Goal: Task Accomplishment & Management: Manage account settings

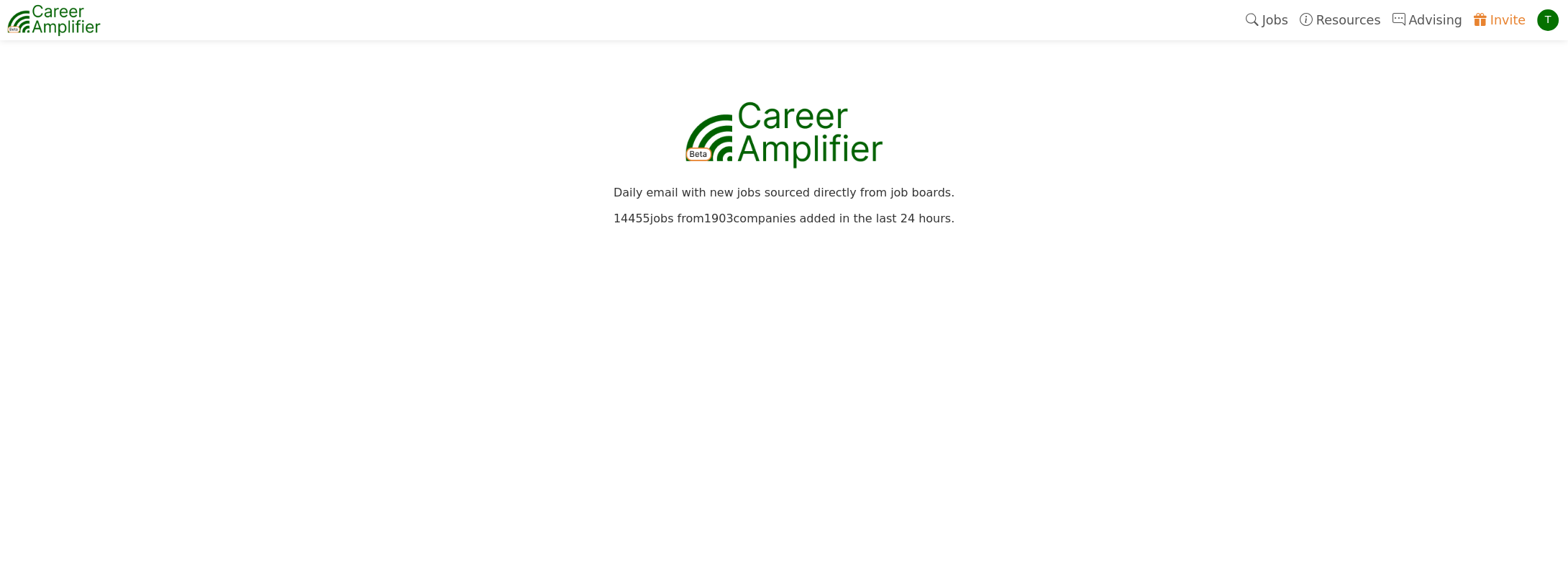
click at [1293, 25] on link "Jobs" at bounding box center [1266, 20] width 54 height 33
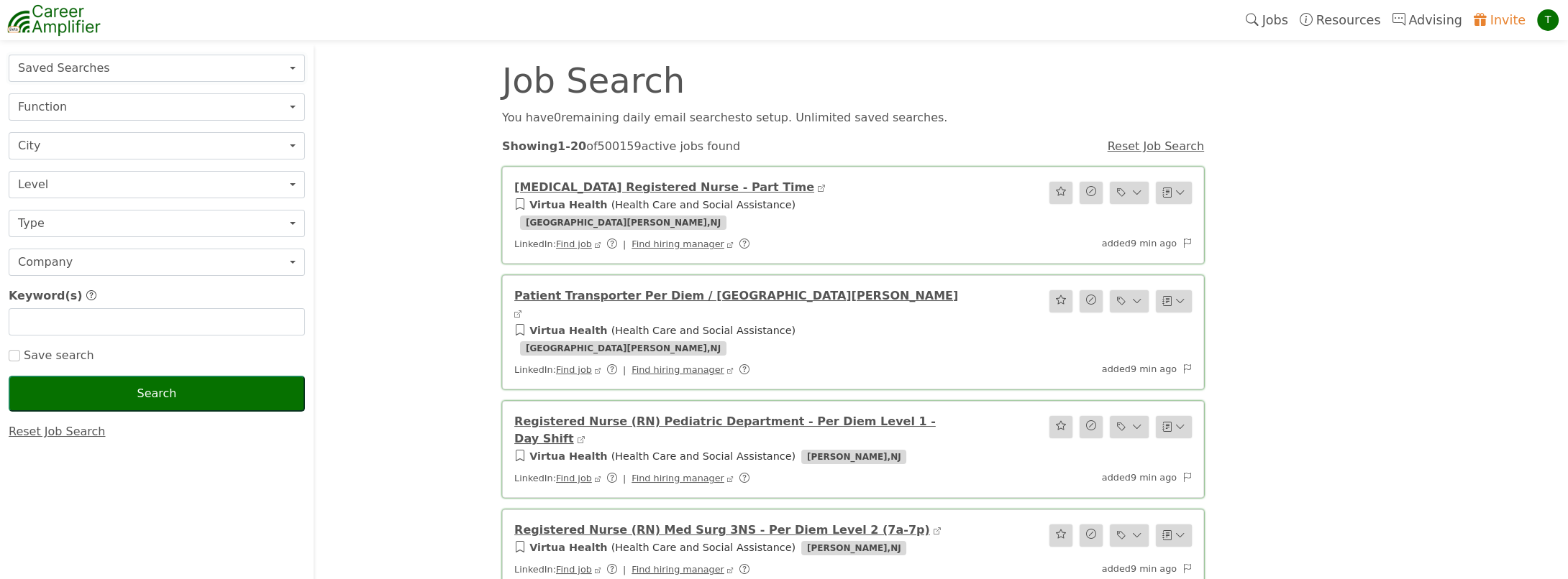
click at [76, 68] on button "Saved Searches" at bounding box center [157, 68] width 296 height 27
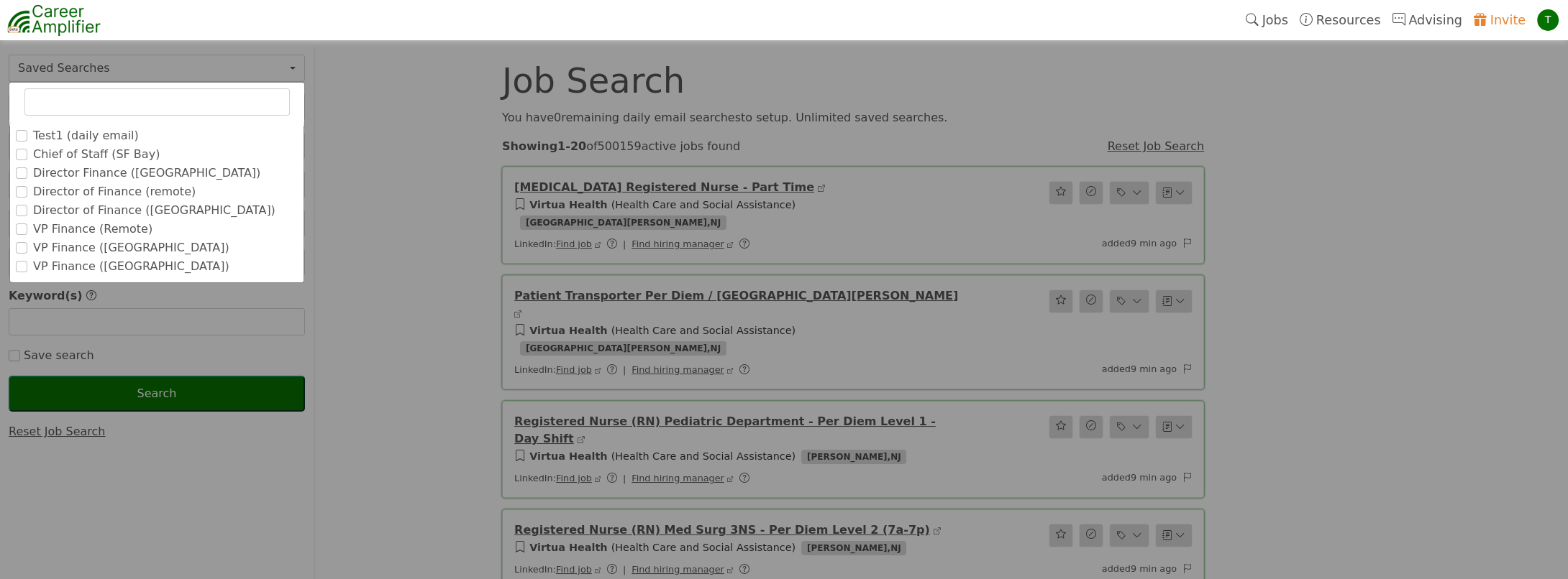
click at [82, 138] on label "Test1 (daily email)" at bounding box center [86, 136] width 106 height 17
click at [0, 0] on input "Test1 (daily email)" at bounding box center [0, 0] width 0 height 0
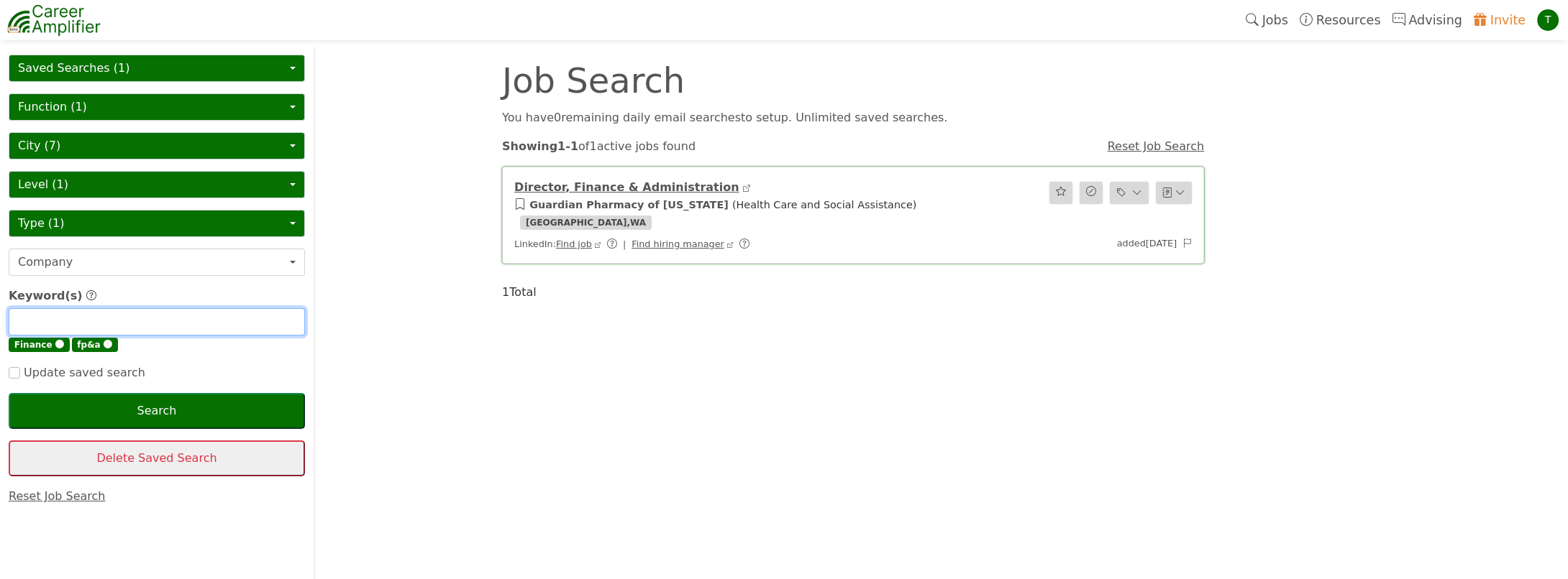
click at [50, 316] on input "text" at bounding box center [157, 322] width 296 height 27
type input "vice president"
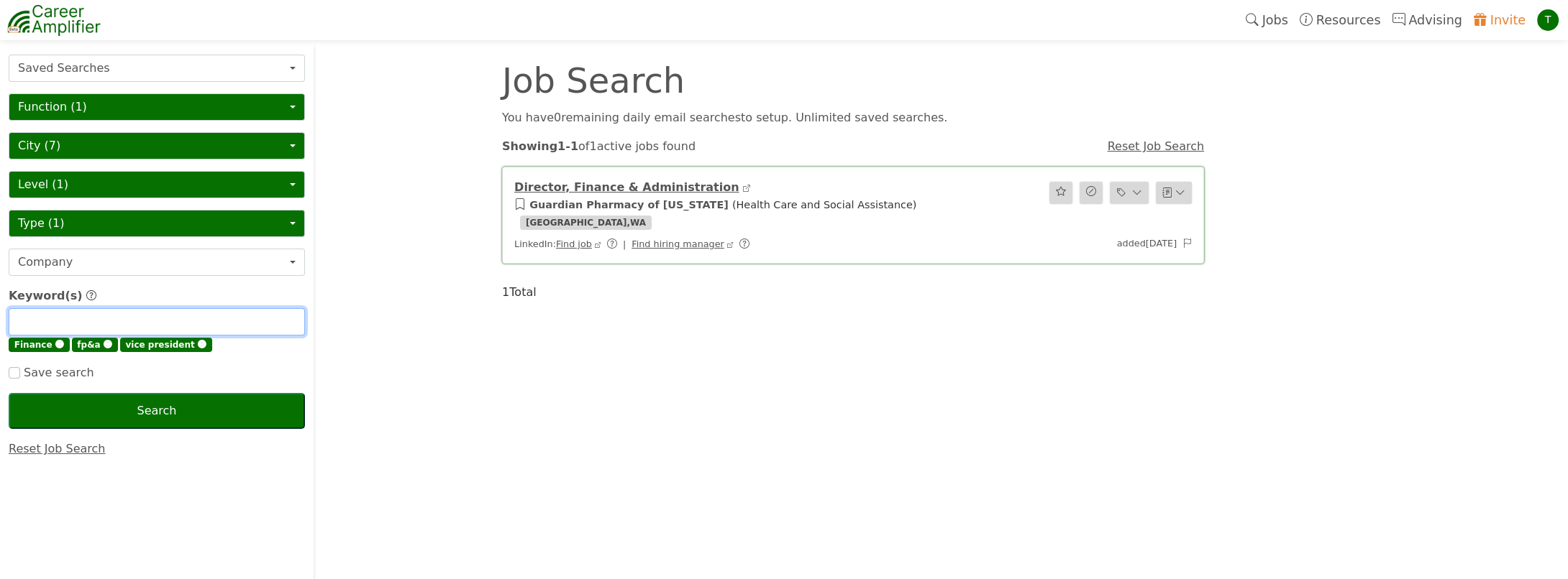
click at [50, 316] on input "text" at bounding box center [157, 322] width 296 height 27
type input "director"
click at [52, 316] on input "text" at bounding box center [157, 322] width 296 height 27
type input "Strategic finance"
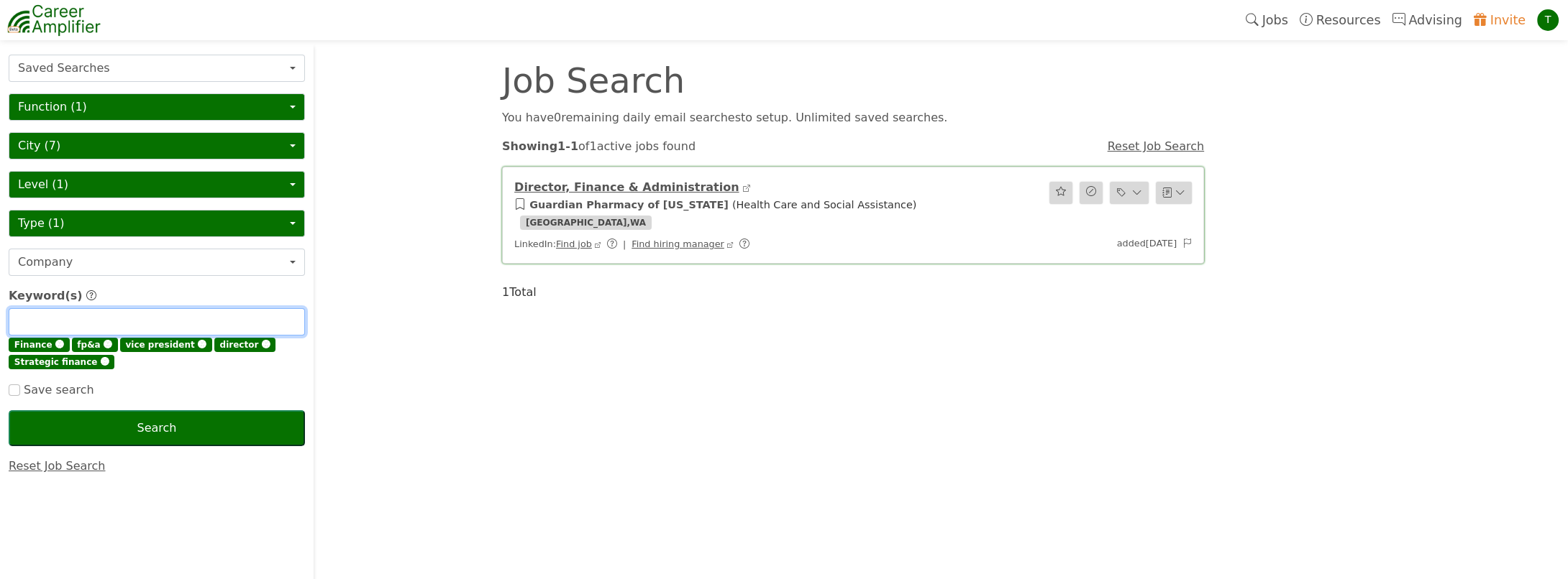
click at [26, 315] on input "text" at bounding box center [157, 322] width 296 height 27
type input "head of finance"
click at [110, 110] on button "Function (1)" at bounding box center [157, 107] width 296 height 27
click at [158, 143] on button "City (7)" at bounding box center [157, 145] width 296 height 27
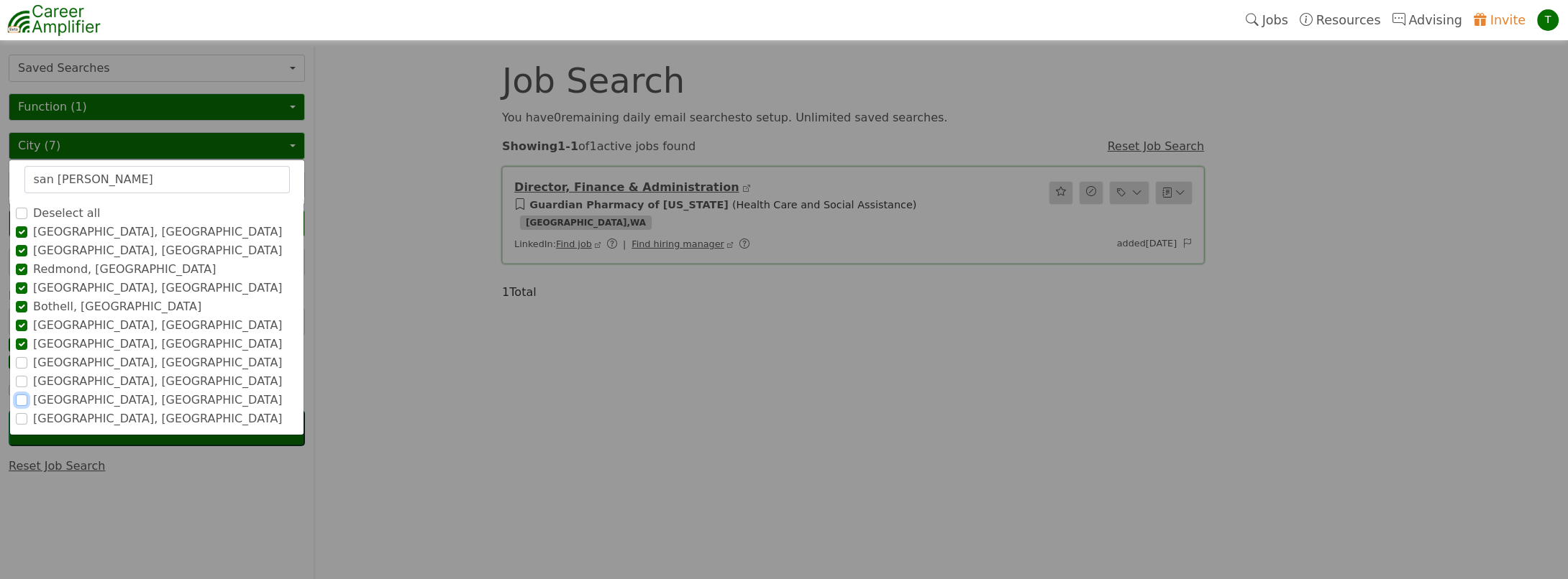
click at [17, 397] on input "San Francisco Bay Area, CA" at bounding box center [22, 400] width 11 height 11
drag, startPoint x: 116, startPoint y: 180, endPoint x: 0, endPoint y: 177, distance: 116.0
click at [0, 177] on html "T Jobs Resources Advising Invite T Job Search You have 0 remaining daily email …" at bounding box center [784, 387] width 1568 height 774
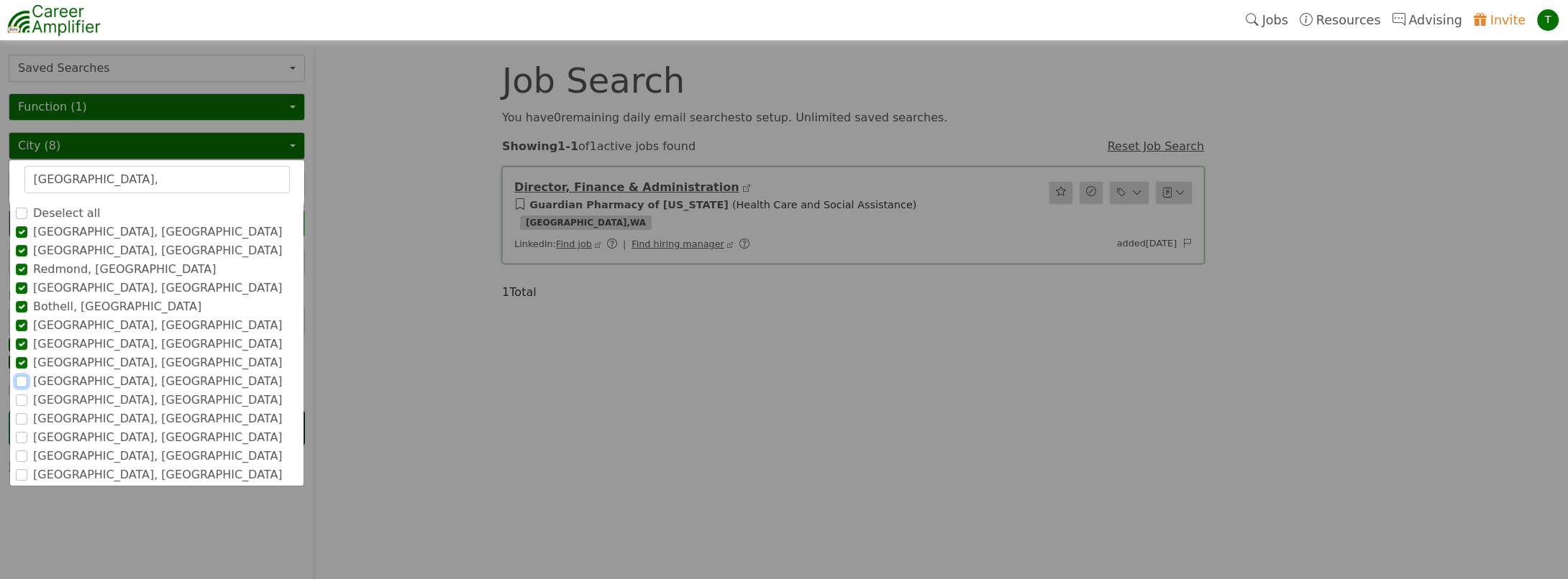
click at [20, 376] on input "[GEOGRAPHIC_DATA], [GEOGRAPHIC_DATA]" at bounding box center [22, 382] width 11 height 11
click at [20, 398] on input "Portland, ME" at bounding box center [22, 400] width 11 height 11
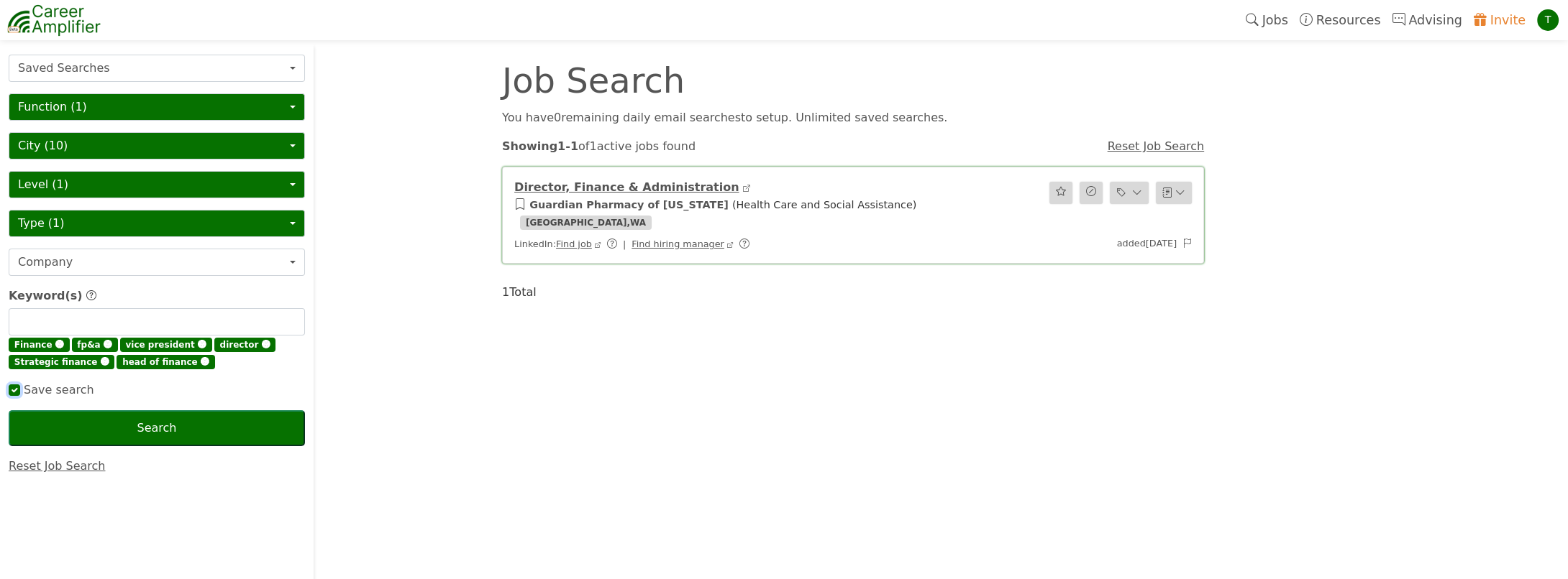
click at [14, 387] on input "checkbox" at bounding box center [14, 390] width 11 height 11
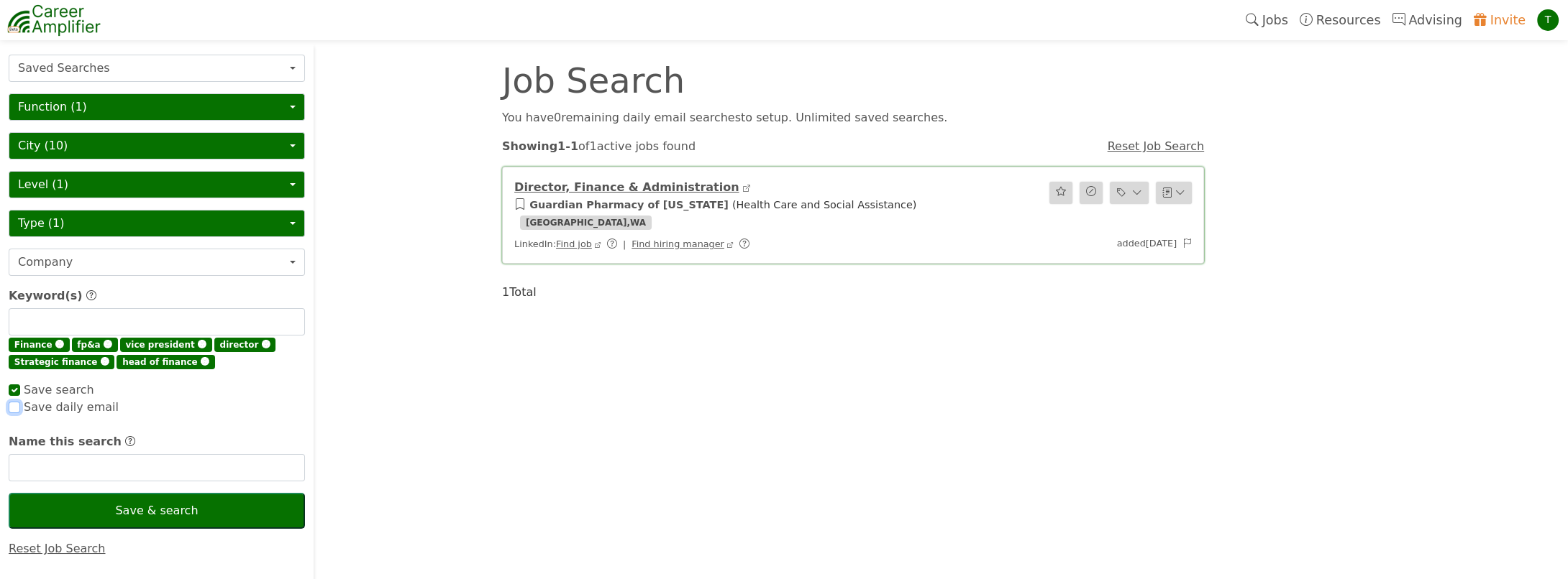
checkbox input "true"
click at [17, 406] on input "checkbox" at bounding box center [14, 407] width 11 height 11
checkbox input "true"
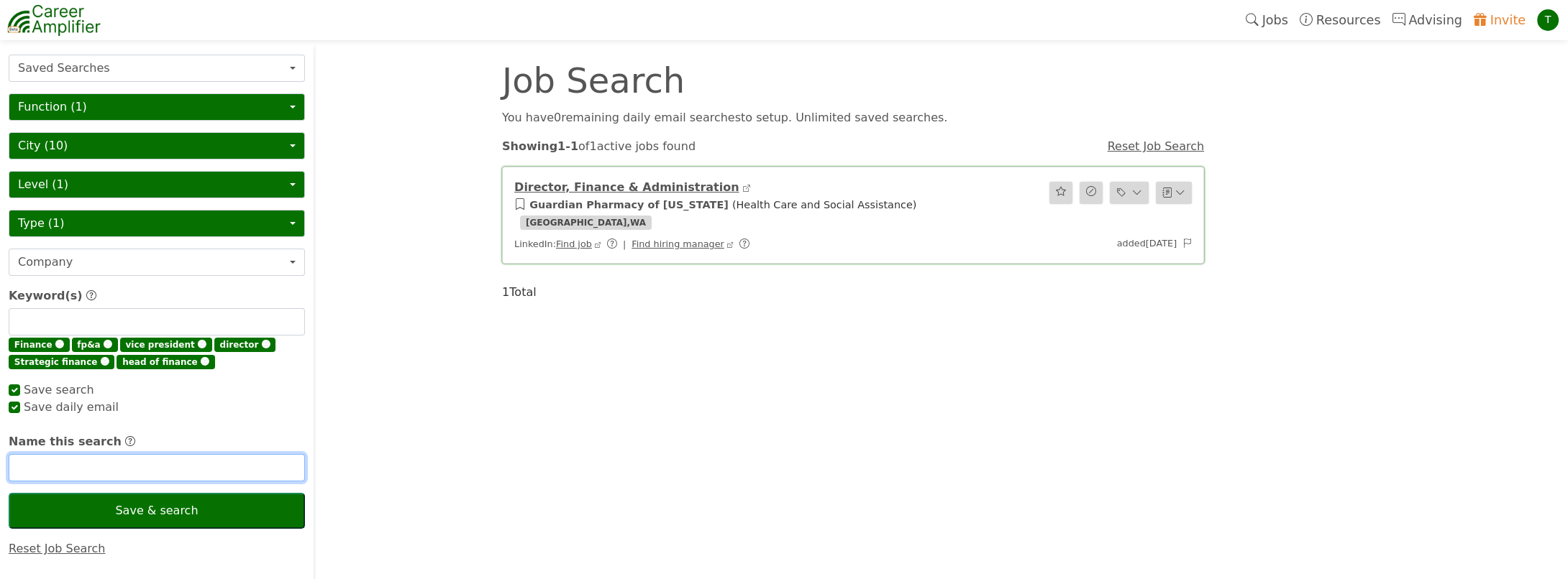
click at [50, 463] on input "text" at bounding box center [157, 468] width 296 height 27
checkbox input "true"
type input "T"
checkbox input "true"
type input "Test2"
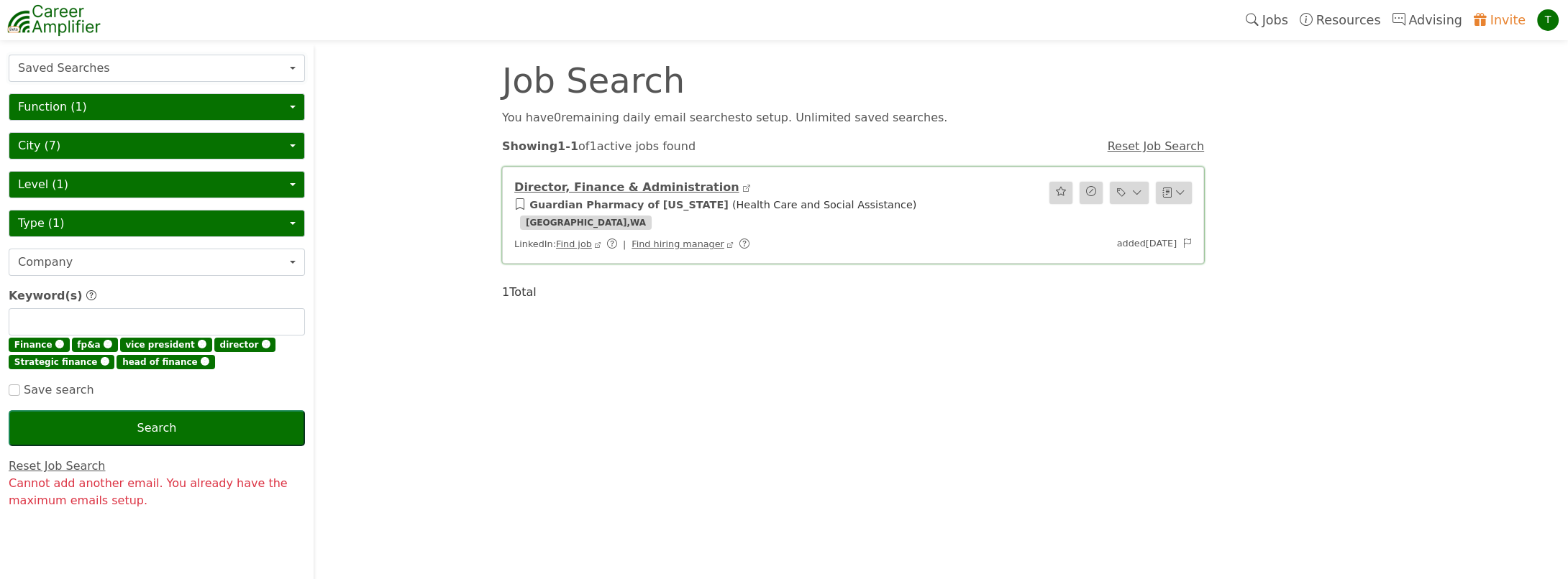
click at [89, 74] on button "Saved Searches" at bounding box center [157, 68] width 296 height 27
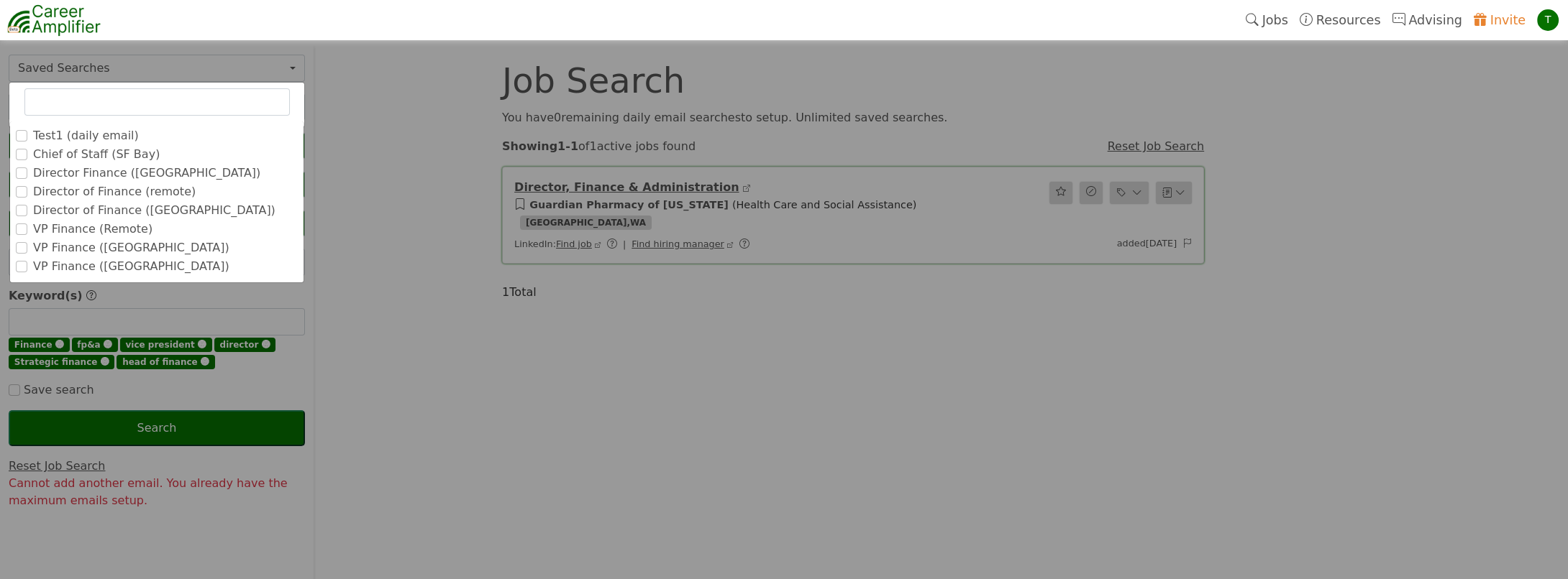
click at [92, 133] on label "Test1 (daily email)" at bounding box center [86, 136] width 106 height 17
click at [0, 0] on input "Test1 (daily email)" at bounding box center [0, 0] width 0 height 0
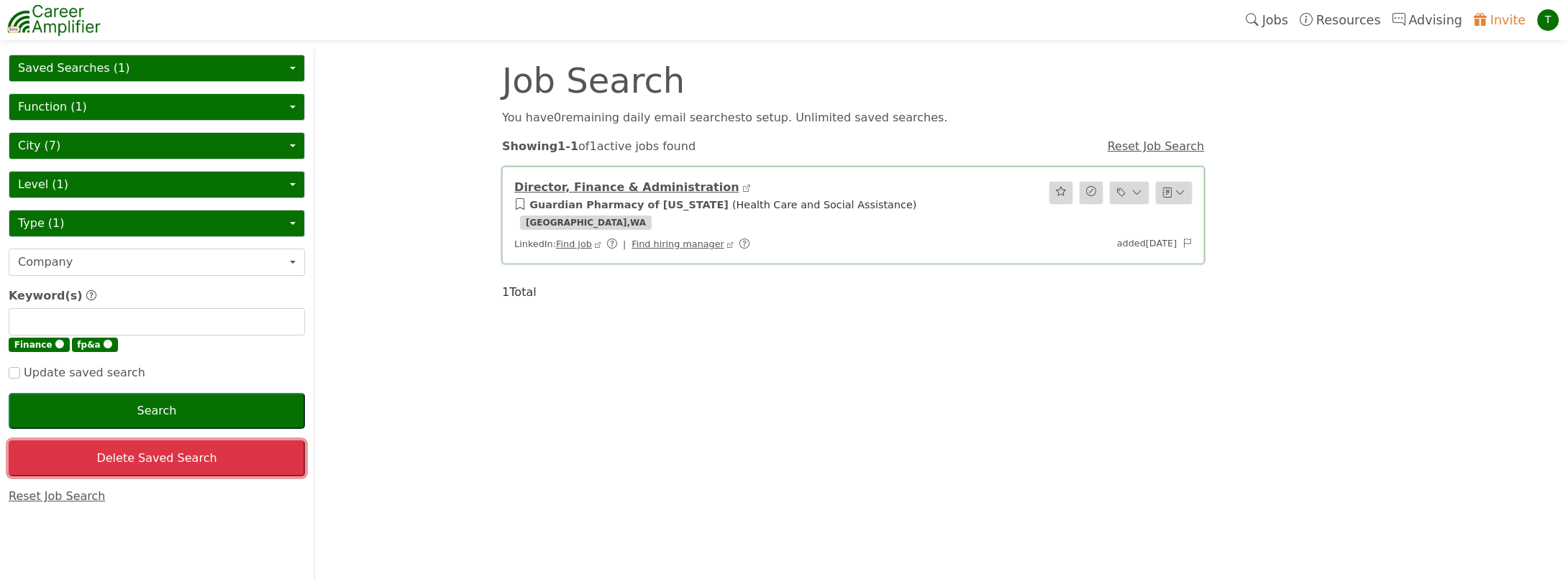
click at [173, 454] on button "Delete Saved Search" at bounding box center [157, 458] width 296 height 36
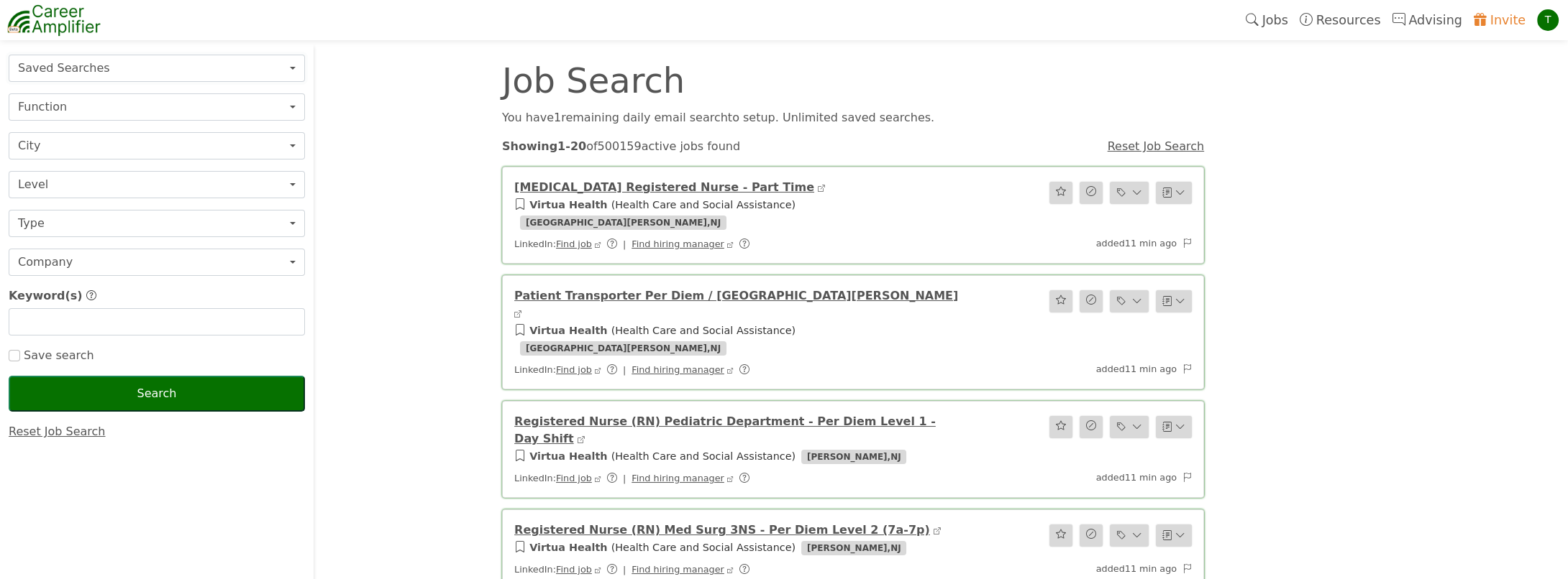
click at [60, 69] on button "Saved Searches" at bounding box center [157, 68] width 296 height 27
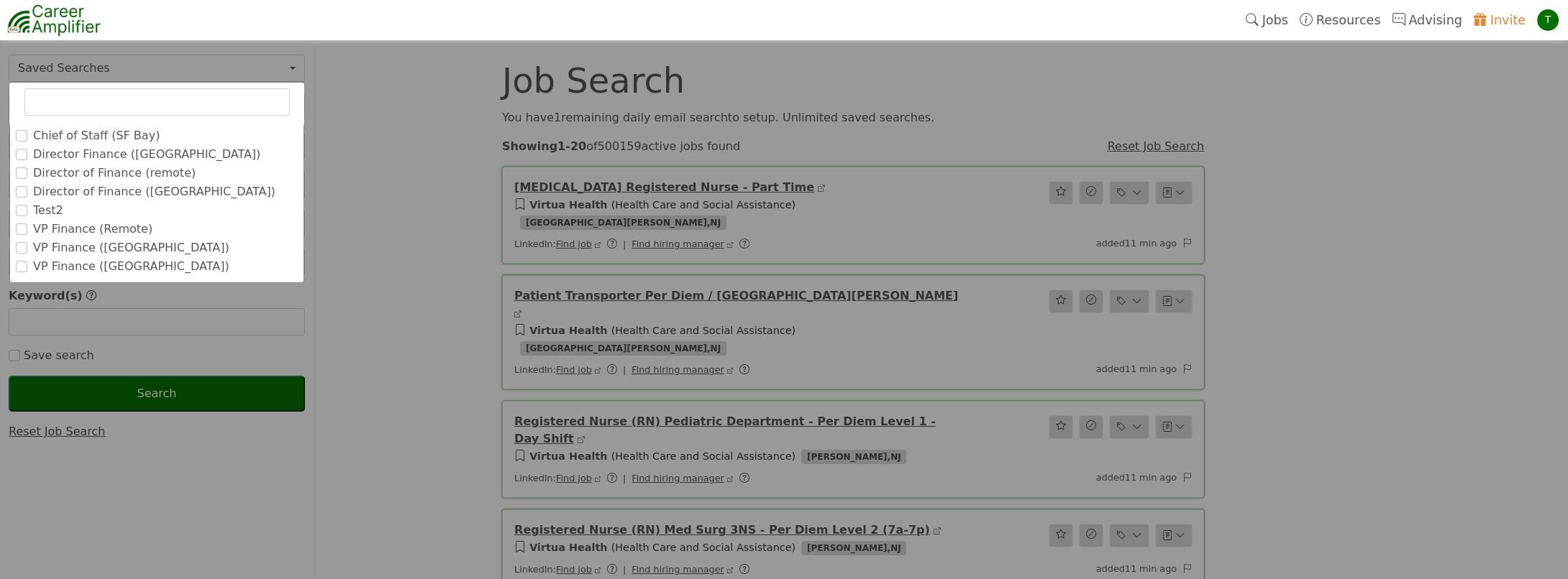
drag, startPoint x: 517, startPoint y: 93, endPoint x: 485, endPoint y: 100, distance: 32.8
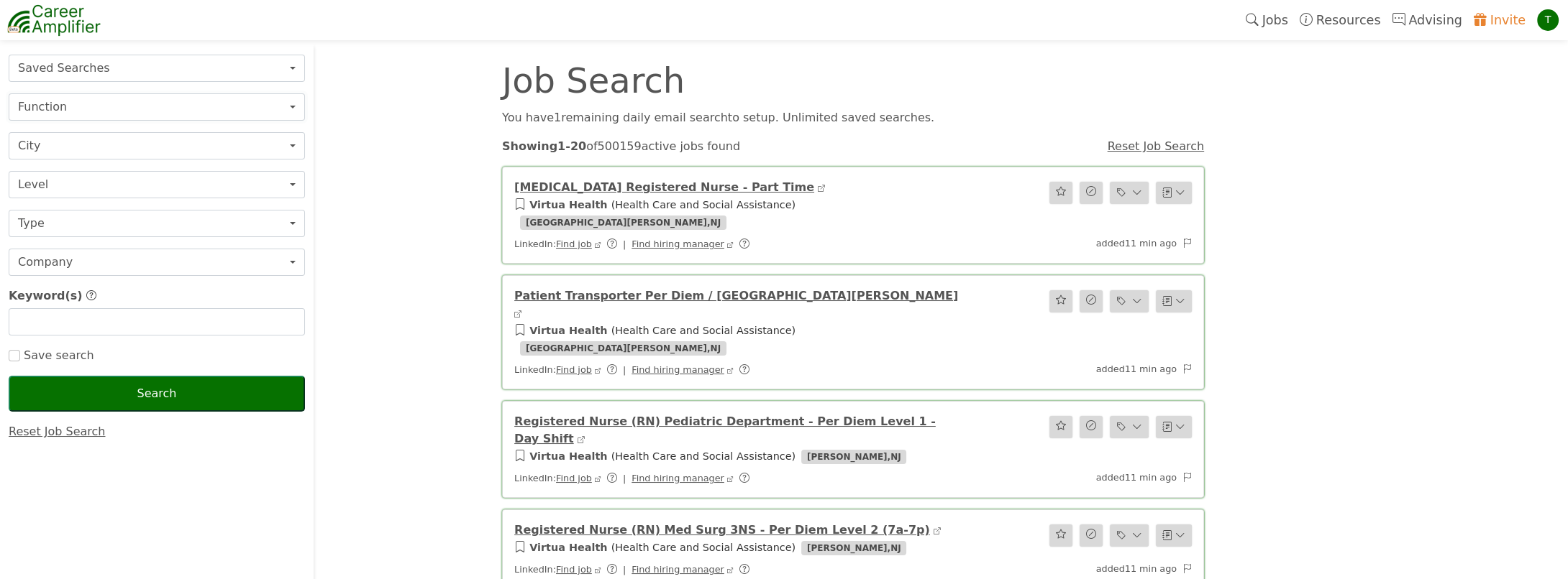
click at [83, 108] on button "Function" at bounding box center [157, 107] width 296 height 27
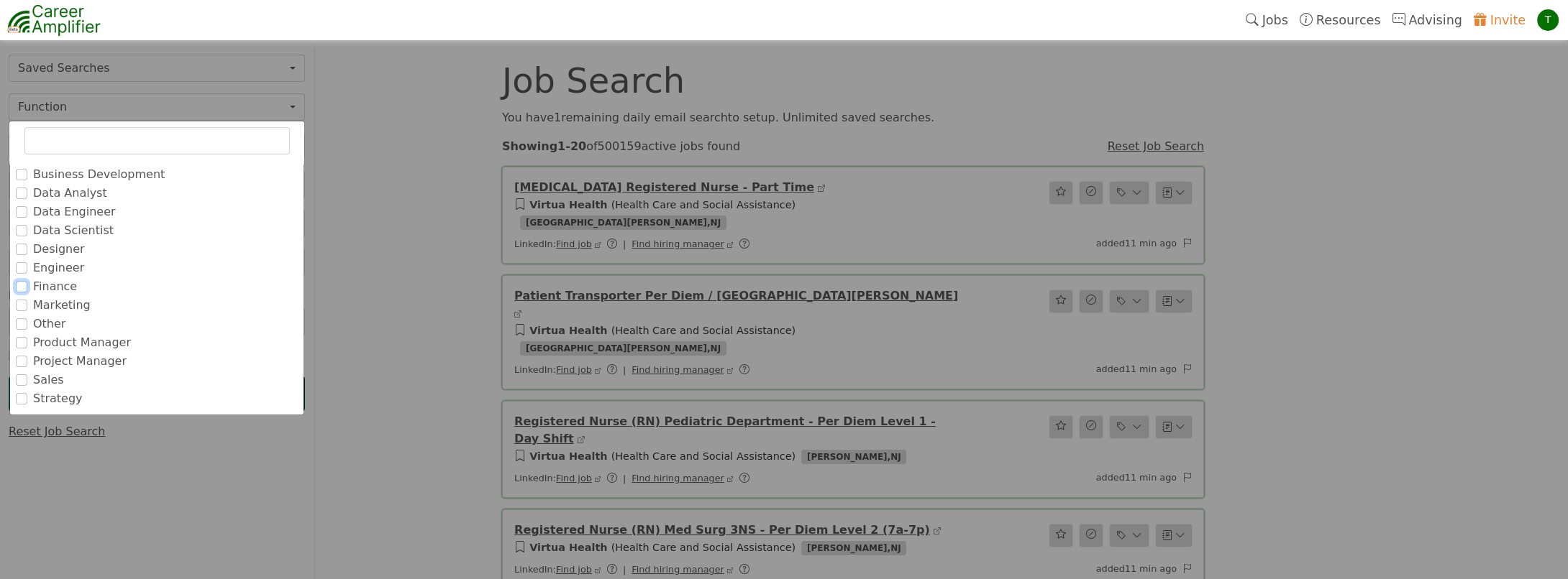
click at [25, 285] on input "Finance" at bounding box center [22, 287] width 11 height 11
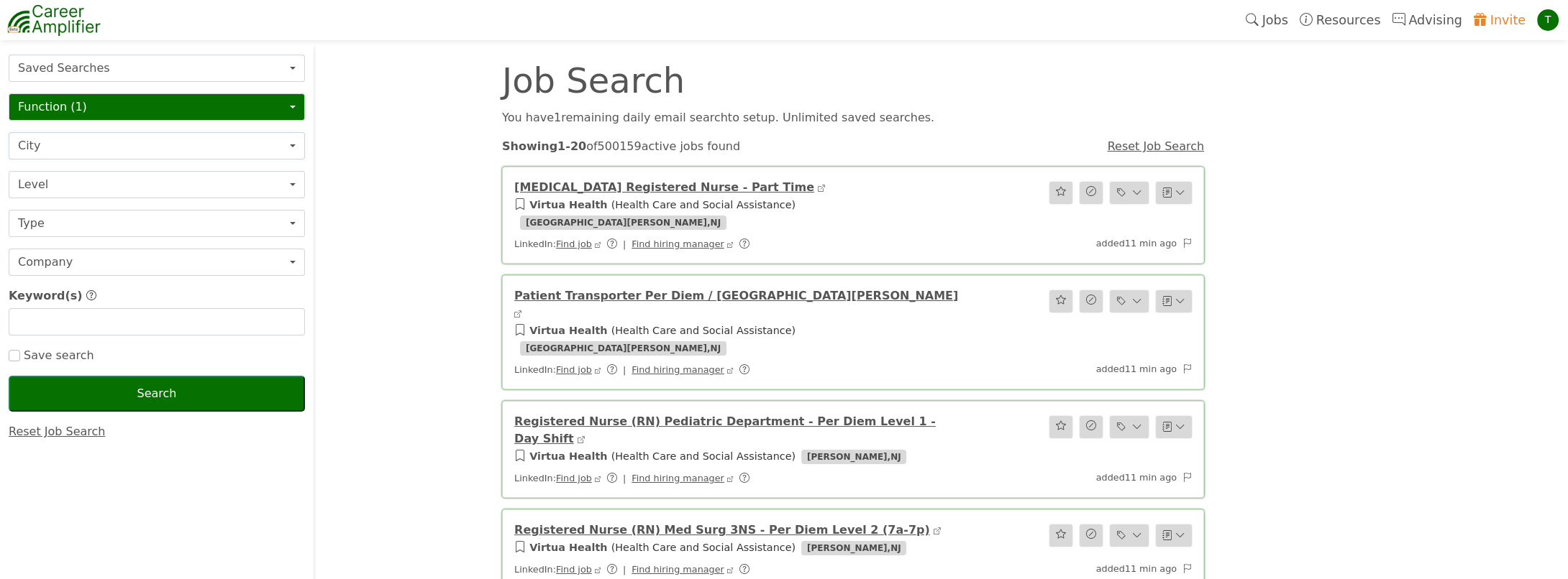
click at [75, 142] on button "City" at bounding box center [157, 145] width 296 height 27
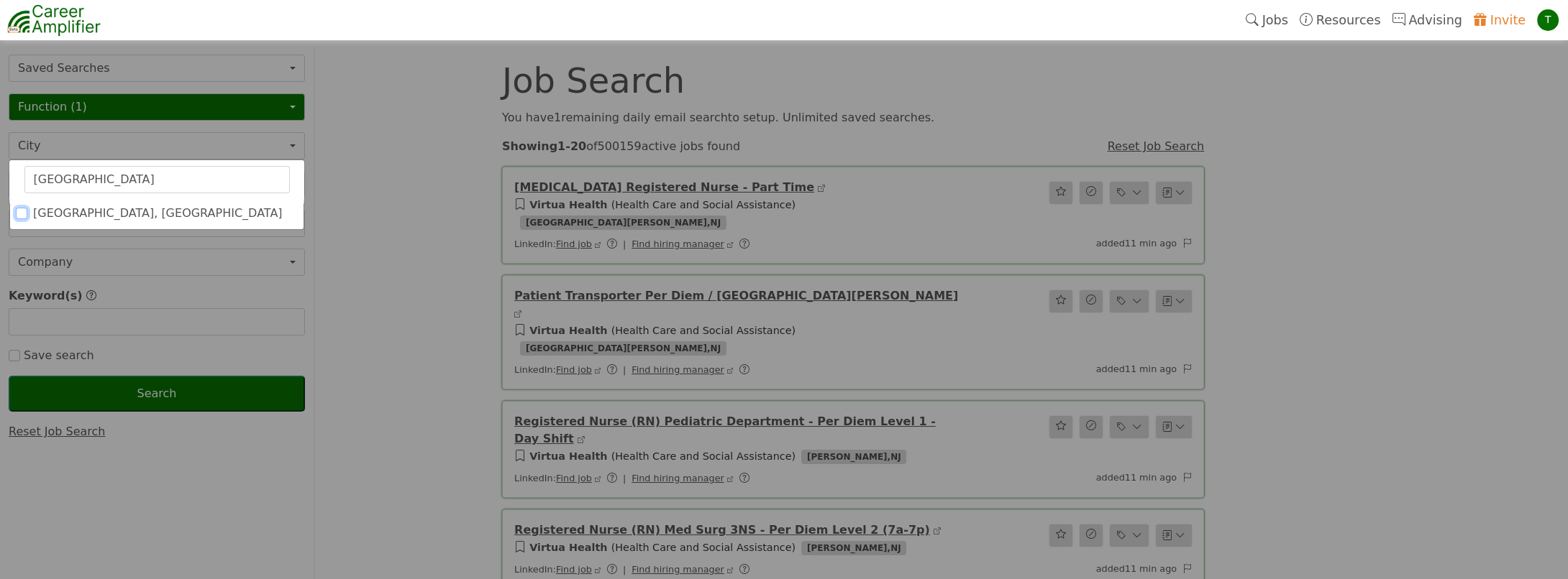
click at [17, 209] on input "[GEOGRAPHIC_DATA], [GEOGRAPHIC_DATA]" at bounding box center [22, 213] width 11 height 11
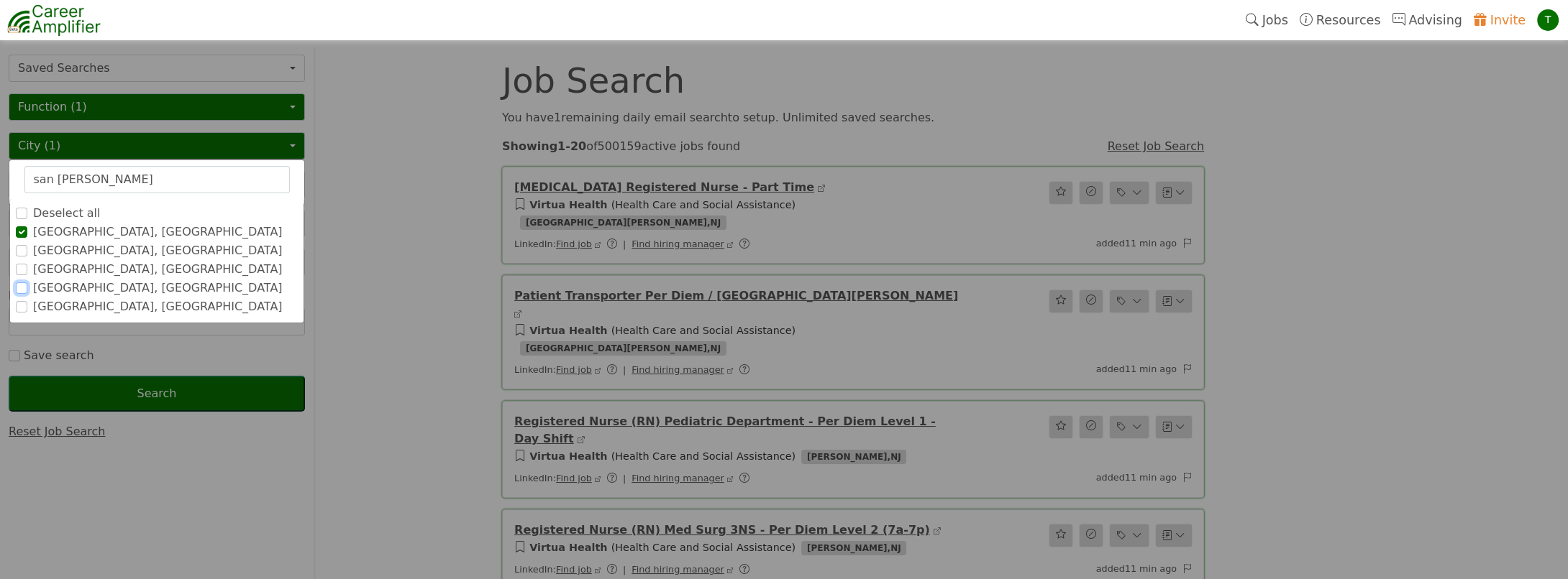
click at [21, 287] on input "[GEOGRAPHIC_DATA], [GEOGRAPHIC_DATA]" at bounding box center [22, 289] width 11 height 11
drag, startPoint x: 105, startPoint y: 177, endPoint x: 0, endPoint y: 165, distance: 105.7
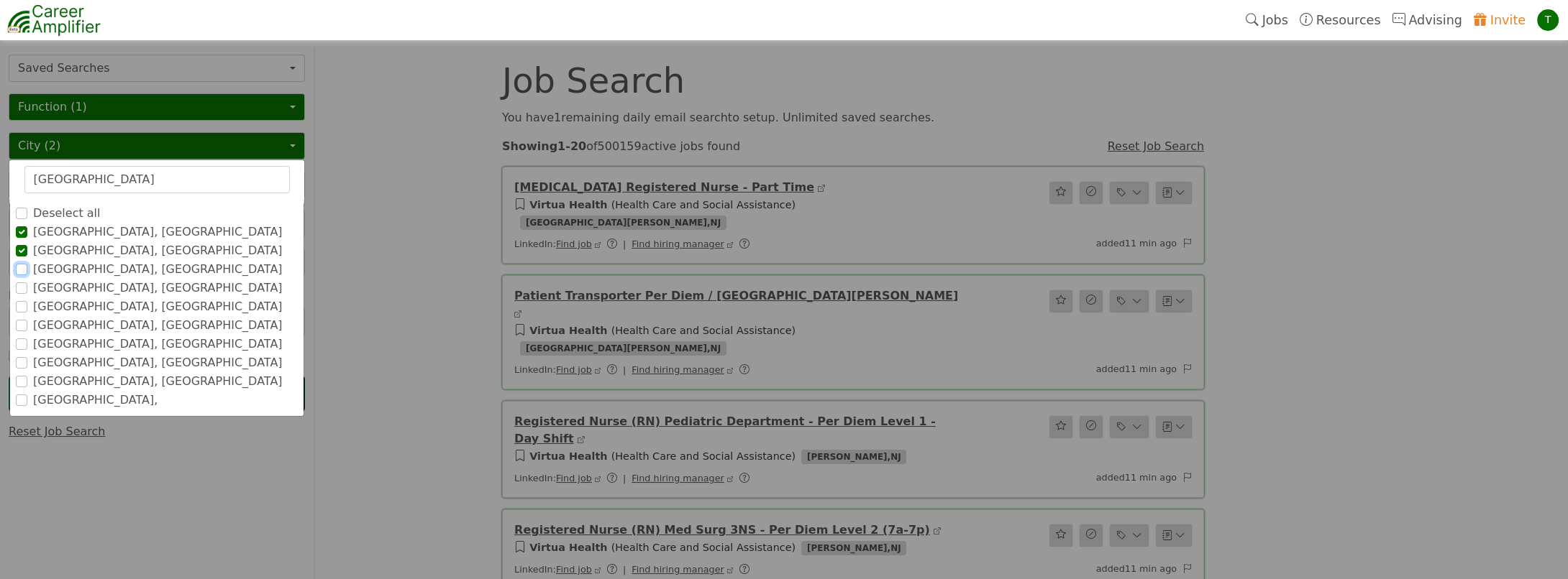
click at [25, 270] on input "[GEOGRAPHIC_DATA], [GEOGRAPHIC_DATA]" at bounding box center [22, 270] width 11 height 11
drag, startPoint x: 96, startPoint y: 179, endPoint x: 0, endPoint y: 128, distance: 108.7
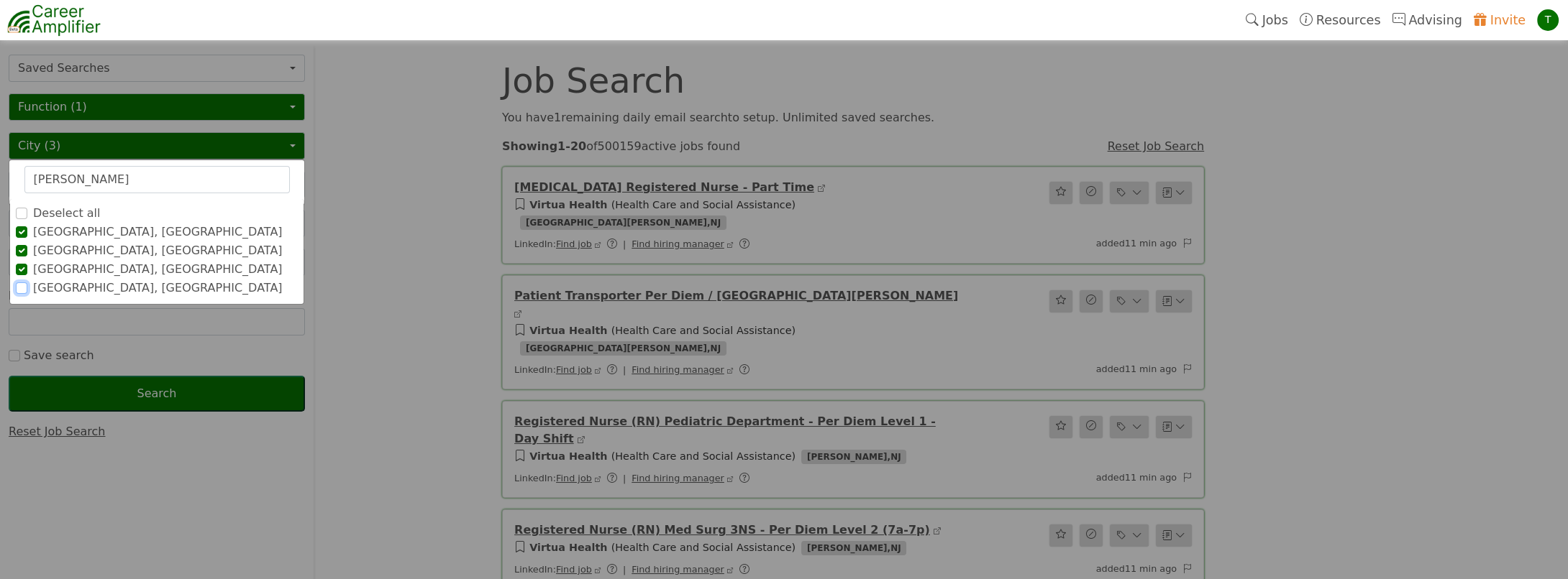
click at [19, 285] on input "[GEOGRAPHIC_DATA], [GEOGRAPHIC_DATA]" at bounding box center [22, 289] width 11 height 11
drag, startPoint x: 90, startPoint y: 184, endPoint x: 8, endPoint y: 154, distance: 87.3
click at [8, 154] on div "City (4) kirkland Deselect all Seattle, WA Portland, OR Kirkland, WA San Franci…" at bounding box center [157, 145] width 296 height 27
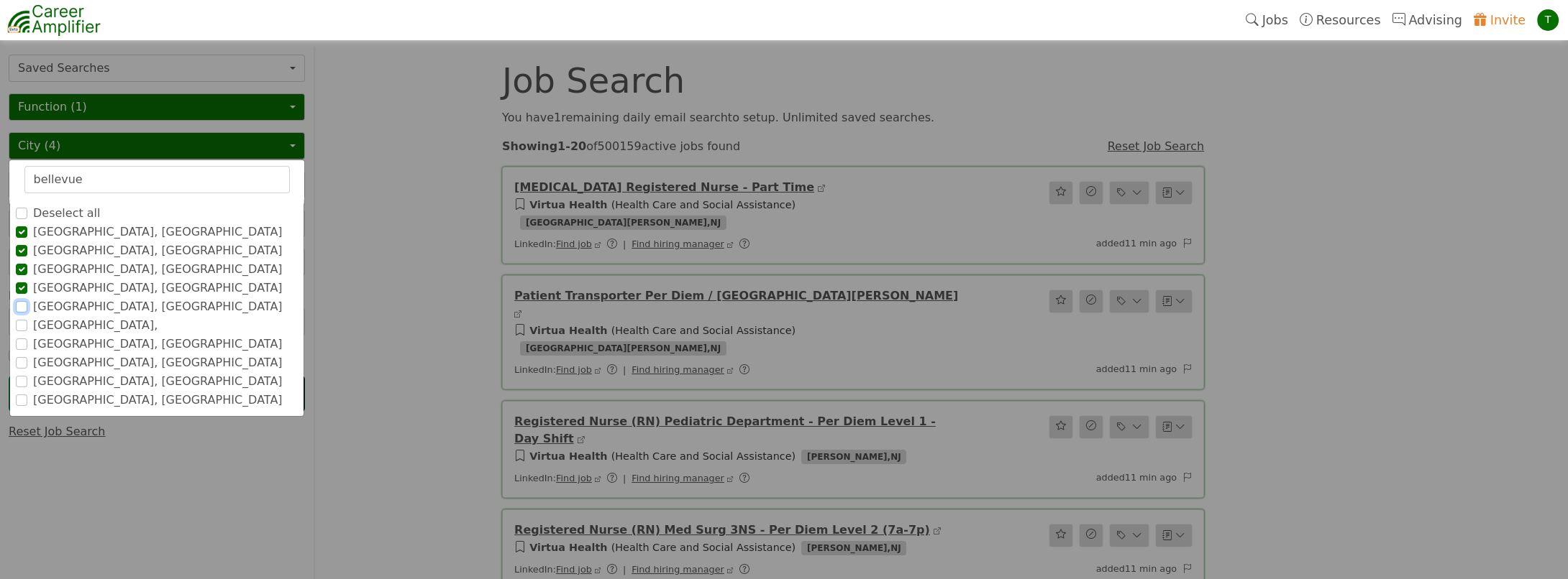
click at [23, 302] on input "[GEOGRAPHIC_DATA], [GEOGRAPHIC_DATA]" at bounding box center [22, 306] width 11 height 11
drag, startPoint x: 37, startPoint y: 163, endPoint x: 0, endPoint y: 152, distance: 38.6
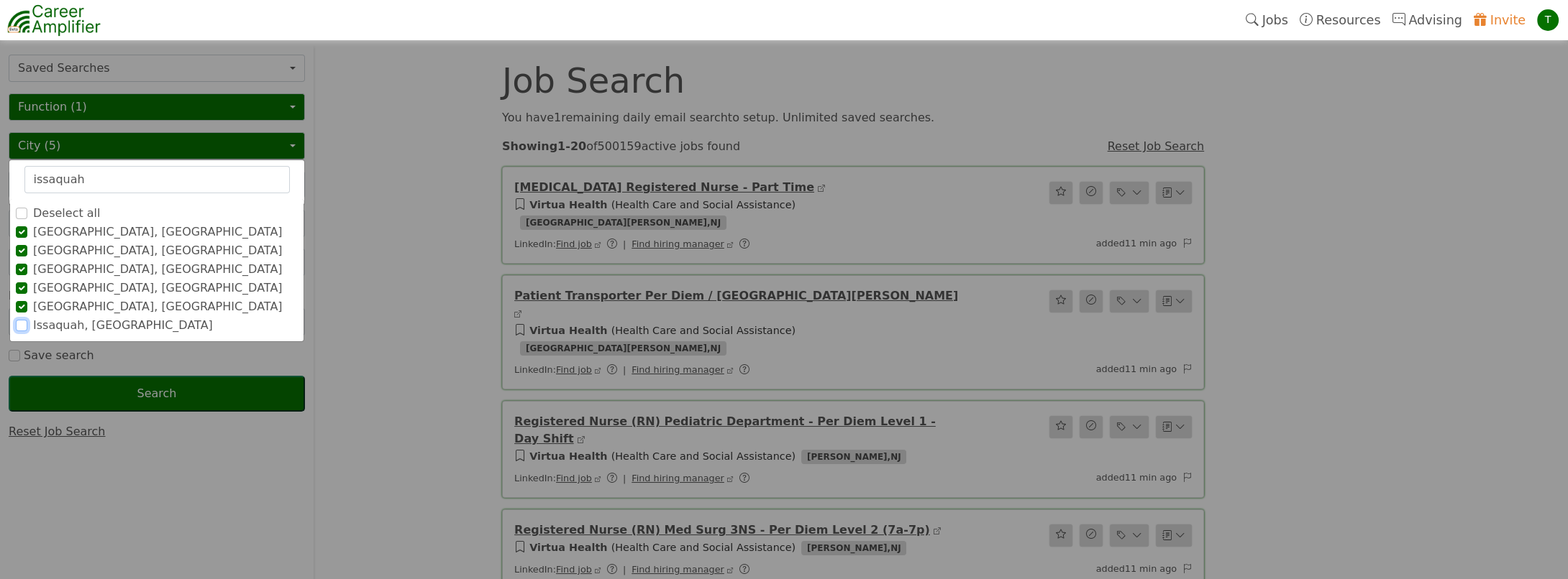
click at [25, 321] on input "Issaquah, [GEOGRAPHIC_DATA]" at bounding box center [22, 325] width 11 height 11
drag, startPoint x: 86, startPoint y: 183, endPoint x: 25, endPoint y: 173, distance: 61.8
click at [25, 173] on input "issaquah" at bounding box center [157, 179] width 265 height 27
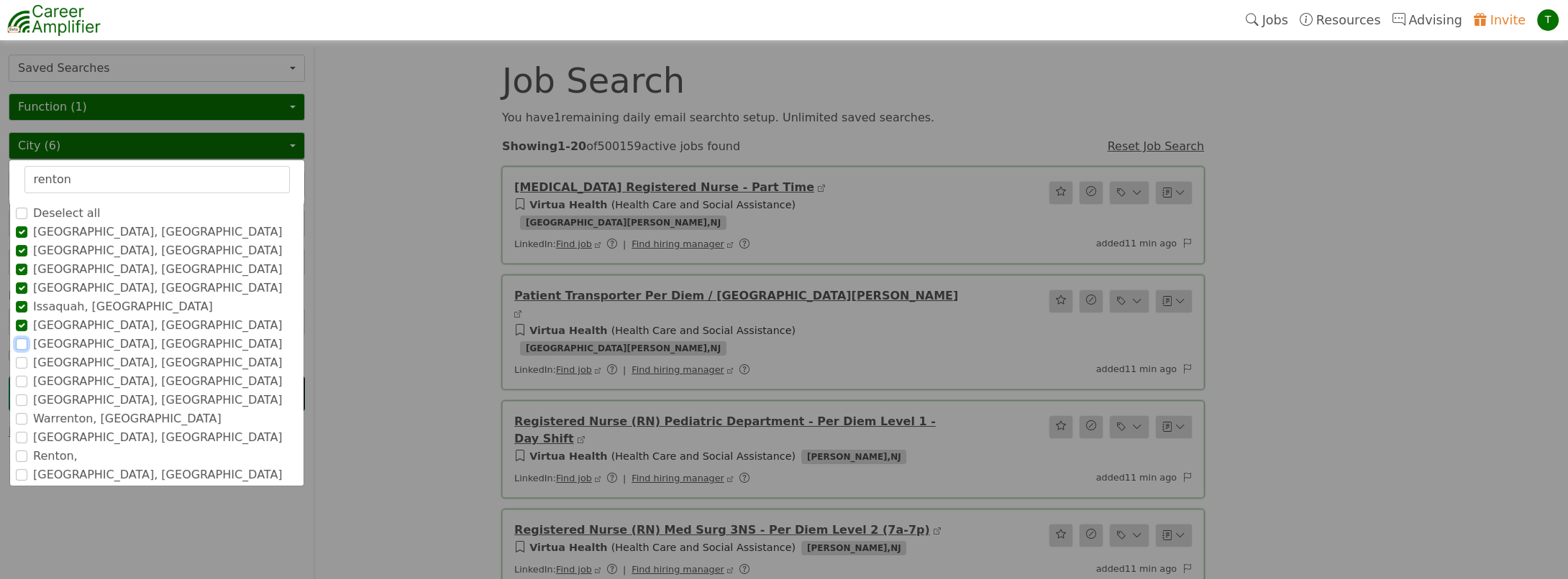
click at [17, 343] on input "[GEOGRAPHIC_DATA], [GEOGRAPHIC_DATA]" at bounding box center [22, 344] width 11 height 11
drag, startPoint x: 80, startPoint y: 177, endPoint x: -3, endPoint y: 156, distance: 85.6
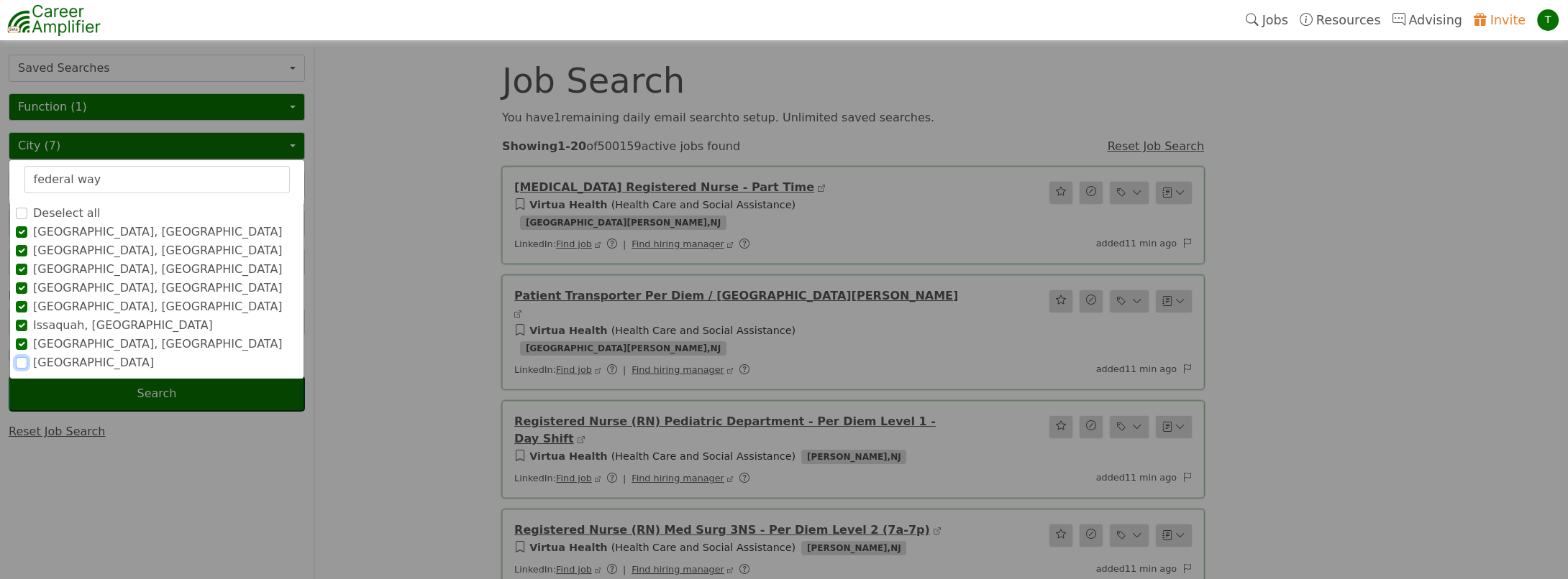
click at [17, 361] on input "[GEOGRAPHIC_DATA]" at bounding box center [22, 363] width 11 height 11
drag, startPoint x: 100, startPoint y: 179, endPoint x: 0, endPoint y: 146, distance: 105.3
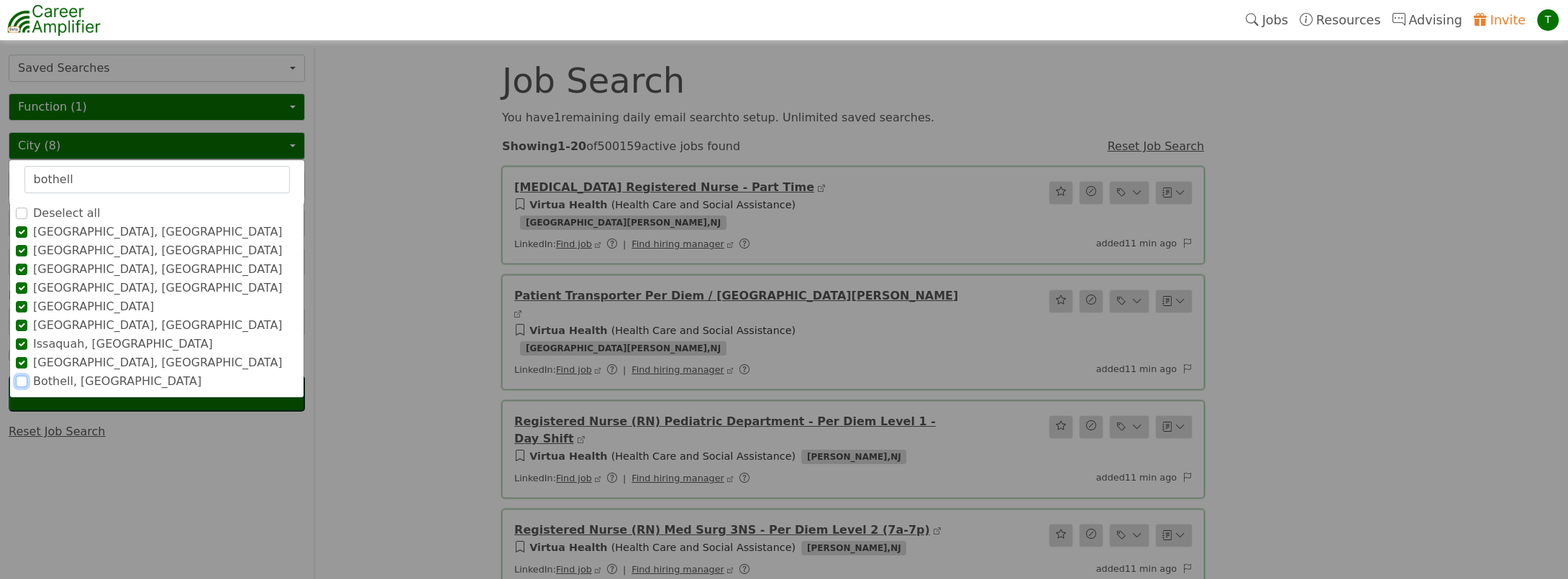
click at [16, 378] on input "Bothell, [GEOGRAPHIC_DATA]" at bounding box center [22, 382] width 11 height 11
drag, startPoint x: 86, startPoint y: 180, endPoint x: 0, endPoint y: 157, distance: 89.0
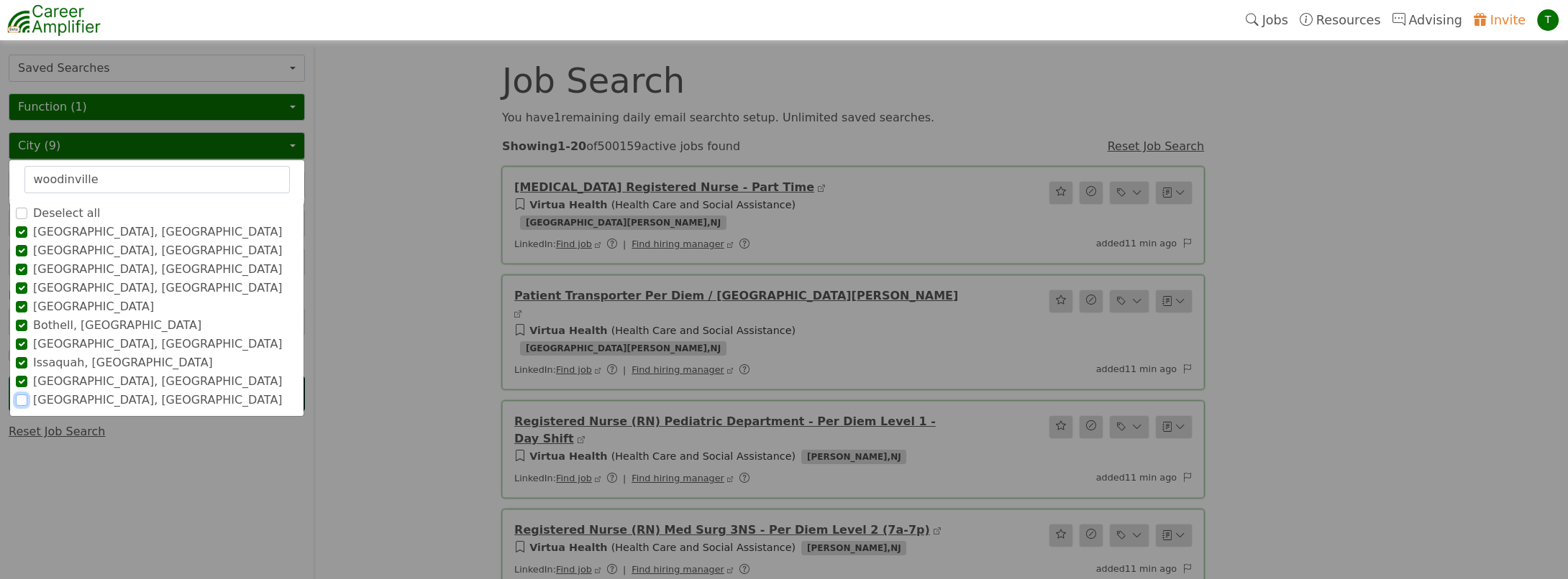
click at [22, 400] on input "Woodinville, WA" at bounding box center [22, 400] width 11 height 11
drag, startPoint x: 103, startPoint y: 177, endPoint x: 0, endPoint y: 164, distance: 103.8
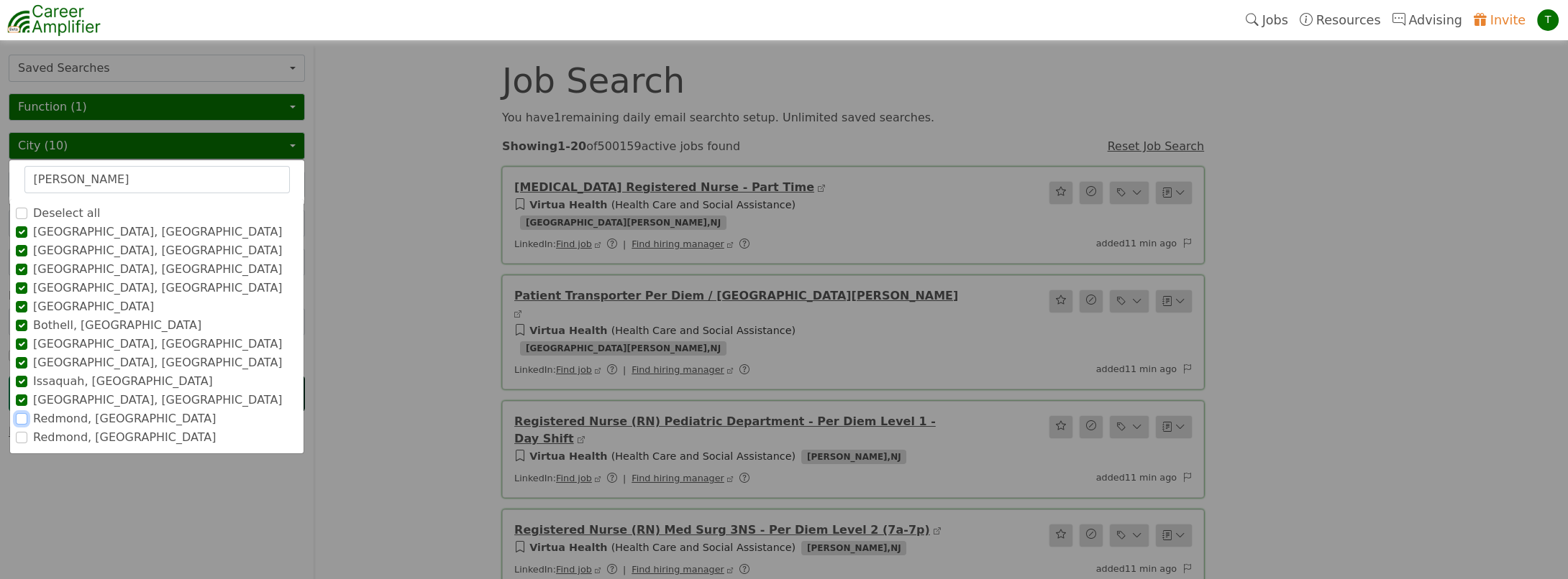
click at [23, 419] on input "Redmond, [GEOGRAPHIC_DATA]" at bounding box center [22, 419] width 11 height 11
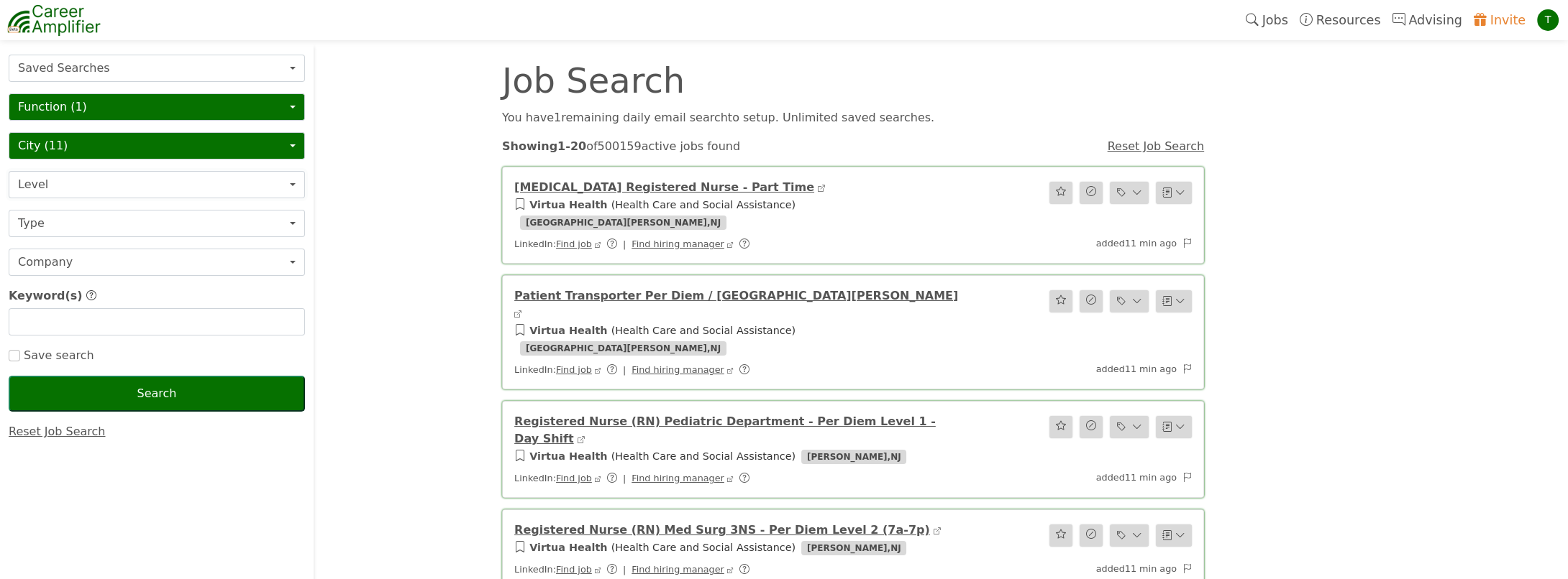
click at [75, 187] on button "Level" at bounding box center [157, 184] width 296 height 27
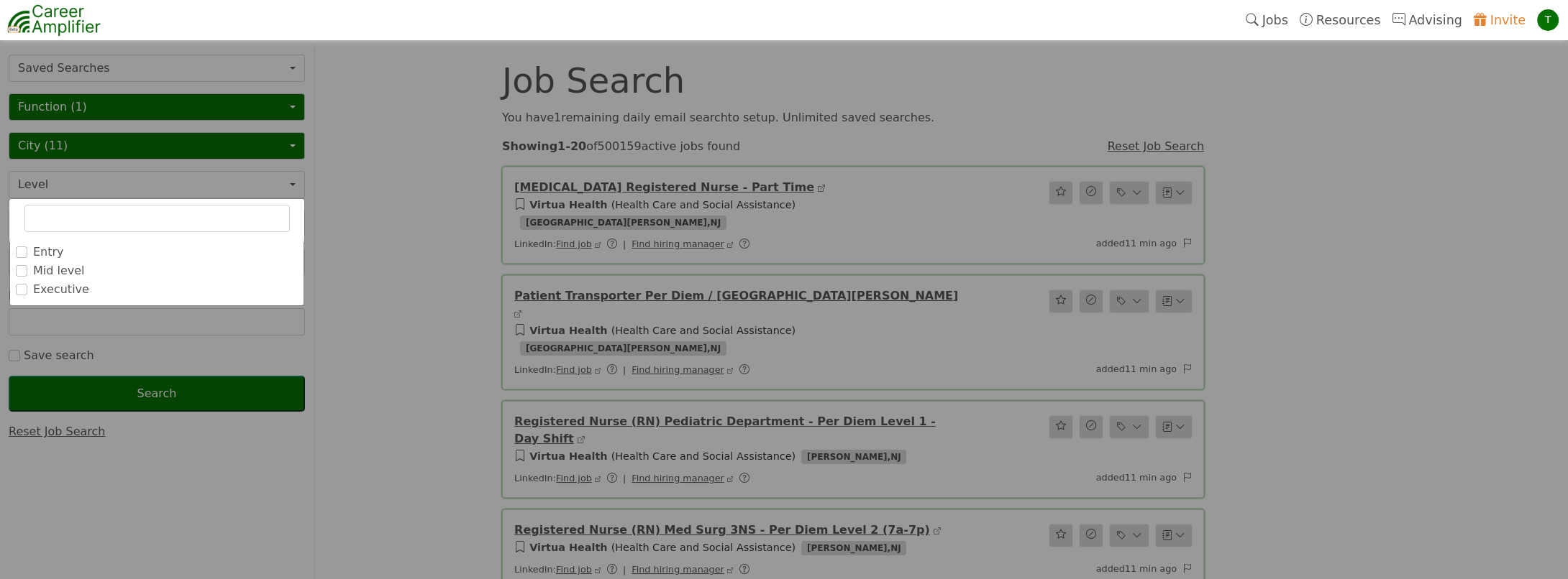
click at [47, 290] on label "Executive" at bounding box center [60, 290] width 56 height 17
click at [0, 0] on input "Executive" at bounding box center [0, 0] width 0 height 0
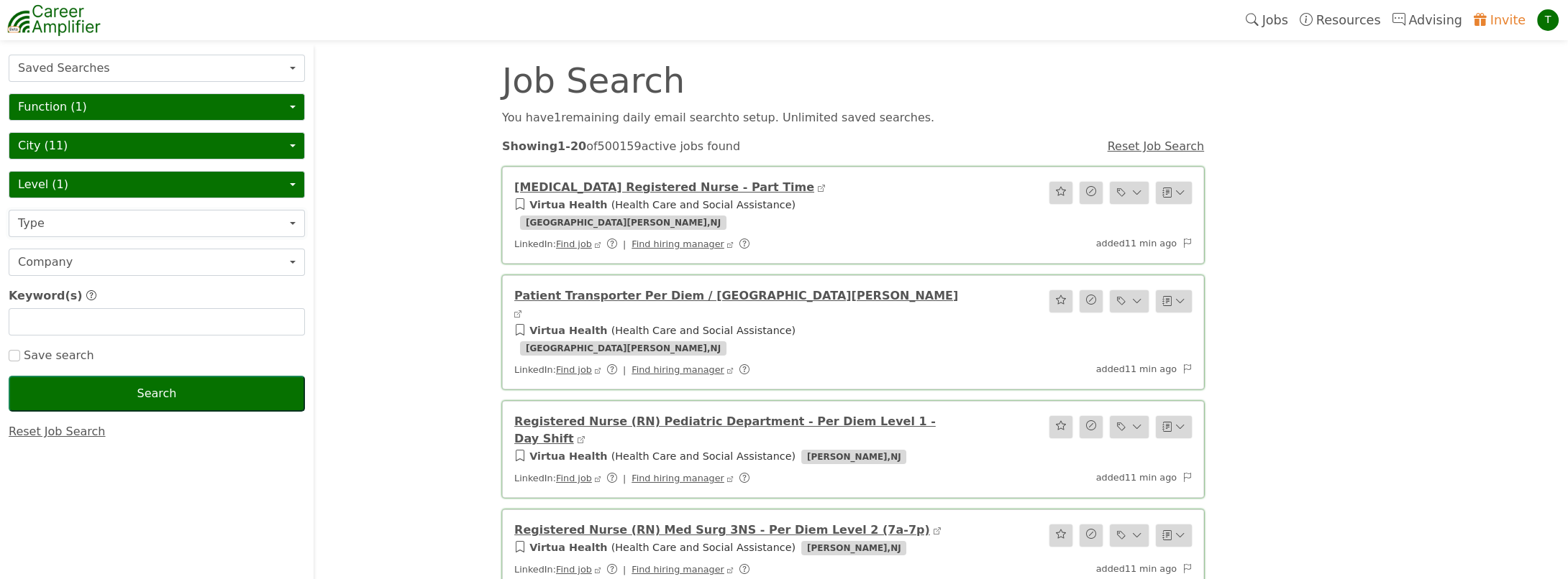
click at [115, 221] on button "Type" at bounding box center [157, 223] width 296 height 27
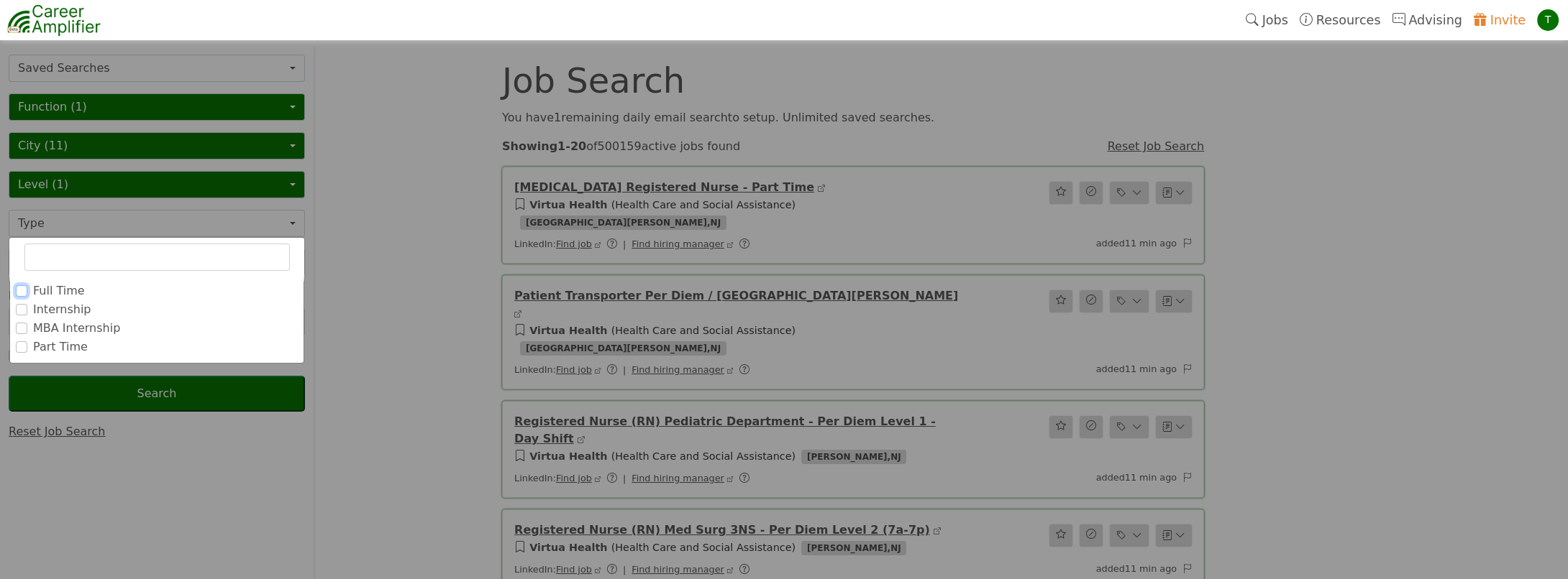
click at [20, 286] on input "Full Time" at bounding box center [22, 291] width 11 height 11
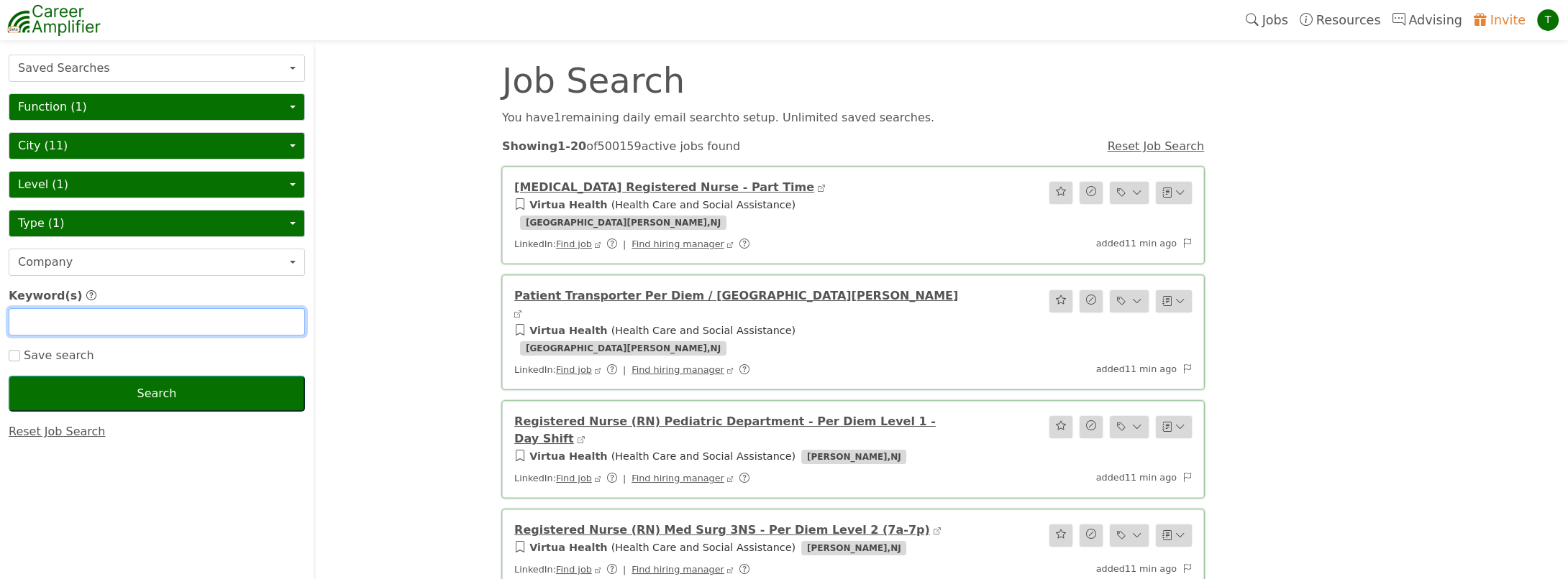
click at [68, 322] on input "text" at bounding box center [157, 322] width 296 height 27
type input "head of finance"
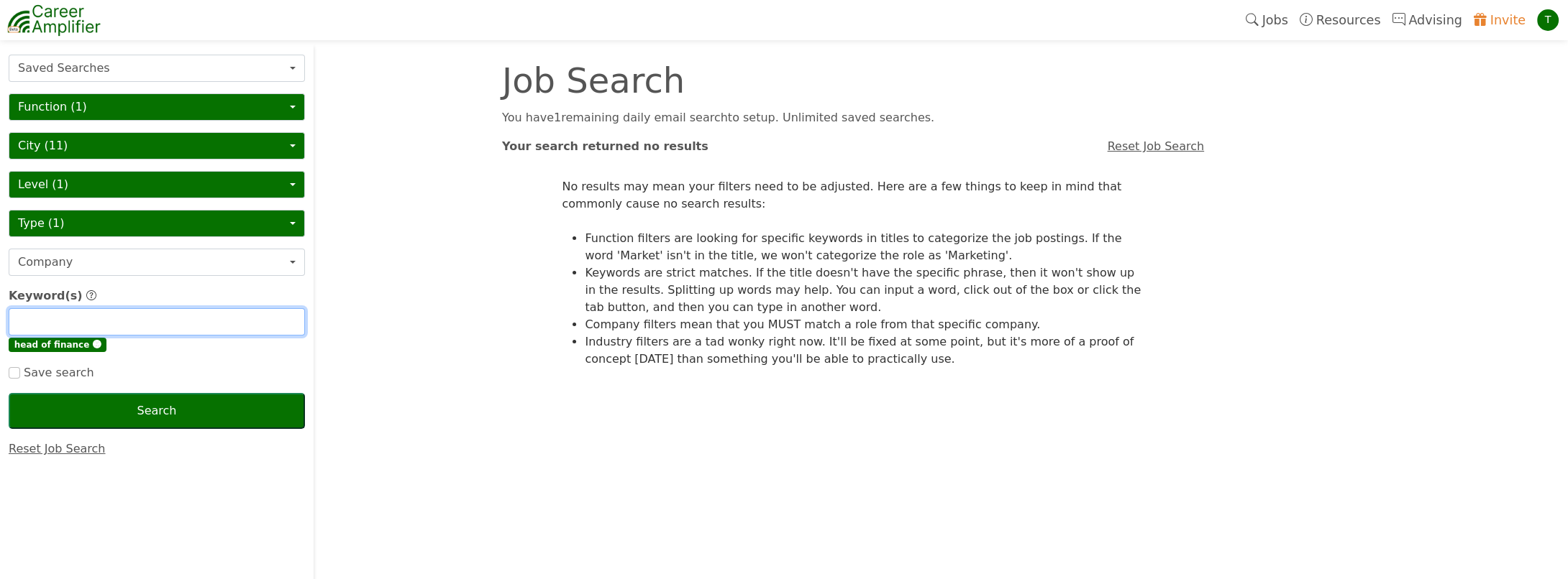
click at [68, 322] on input "text" at bounding box center [157, 322] width 296 height 27
type input "vp"
click at [68, 322] on input "text" at bounding box center [157, 322] width 296 height 27
type input "vice president"
click at [68, 322] on input "text" at bounding box center [157, 322] width 296 height 27
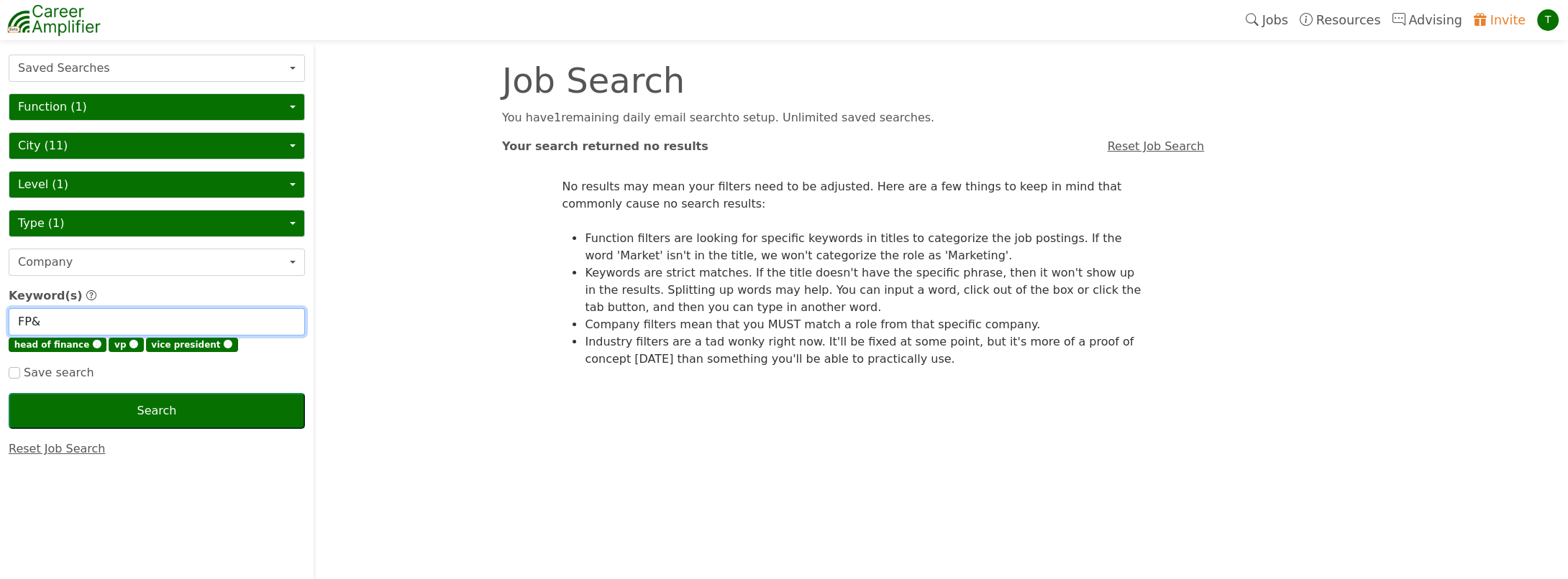
type input "FP&A"
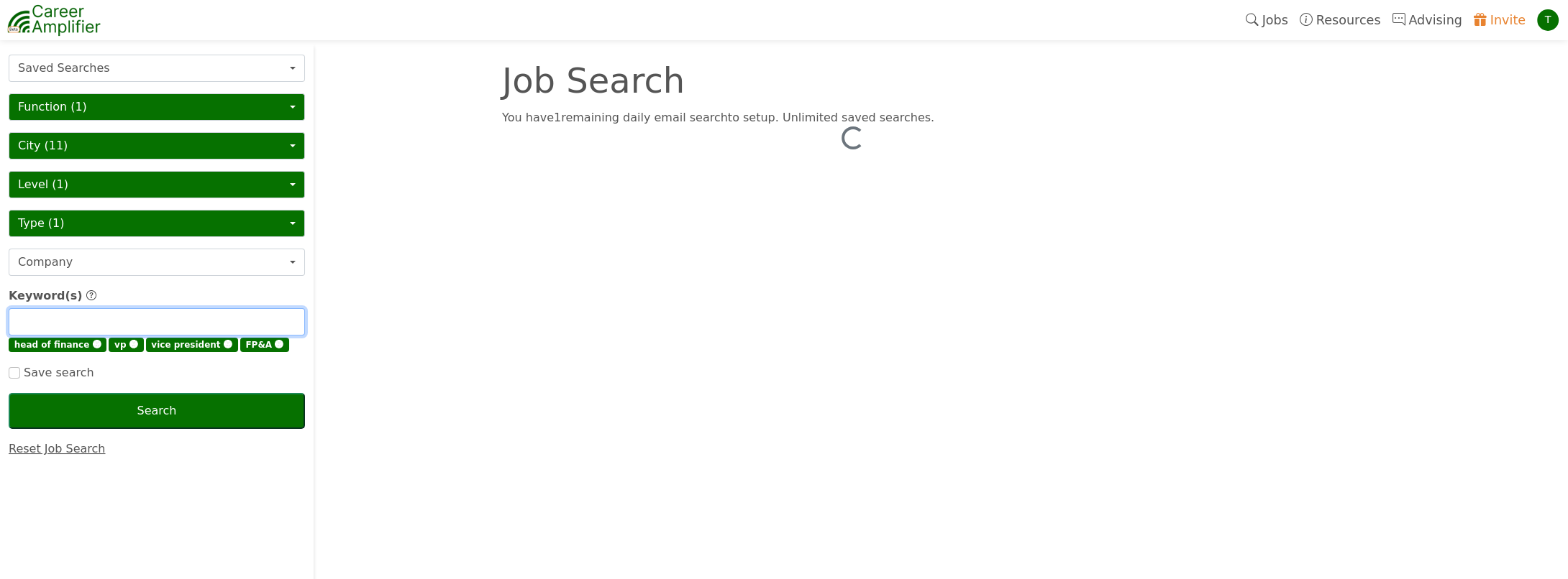
click at [68, 322] on input "text" at bounding box center [157, 322] width 296 height 27
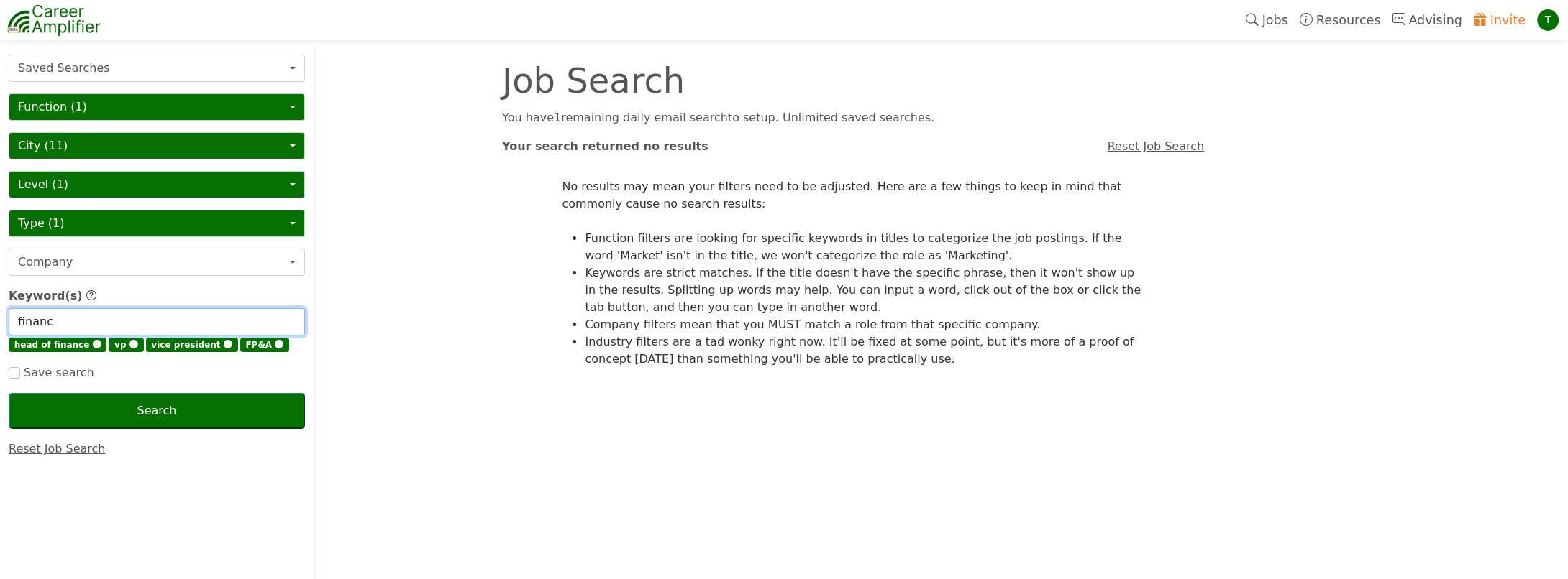
type input "finance"
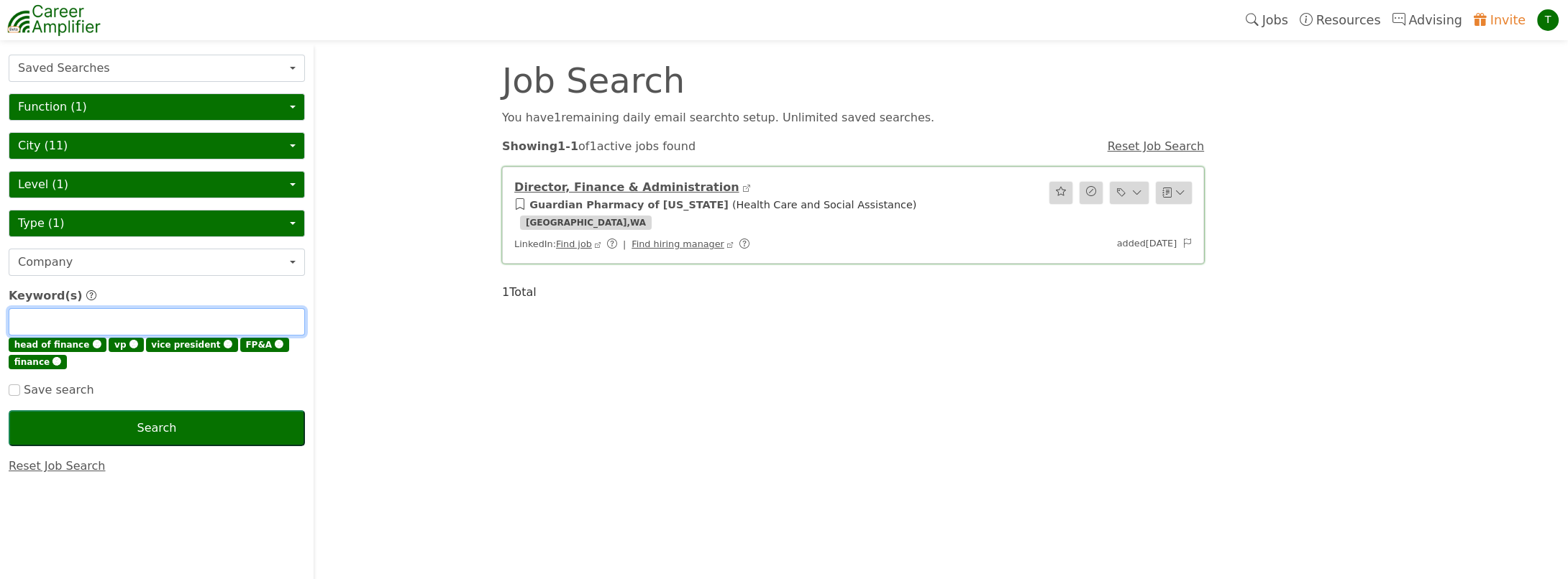
click at [63, 322] on input "text" at bounding box center [157, 322] width 296 height 27
type input "strategic finance"
click at [13, 389] on input "checkbox" at bounding box center [14, 390] width 11 height 11
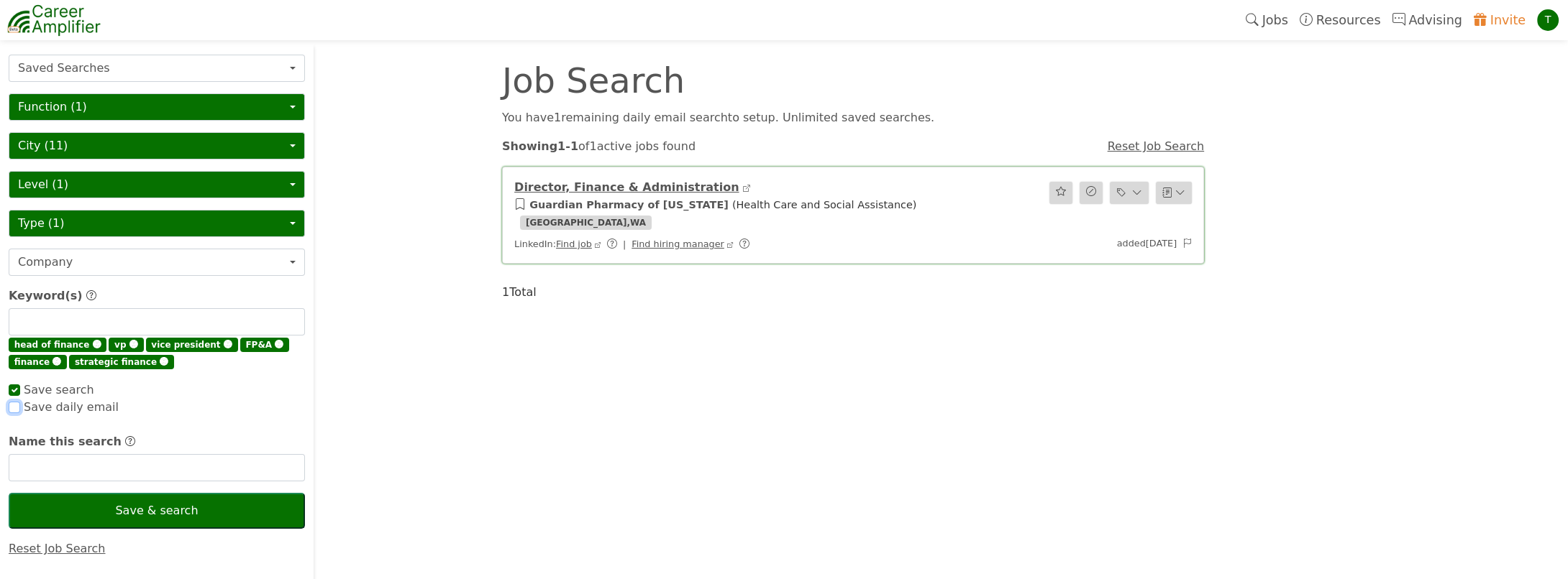
checkbox input "true"
click at [13, 407] on input "checkbox" at bounding box center [14, 407] width 11 height 11
checkbox input "true"
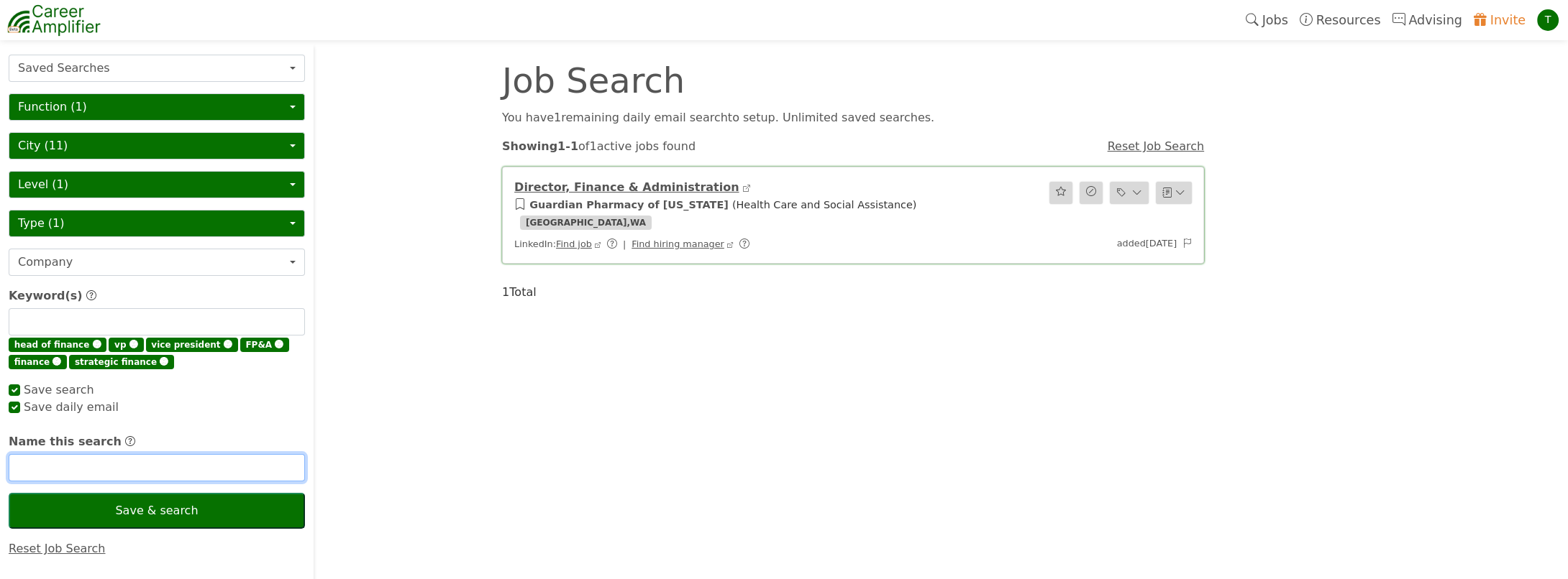
click at [45, 470] on input "text" at bounding box center [157, 468] width 296 height 27
checkbox input "true"
type input "T"
checkbox input "true"
type input "Test2"
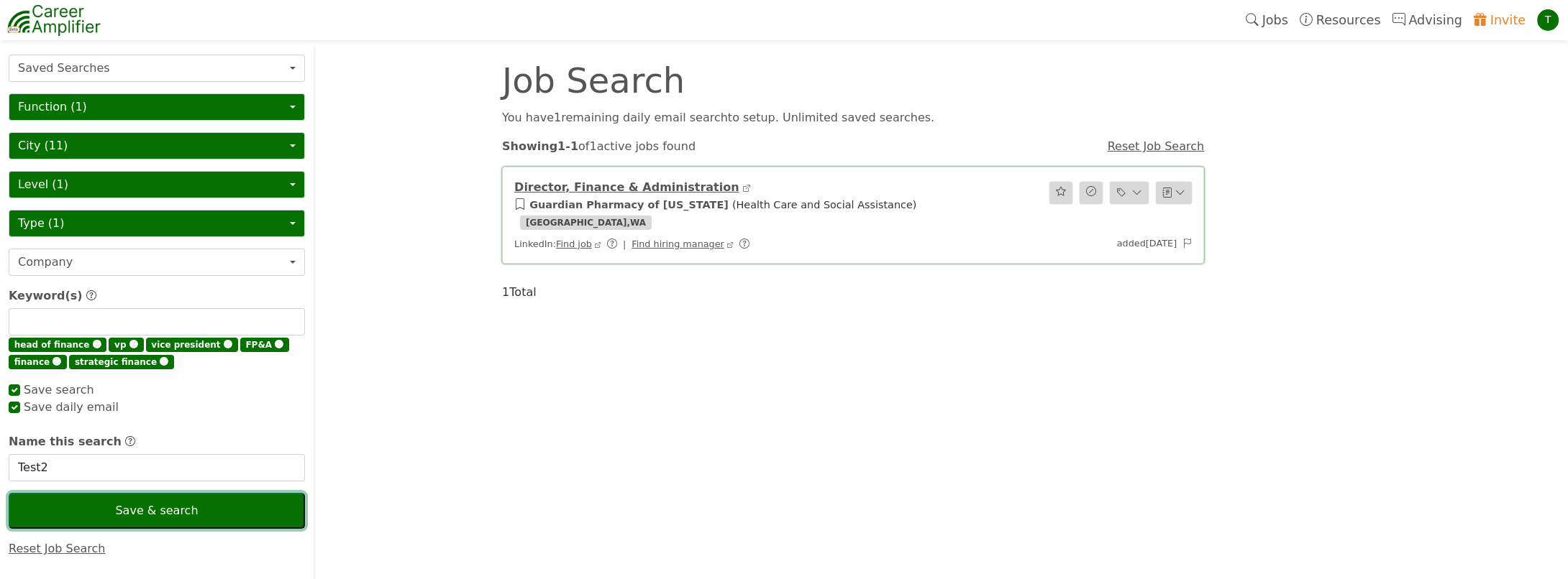
click at [101, 498] on button "Save & search" at bounding box center [157, 511] width 296 height 36
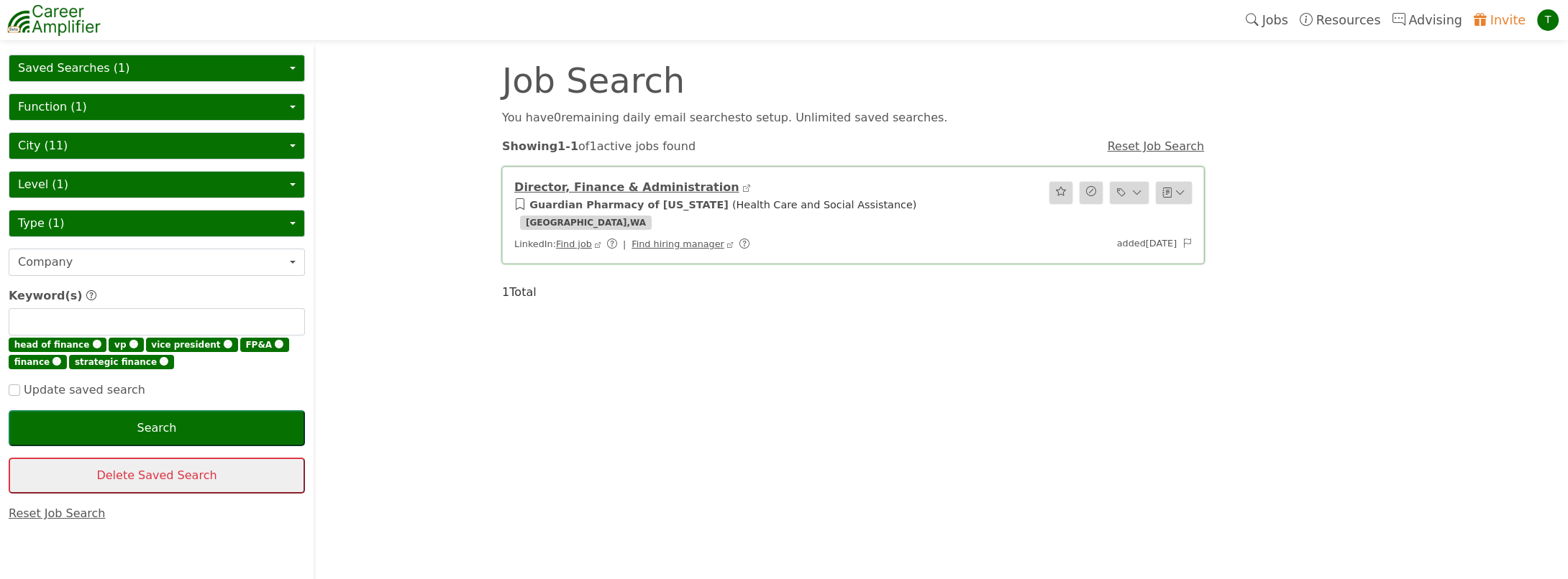
click at [80, 59] on button "Saved Searches (1)" at bounding box center [157, 68] width 296 height 27
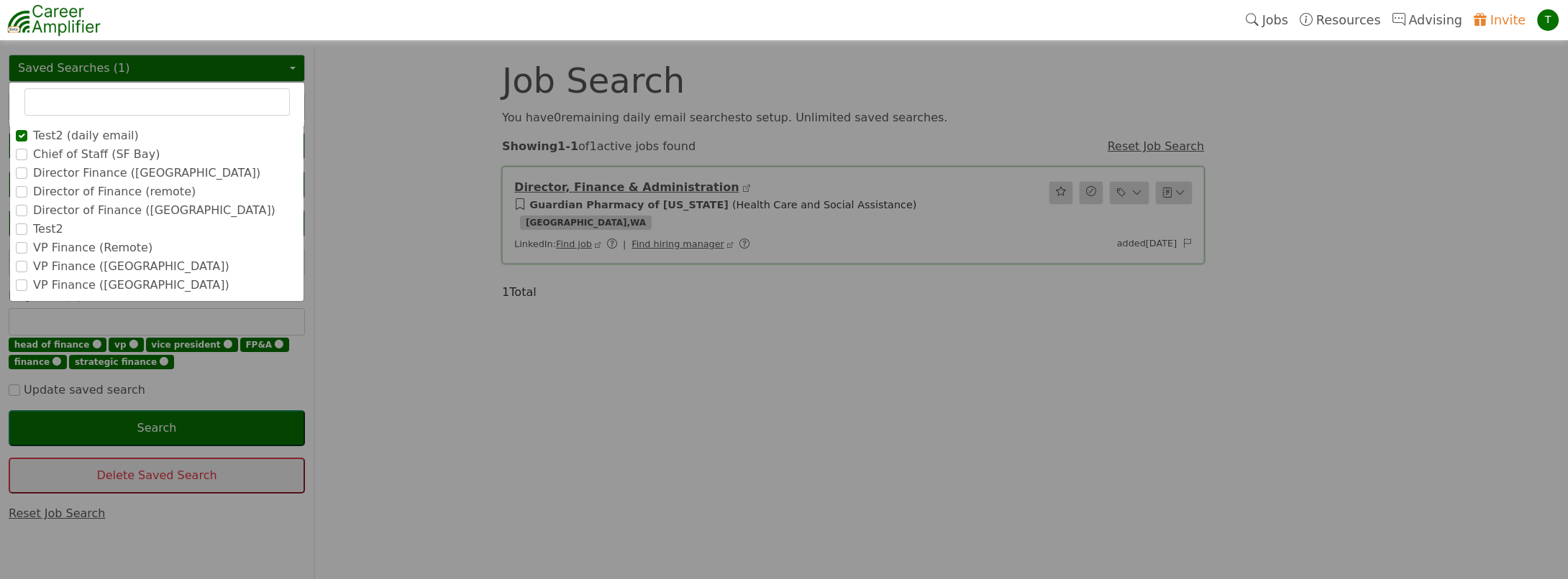
click at [101, 171] on label "Director Finance ([GEOGRAPHIC_DATA])" at bounding box center [146, 174] width 227 height 17
click at [0, 0] on input "Director Finance ([GEOGRAPHIC_DATA])" at bounding box center [0, 0] width 0 height 0
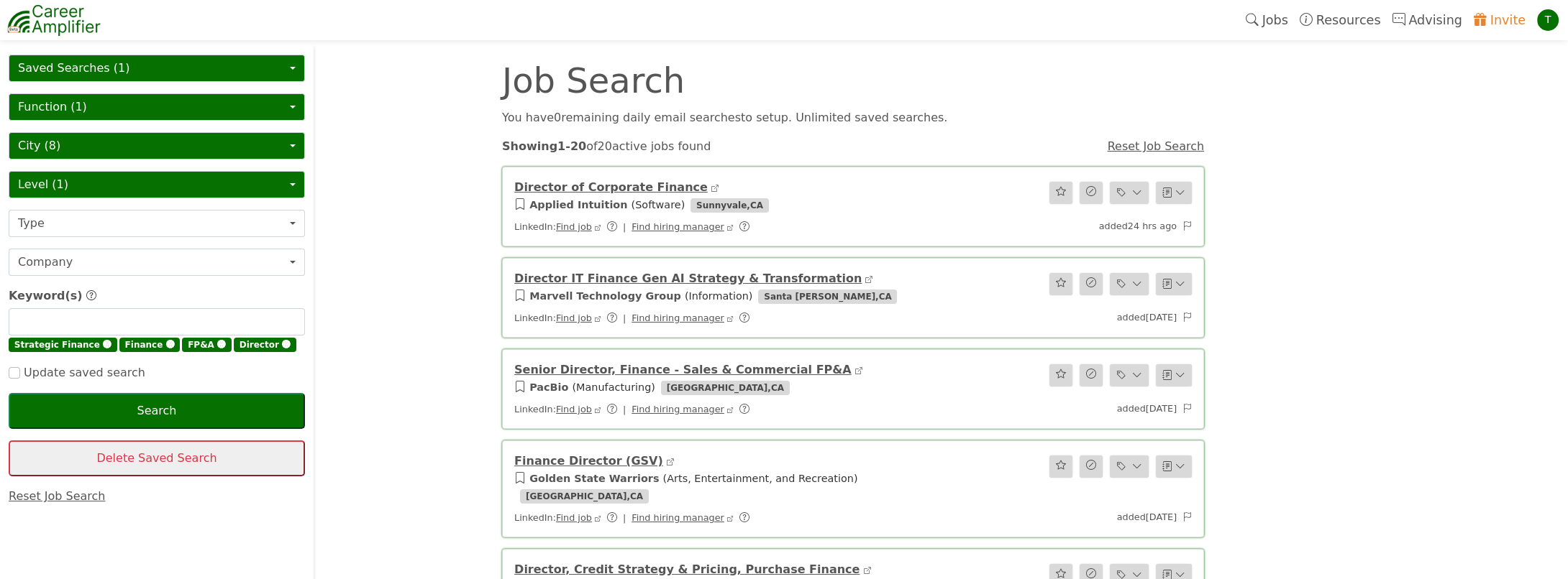
click at [141, 74] on button "Saved Searches (1)" at bounding box center [157, 68] width 296 height 27
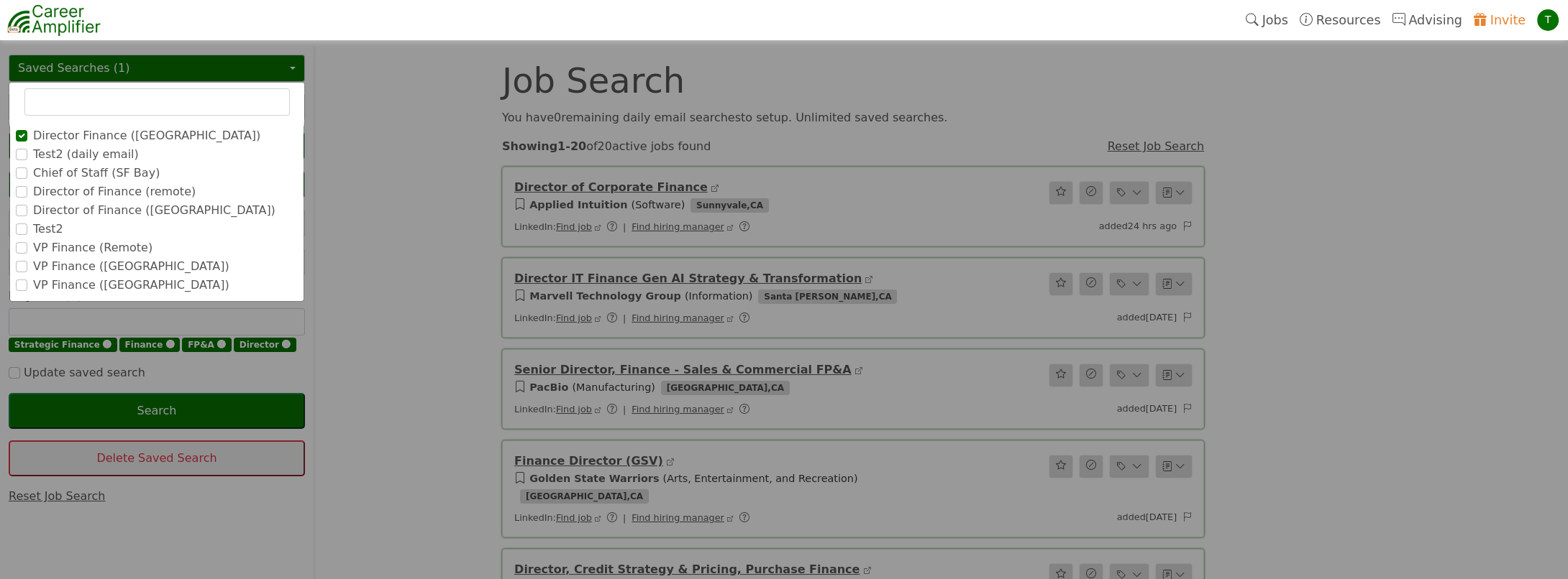
click at [95, 154] on label "Test2 (daily email)" at bounding box center [86, 155] width 106 height 17
click at [0, 0] on input "Test2 (daily email)" at bounding box center [0, 0] width 0 height 0
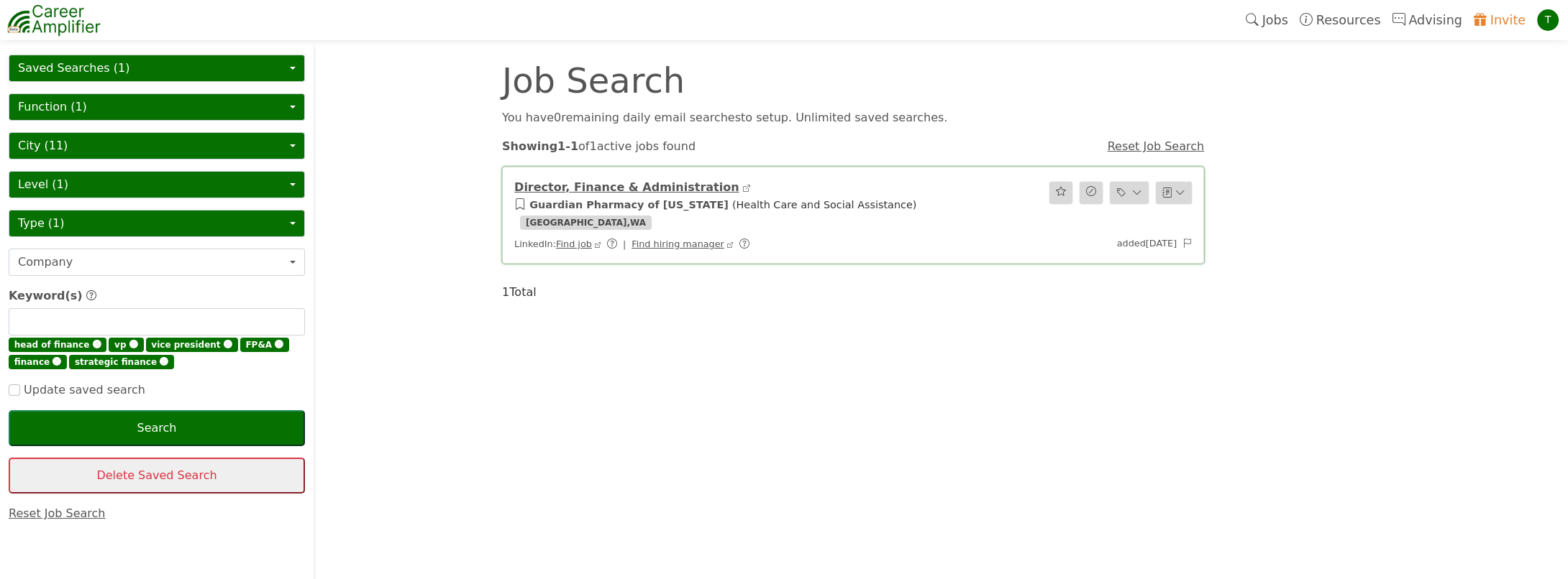
click at [136, 56] on button "Saved Searches (1)" at bounding box center [157, 68] width 296 height 27
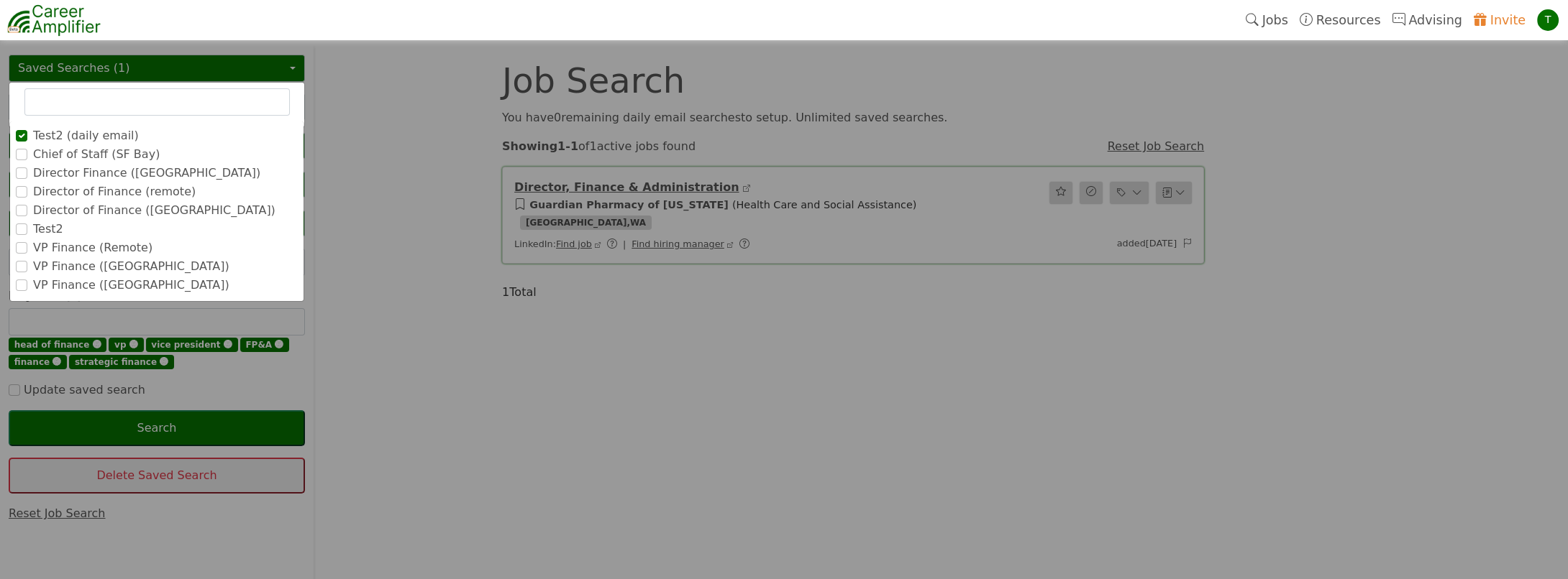
click at [68, 270] on label "VP Finance ([GEOGRAPHIC_DATA])" at bounding box center [131, 267] width 196 height 17
click at [0, 0] on input "VP Finance ([GEOGRAPHIC_DATA])" at bounding box center [0, 0] width 0 height 0
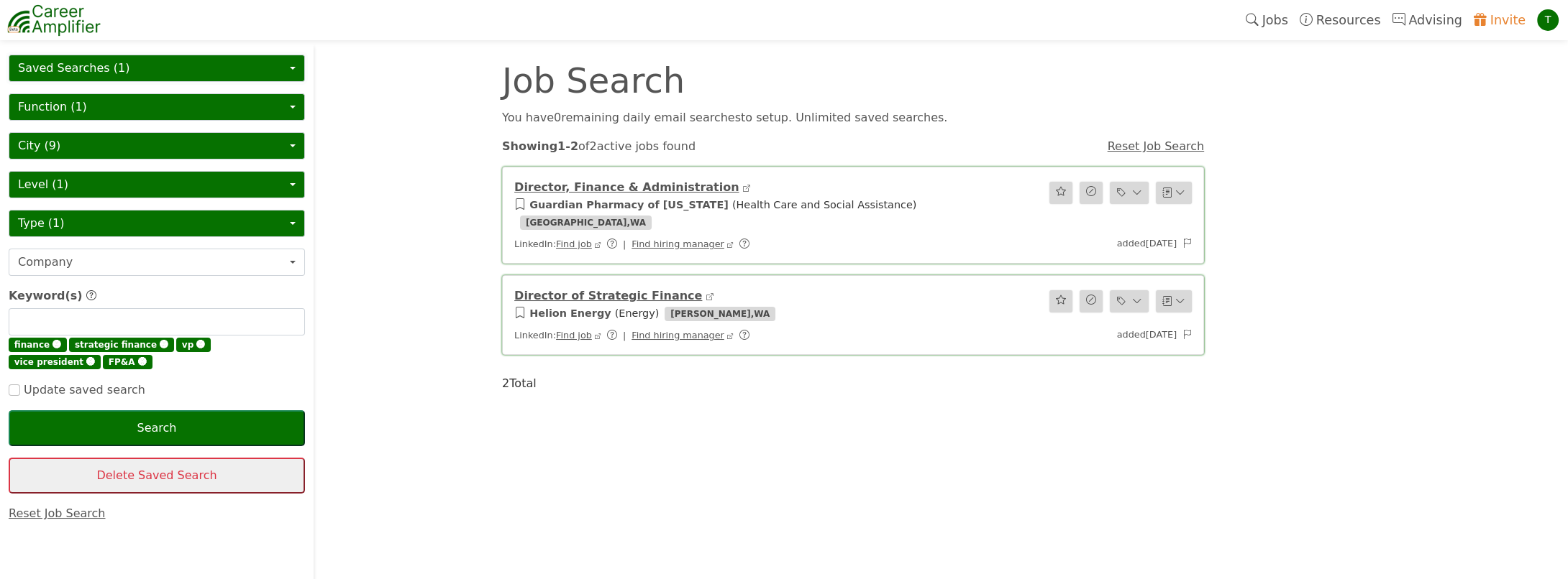
click at [116, 65] on button "Saved Searches (1)" at bounding box center [157, 68] width 296 height 27
click at [128, 68] on button "Saved Searches (1)" at bounding box center [157, 68] width 296 height 27
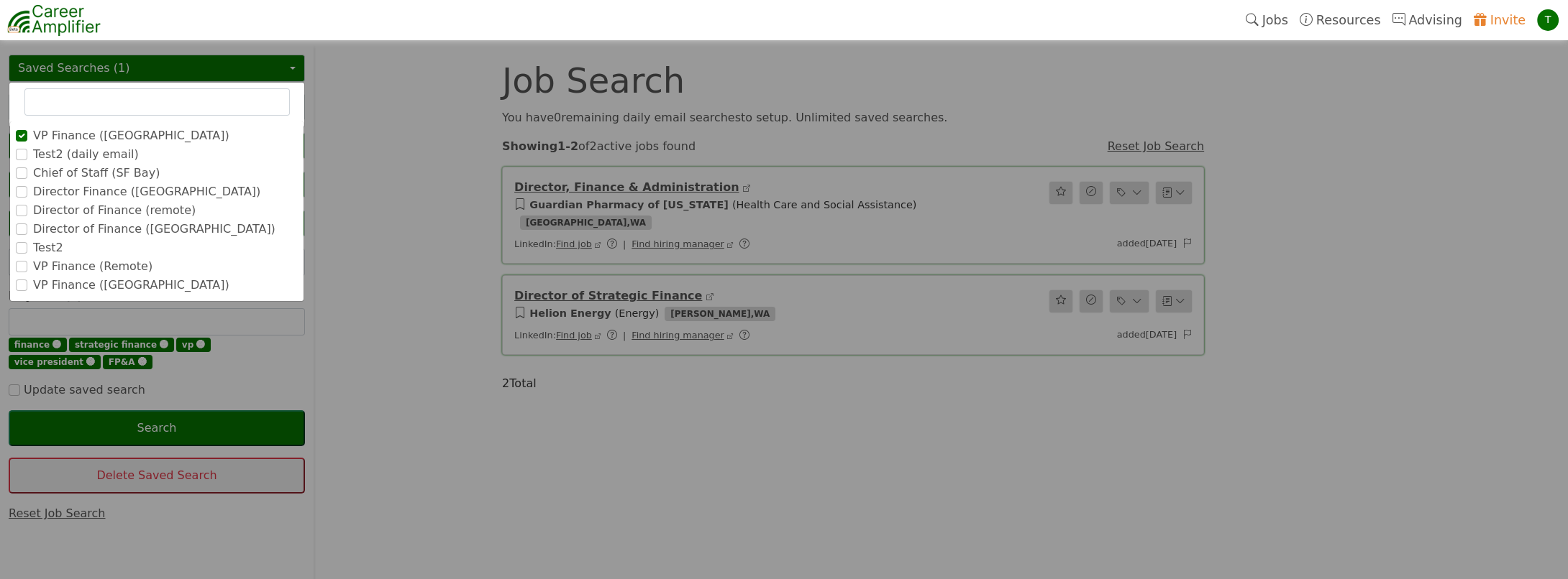
click at [105, 226] on label "Director of Finance ([GEOGRAPHIC_DATA])" at bounding box center [154, 229] width 242 height 17
click at [0, 0] on input "Director of Finance ([GEOGRAPHIC_DATA])" at bounding box center [0, 0] width 0 height 0
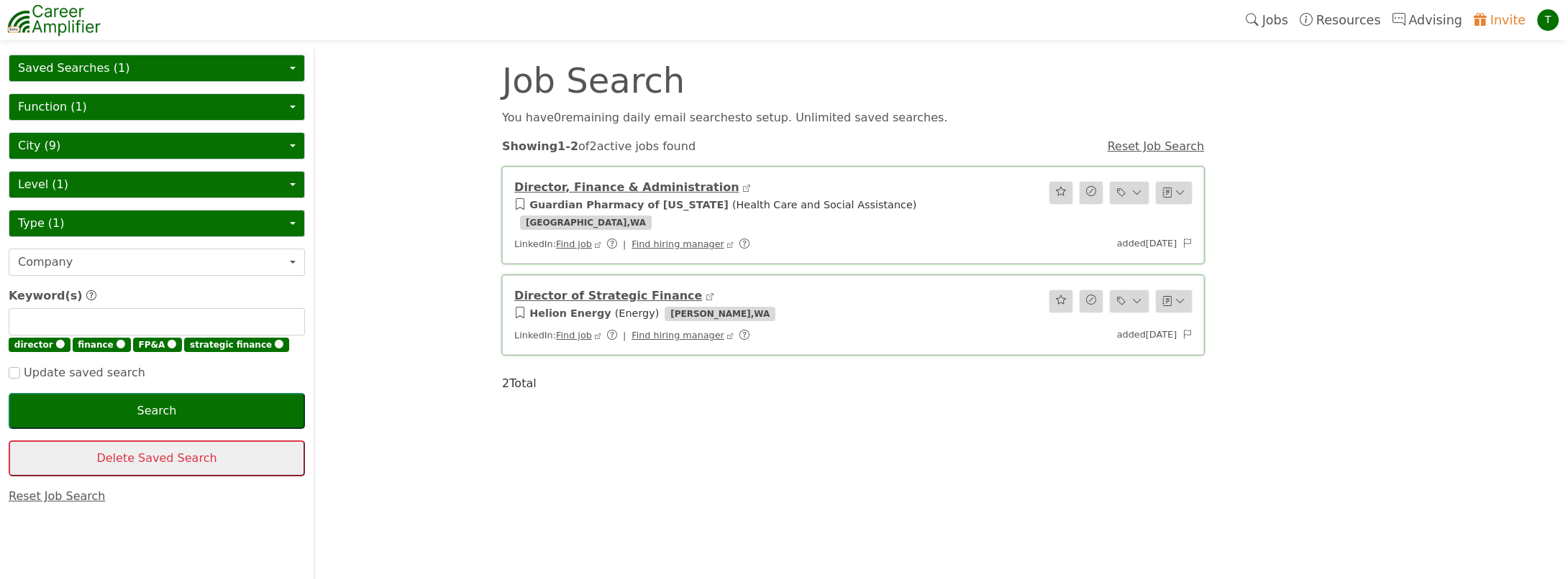
click at [113, 60] on button "Saved Searches (1)" at bounding box center [157, 68] width 296 height 27
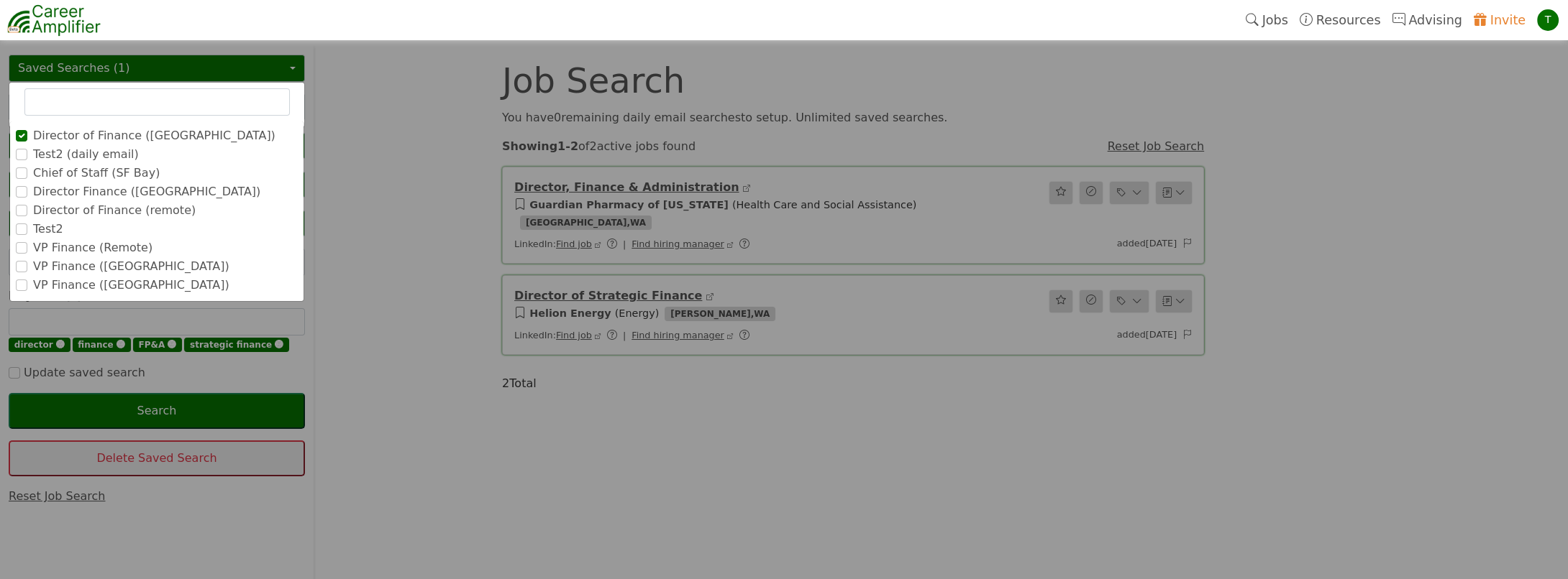
click at [94, 246] on label "VP Finance (Remote)" at bounding box center [92, 248] width 120 height 17
click at [0, 0] on input "VP Finance (Remote)" at bounding box center [0, 0] width 0 height 0
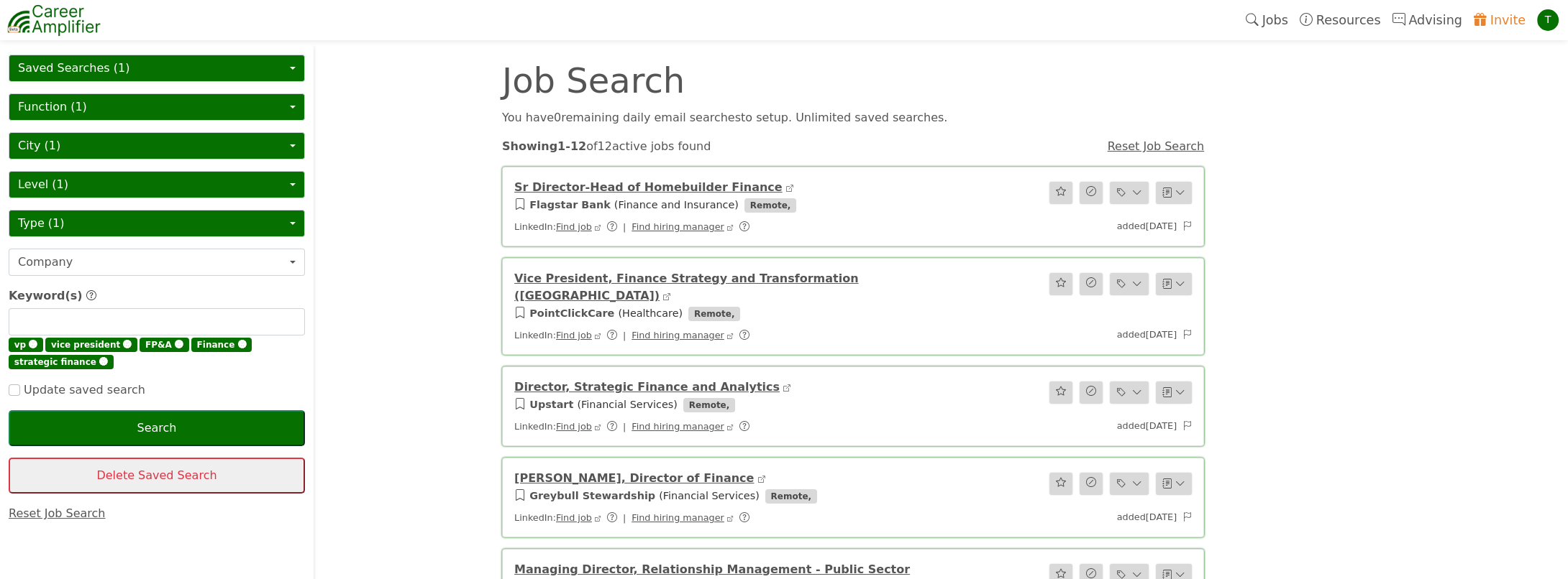
click at [125, 68] on button "Saved Searches (1)" at bounding box center [157, 68] width 296 height 27
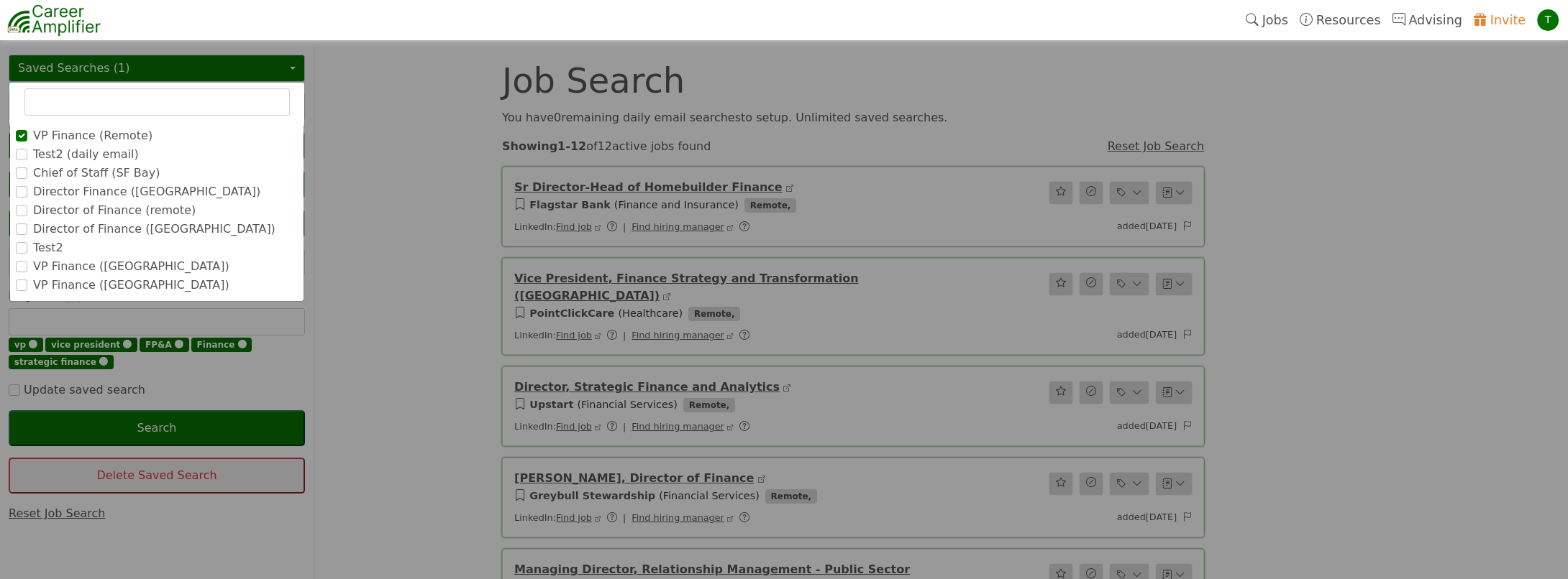
click at [68, 154] on label "Test2 (daily email)" at bounding box center [86, 155] width 106 height 17
click at [0, 0] on input "Test2 (daily email)" at bounding box center [0, 0] width 0 height 0
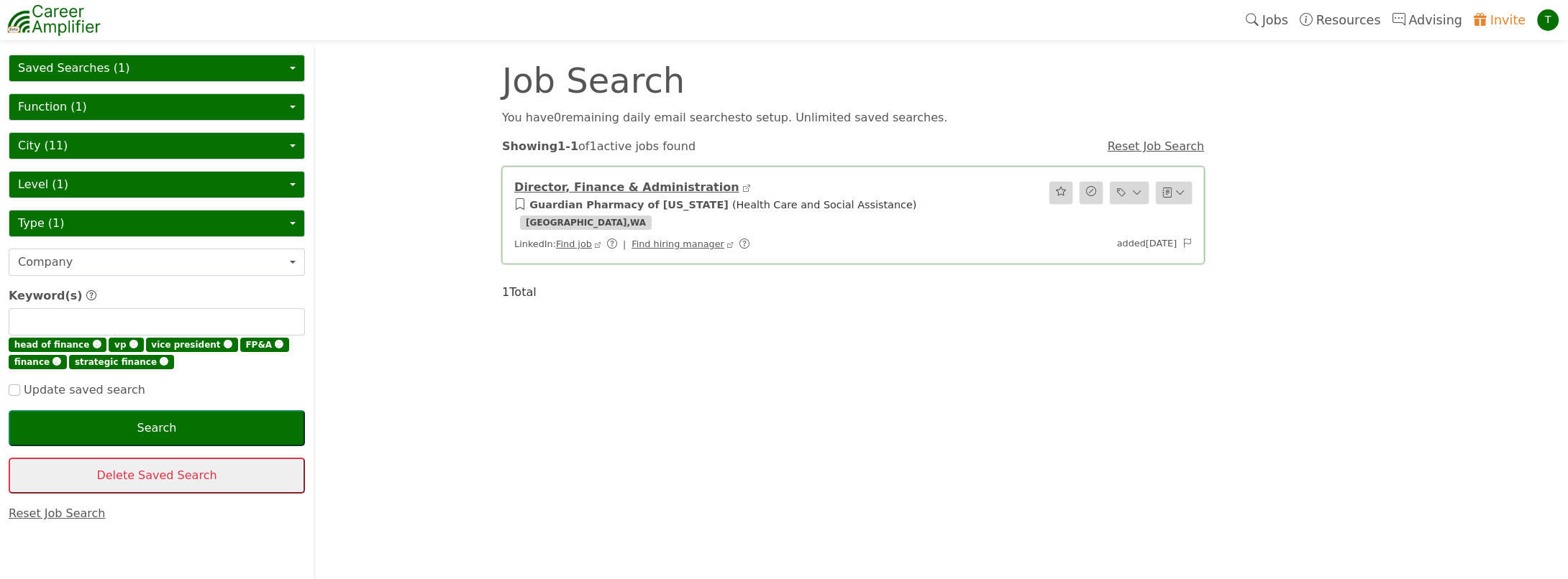
click at [86, 143] on button "City (11)" at bounding box center [157, 145] width 296 height 27
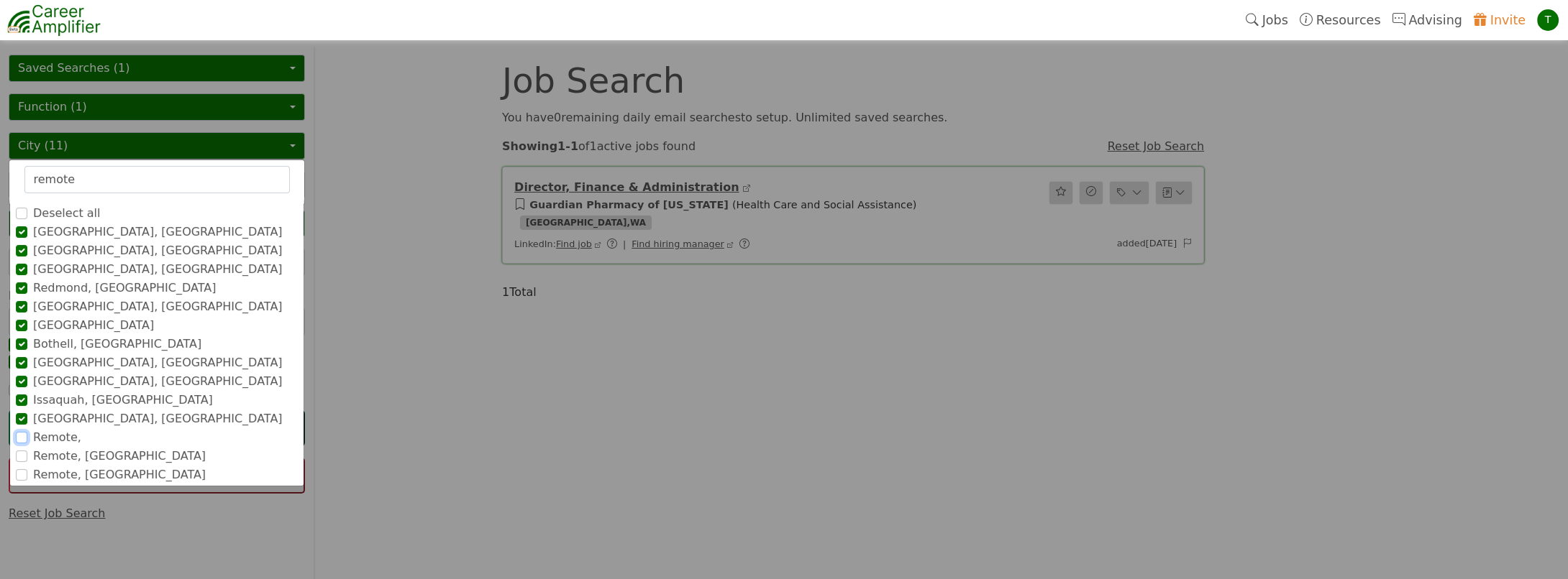
click at [18, 435] on input "Remote," at bounding box center [22, 438] width 11 height 11
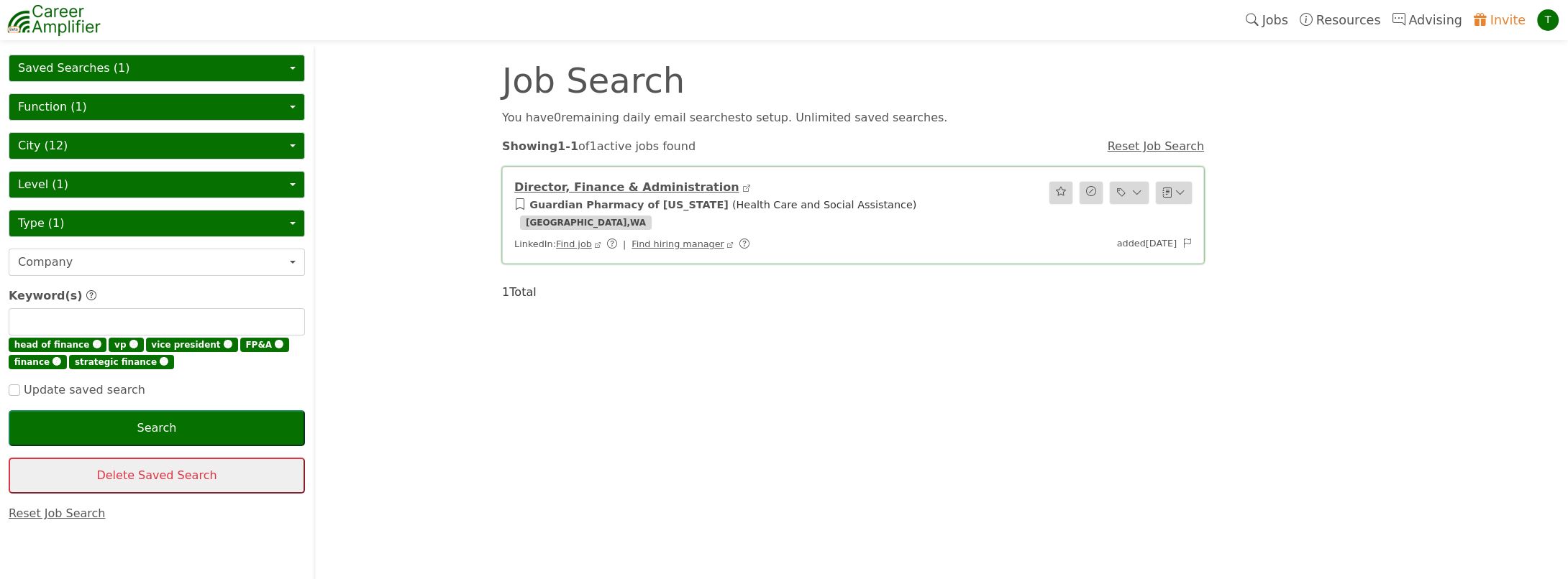
click at [92, 343] on span "🅧" at bounding box center [96, 345] width 8 height 10
click at [20, 389] on span "Update saved search" at bounding box center [82, 389] width 125 height 13
click at [18, 389] on input "checkbox" at bounding box center [14, 390] width 11 height 11
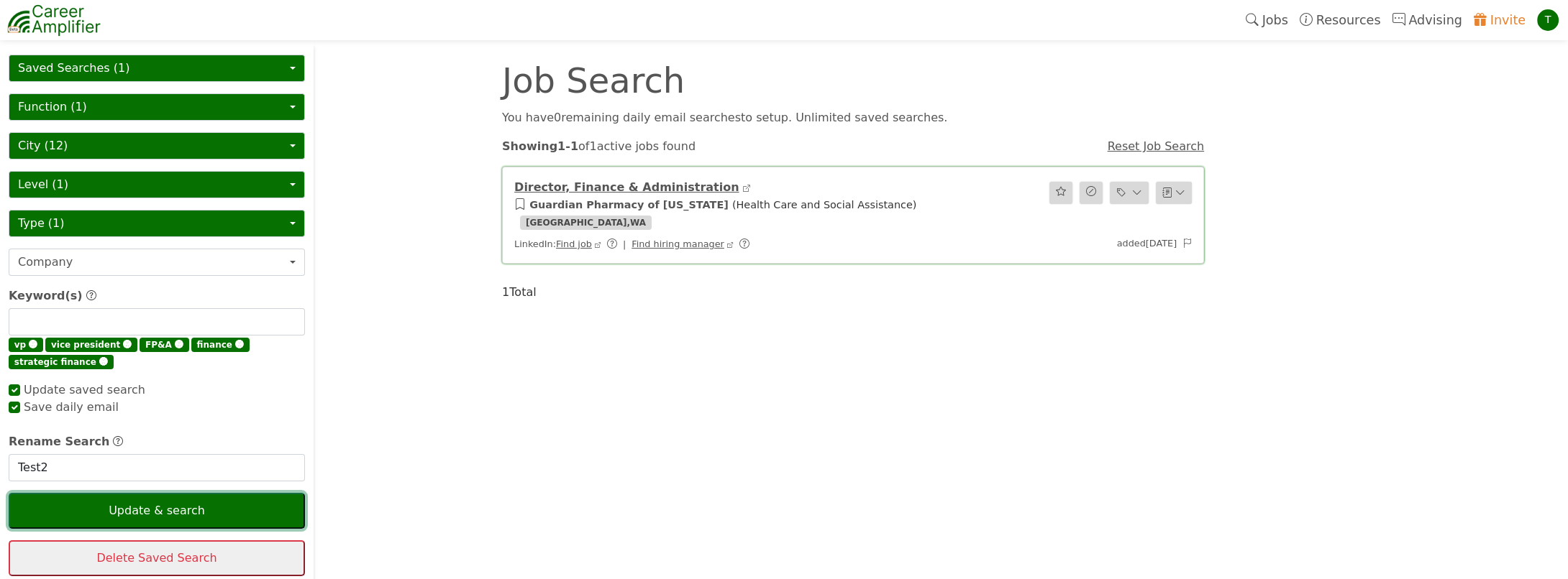
checkbox input "true"
click at [146, 507] on button "Update & search" at bounding box center [157, 511] width 296 height 36
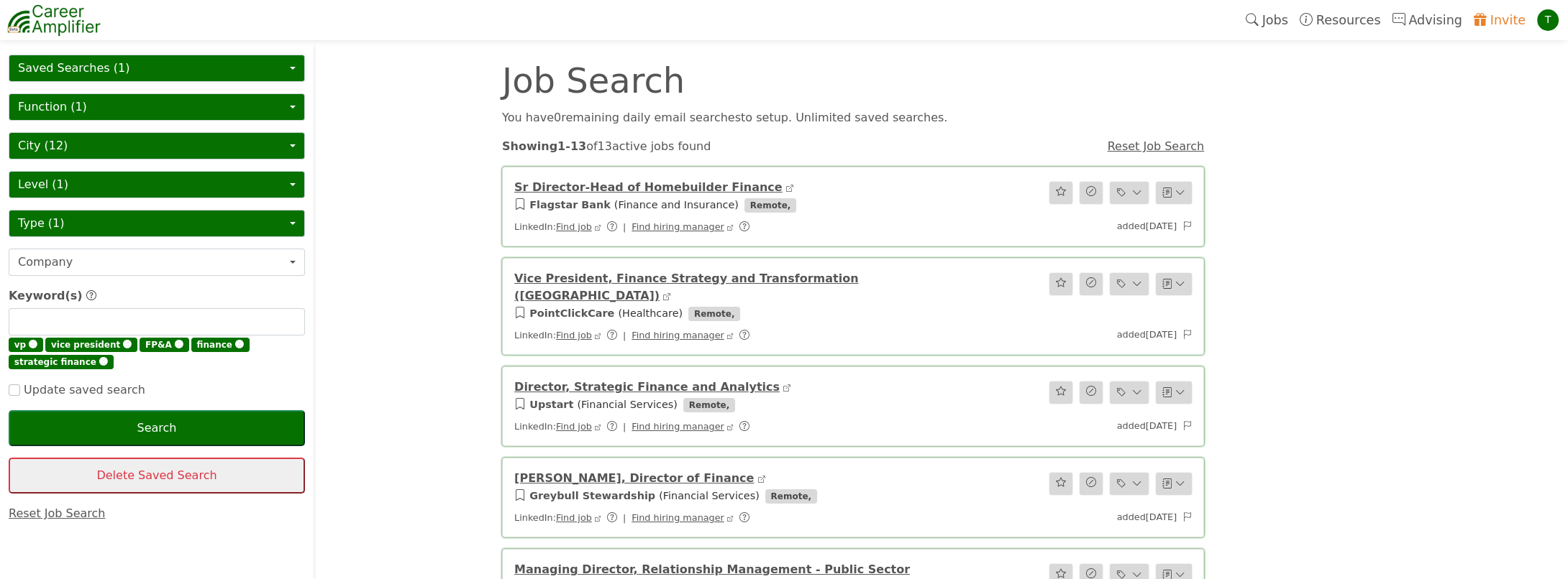
click at [98, 69] on button "Saved Searches (1)" at bounding box center [157, 68] width 296 height 27
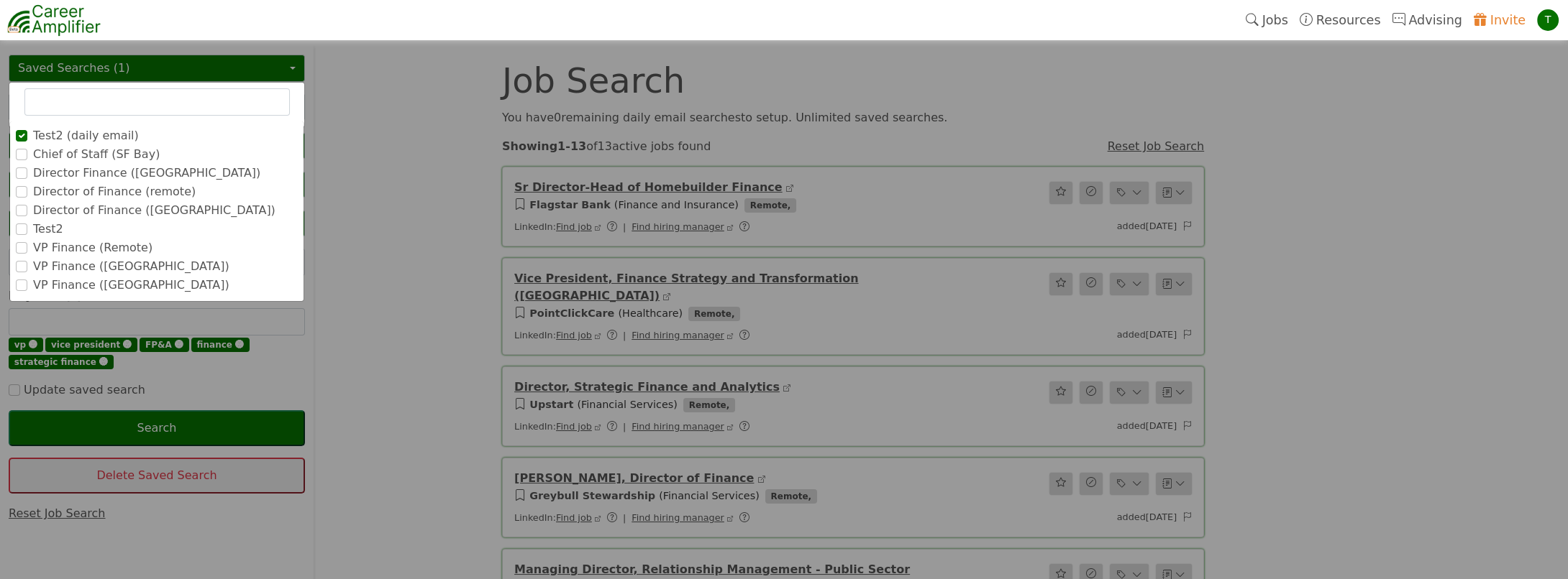
click at [99, 270] on label "VP Finance ([GEOGRAPHIC_DATA])" at bounding box center [131, 267] width 196 height 17
click at [0, 0] on input "VP Finance ([GEOGRAPHIC_DATA])" at bounding box center [0, 0] width 0 height 0
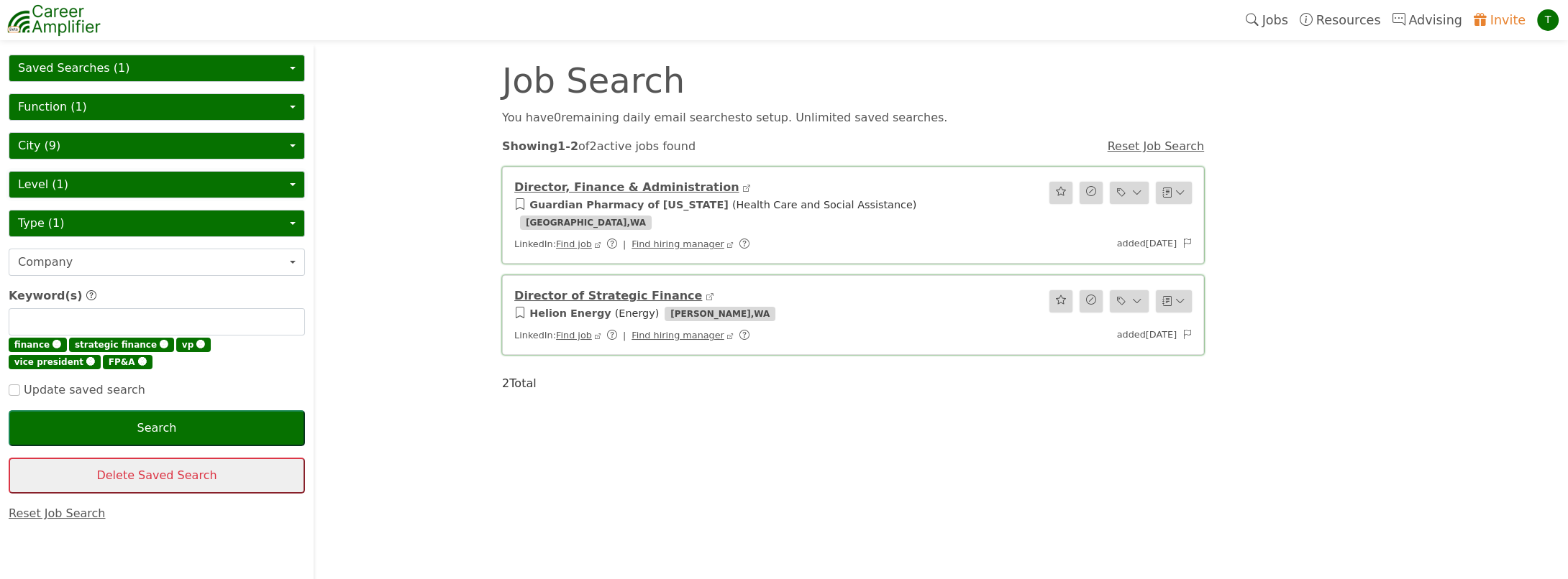
click at [106, 188] on button "Level (1)" at bounding box center [157, 184] width 296 height 27
click at [179, 422] on button "Search" at bounding box center [157, 428] width 296 height 36
click at [126, 62] on button "Saved Searches (1)" at bounding box center [157, 68] width 296 height 27
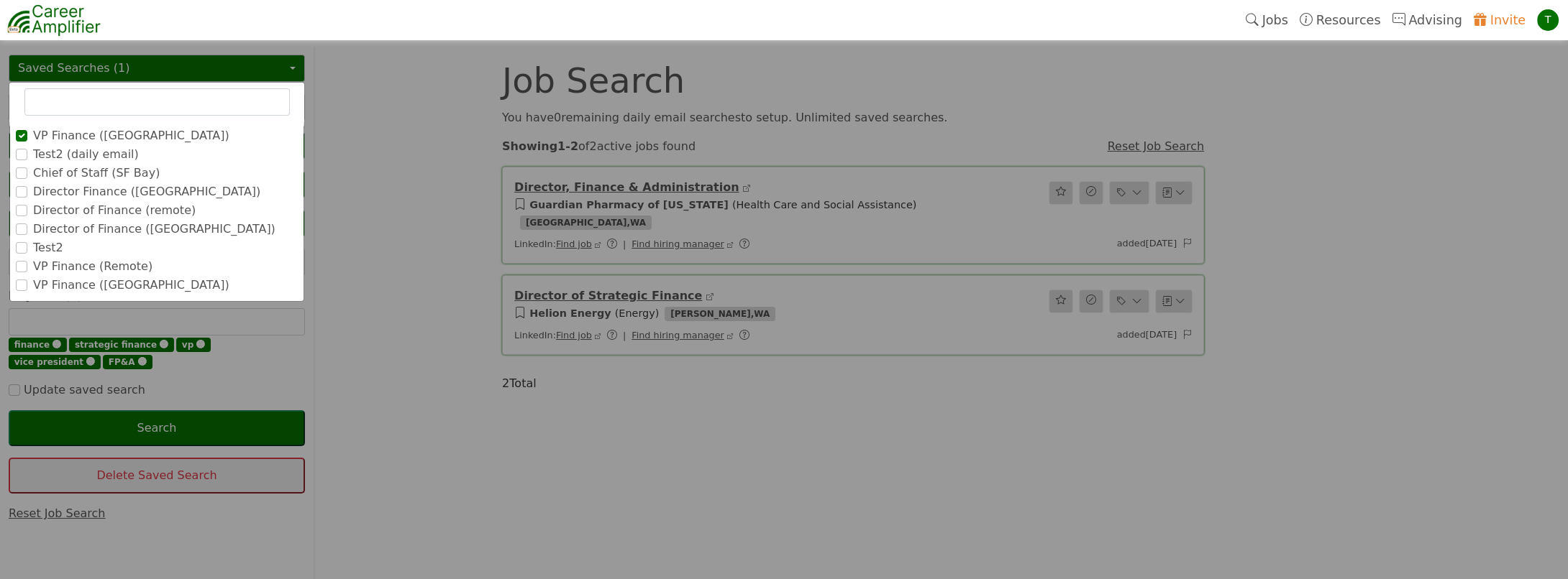
click at [116, 194] on label "Director Finance ([GEOGRAPHIC_DATA])" at bounding box center [146, 191] width 227 height 17
click at [0, 0] on input "Director Finance ([GEOGRAPHIC_DATA])" at bounding box center [0, 0] width 0 height 0
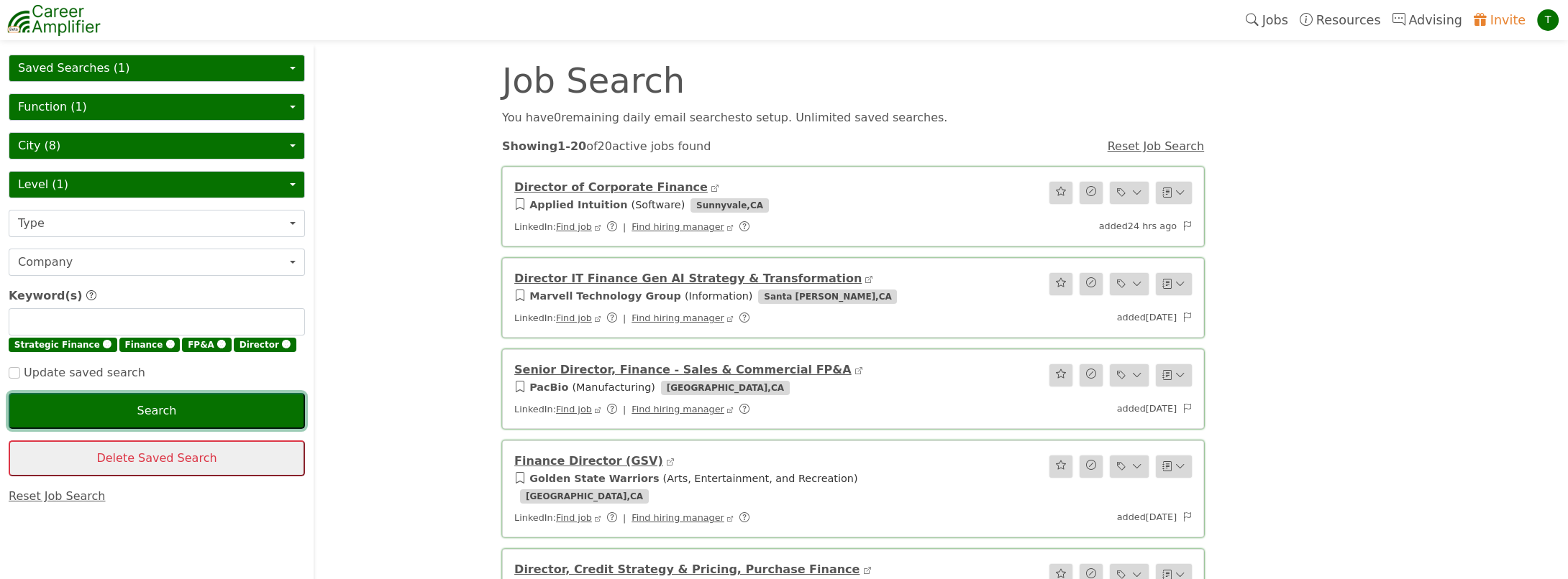
click at [149, 404] on button "Search" at bounding box center [157, 411] width 296 height 36
click at [652, 187] on link "Director of Corporate Finance" at bounding box center [610, 187] width 193 height 13
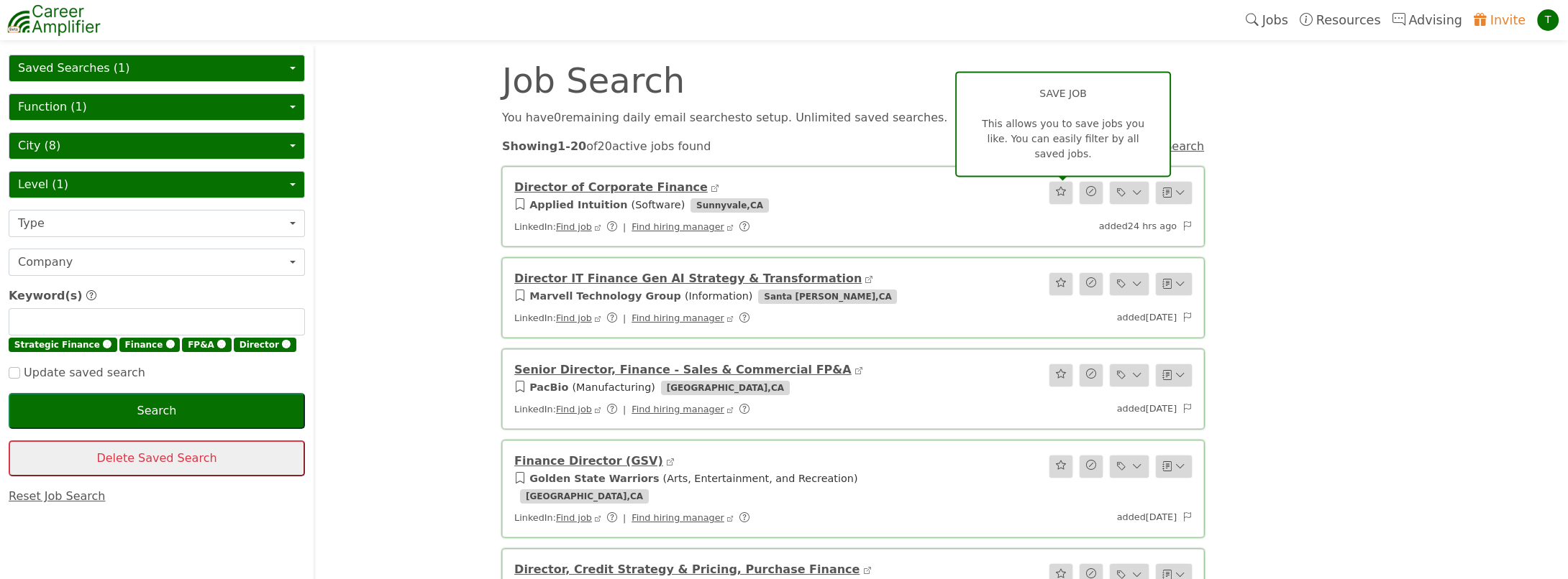
click at [1059, 193] on icon "button" at bounding box center [1060, 191] width 10 height 11
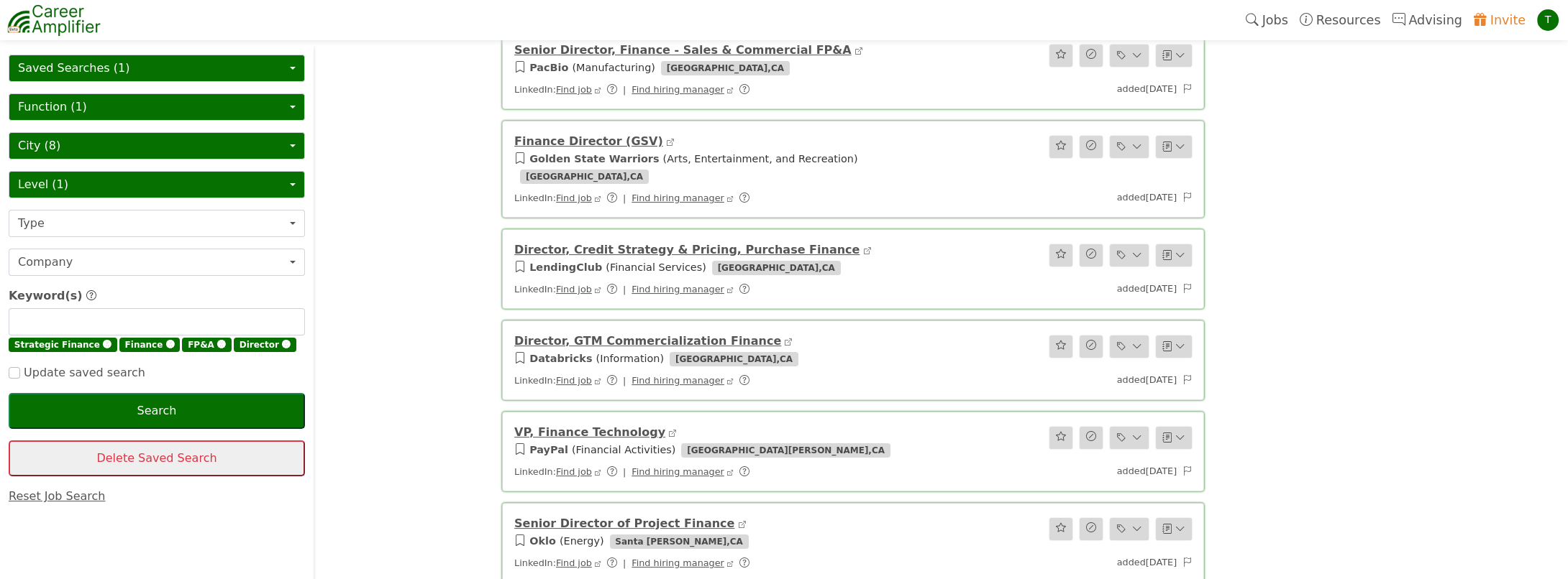
scroll to position [358, 0]
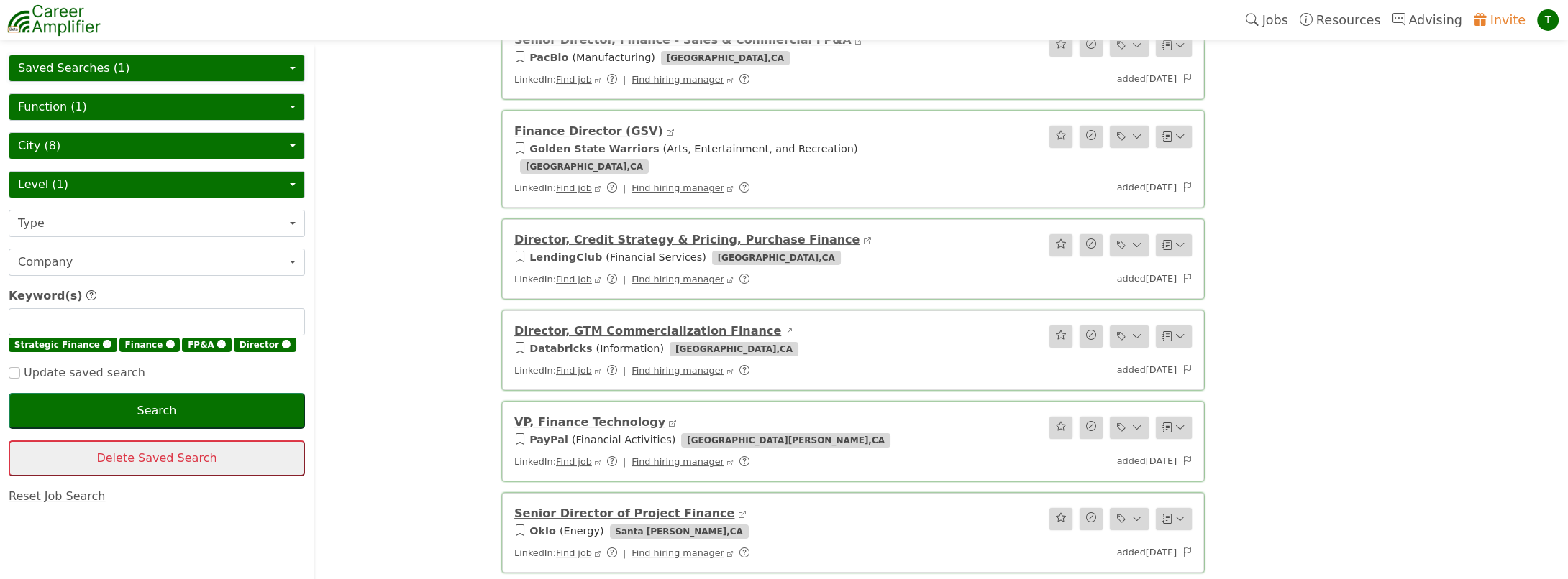
click at [101, 62] on button "Saved Searches (1)" at bounding box center [157, 68] width 296 height 27
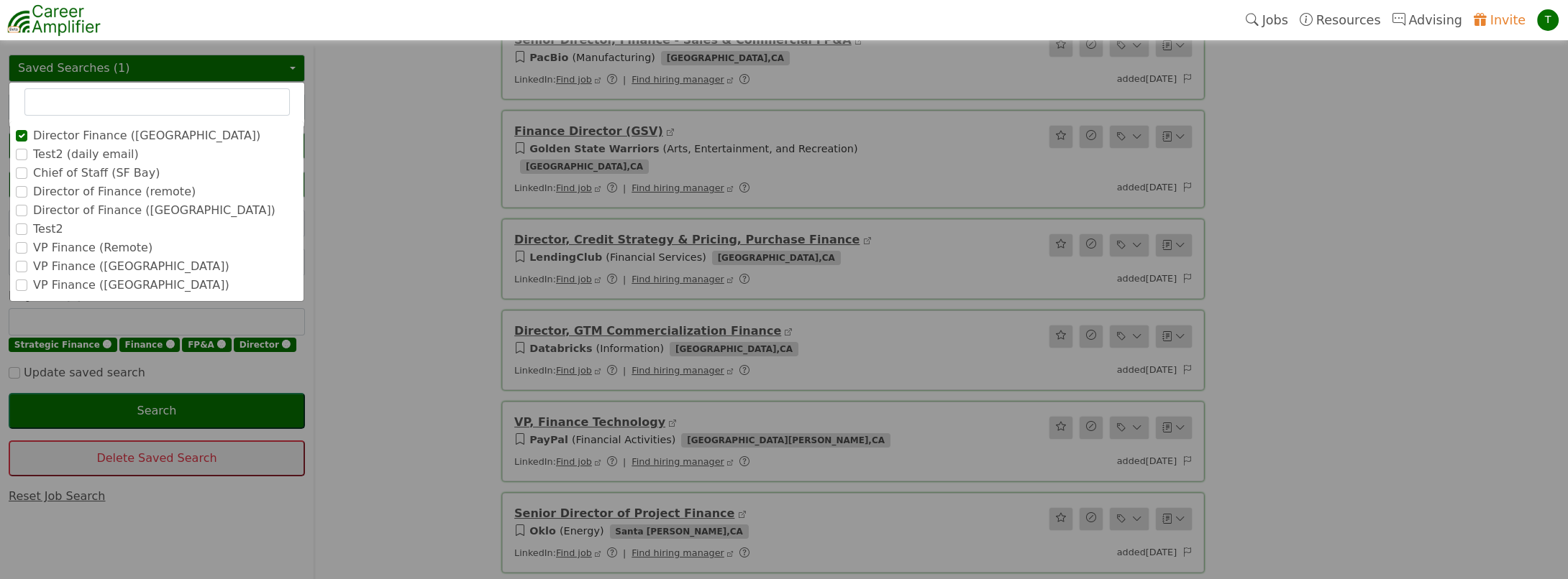
click at [158, 192] on label "Director of Finance (remote)" at bounding box center [114, 191] width 162 height 17
click at [0, 0] on input "Director of Finance (remote)" at bounding box center [0, 0] width 0 height 0
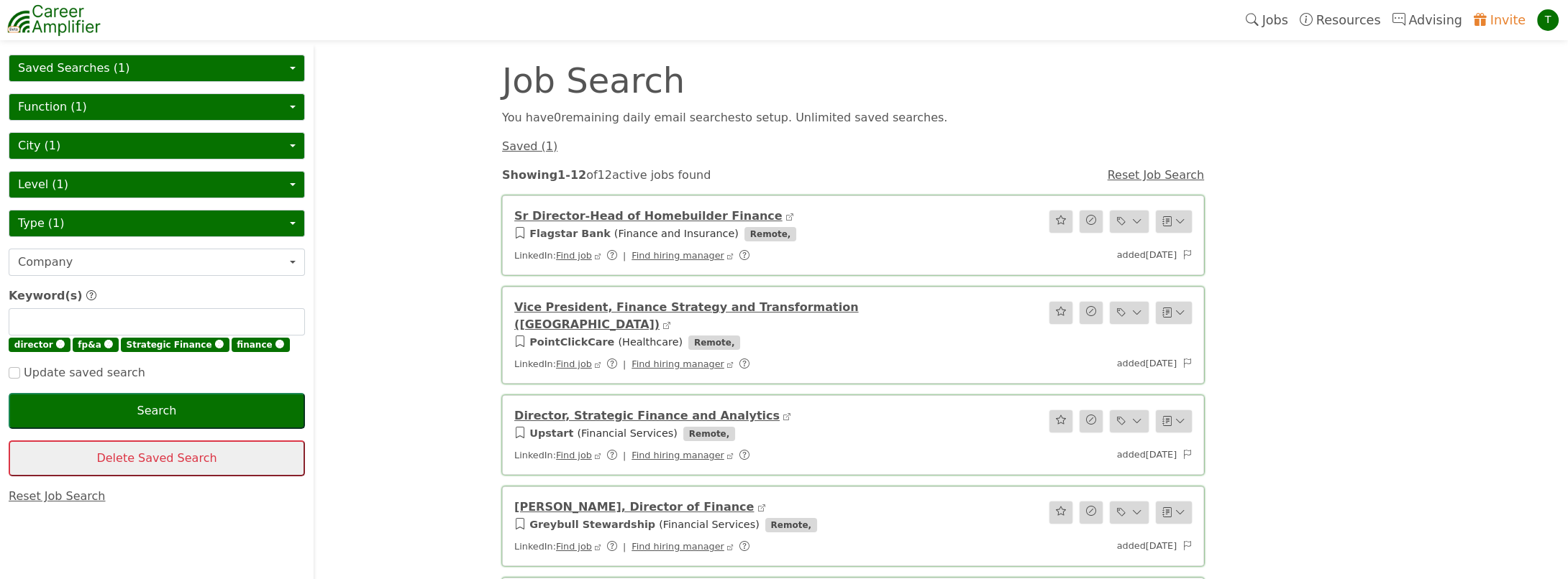
click at [726, 216] on link "Sr Director-Head of Homebuilder Finance" at bounding box center [648, 216] width 268 height 13
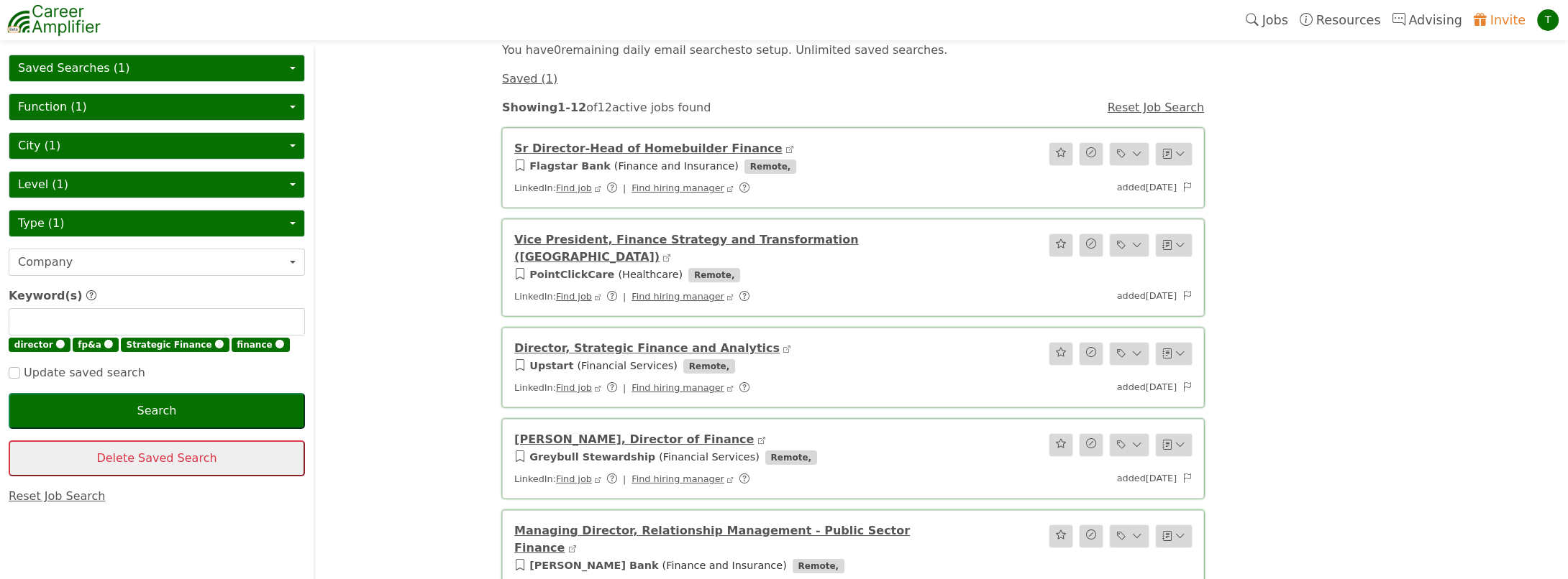
scroll to position [71, 0]
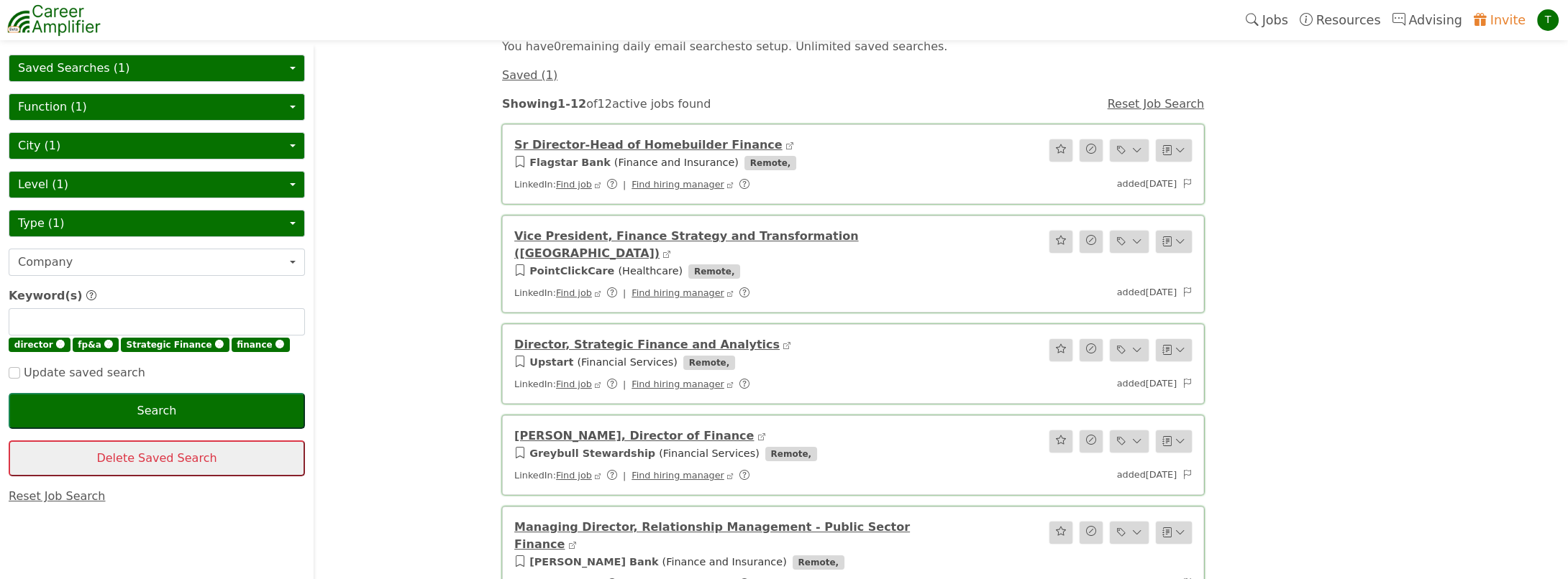
click at [661, 338] on link "Director, Strategic Finance and Analytics" at bounding box center [646, 344] width 265 height 13
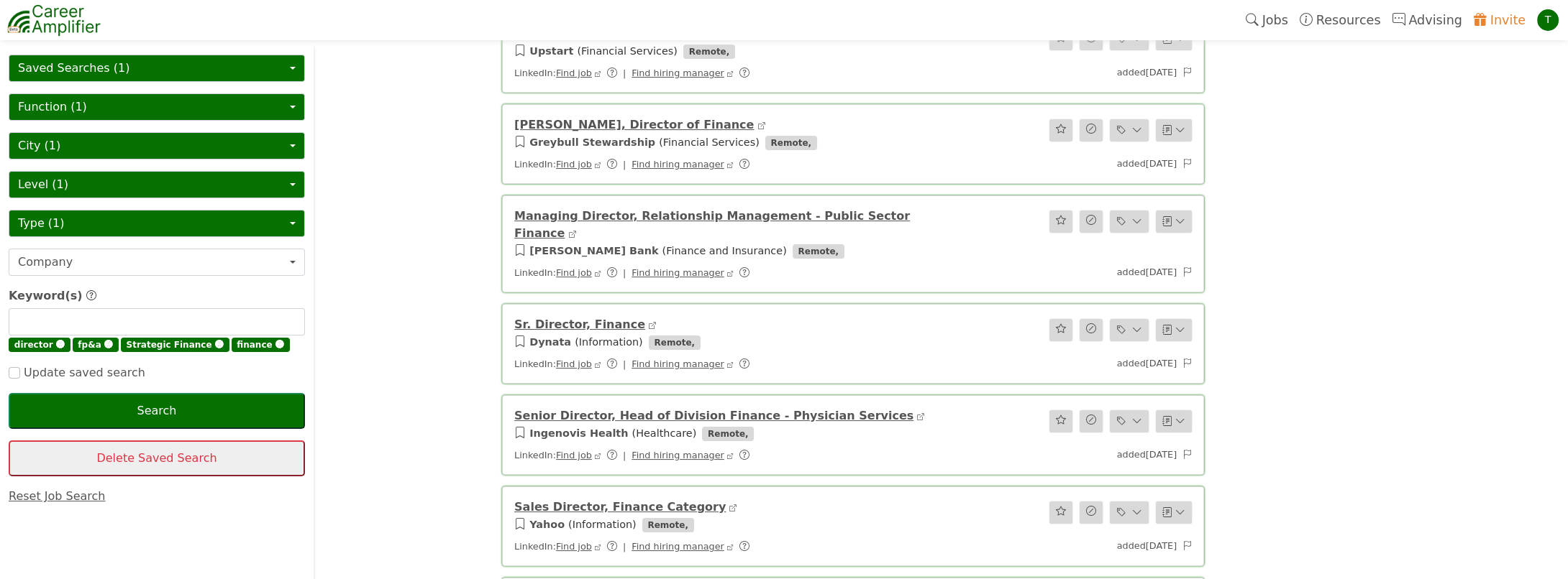
scroll to position [383, 0]
click at [581, 317] on link "Sr. Director, Finance" at bounding box center [579, 323] width 131 height 13
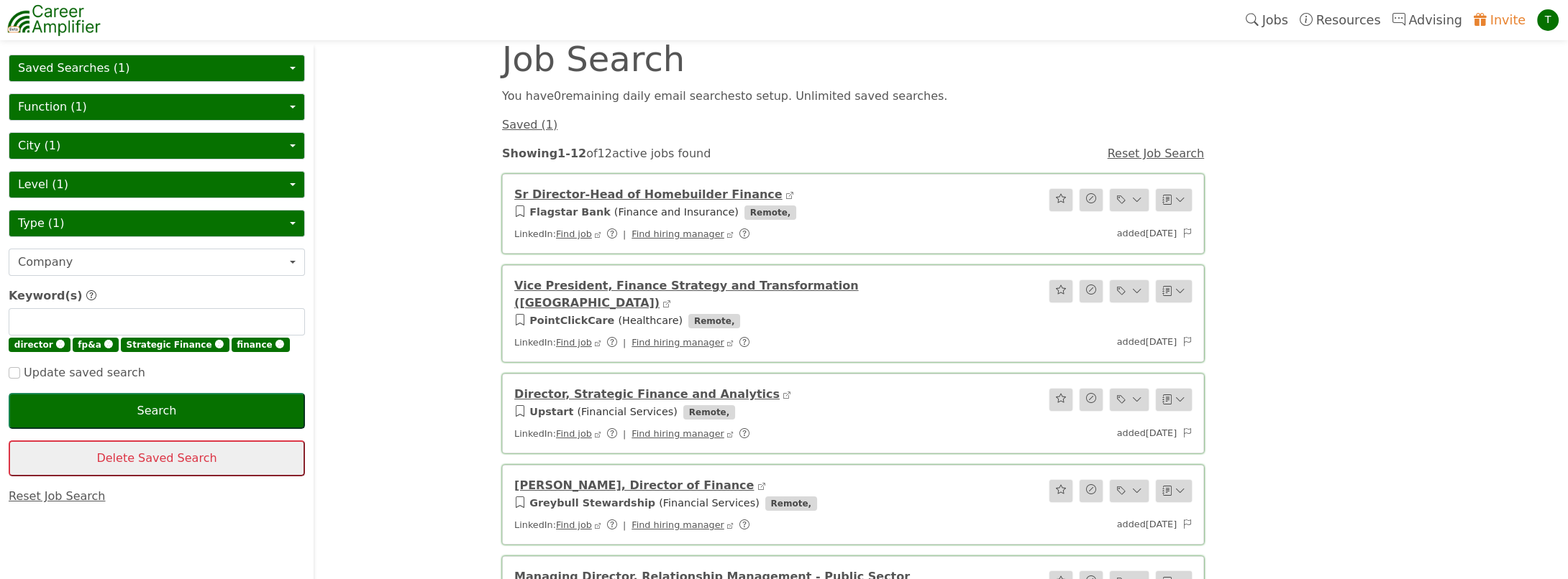
scroll to position [0, 0]
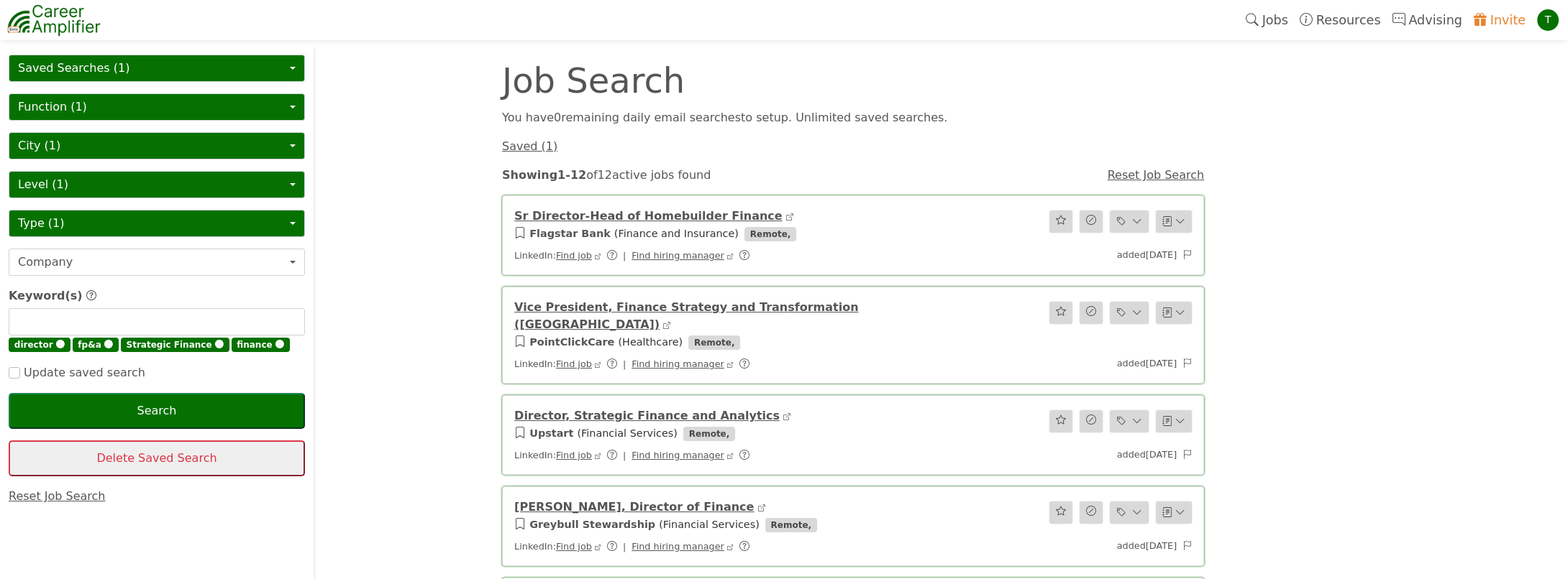
click at [65, 74] on button "Saved Searches (1)" at bounding box center [157, 68] width 296 height 27
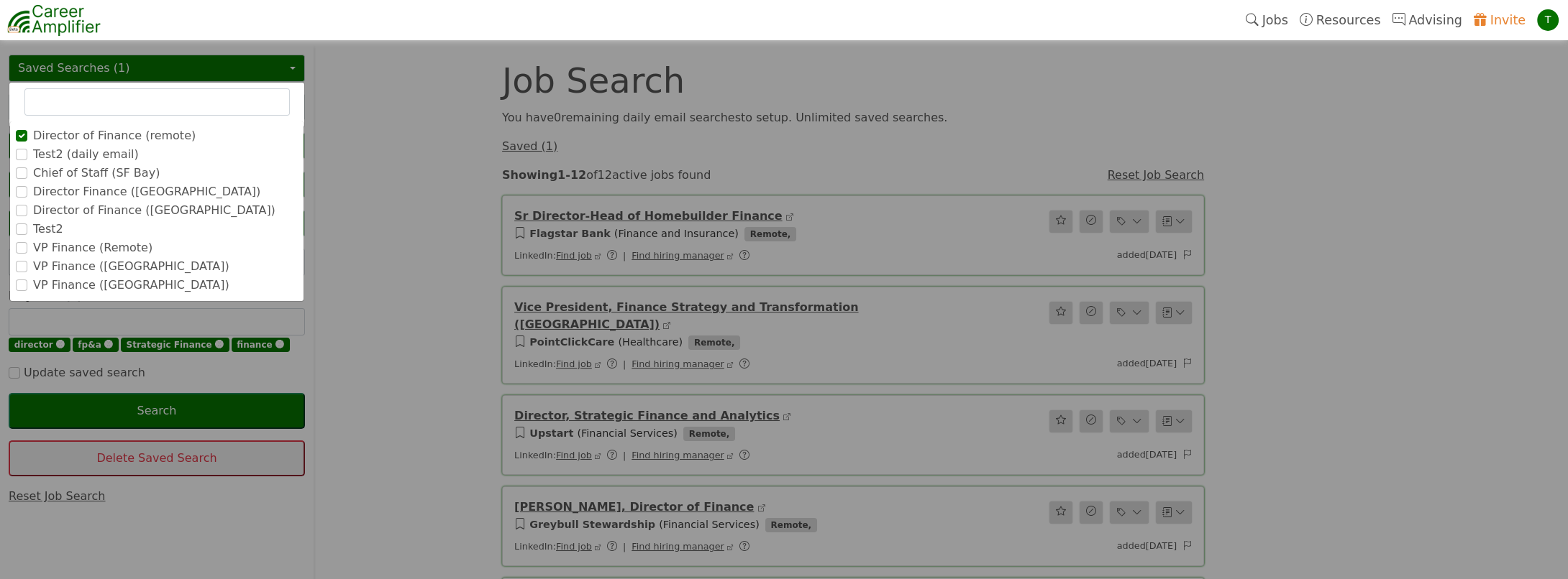
click at [98, 246] on label "VP Finance (Remote)" at bounding box center [92, 248] width 120 height 17
click at [0, 0] on input "VP Finance (Remote)" at bounding box center [0, 0] width 0 height 0
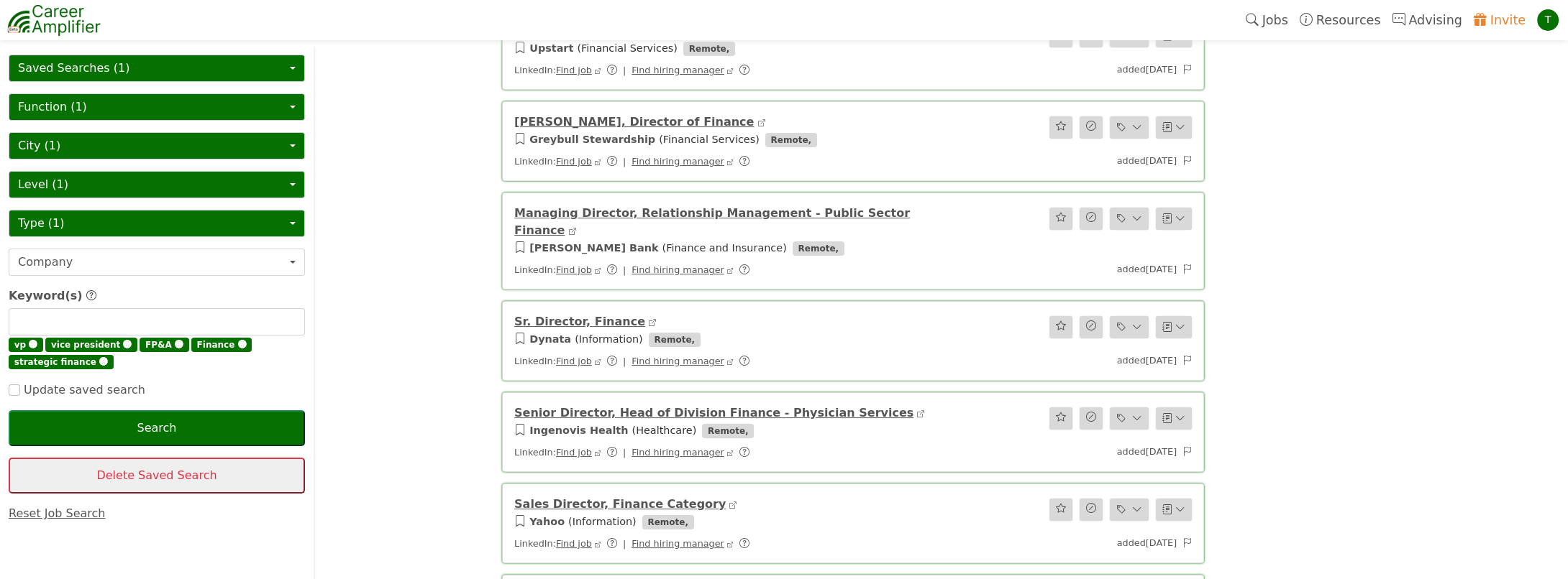
scroll to position [406, 0]
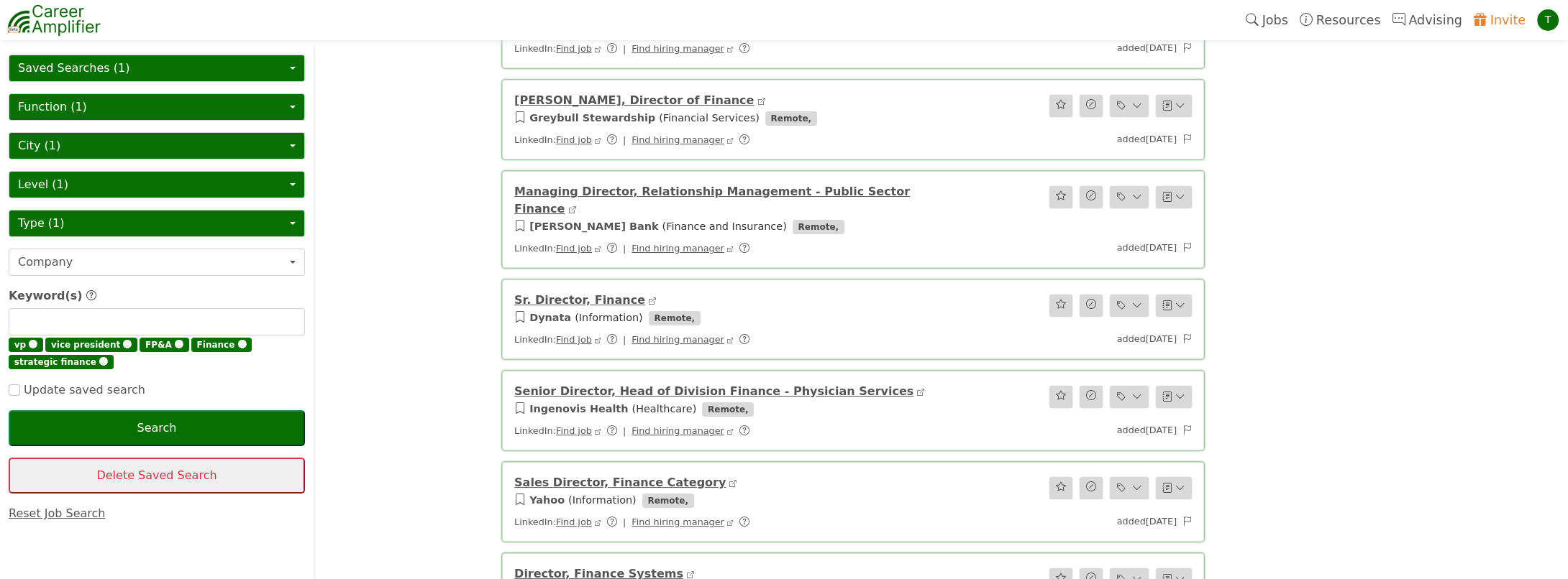
click at [135, 65] on button "Saved Searches (1)" at bounding box center [157, 68] width 296 height 27
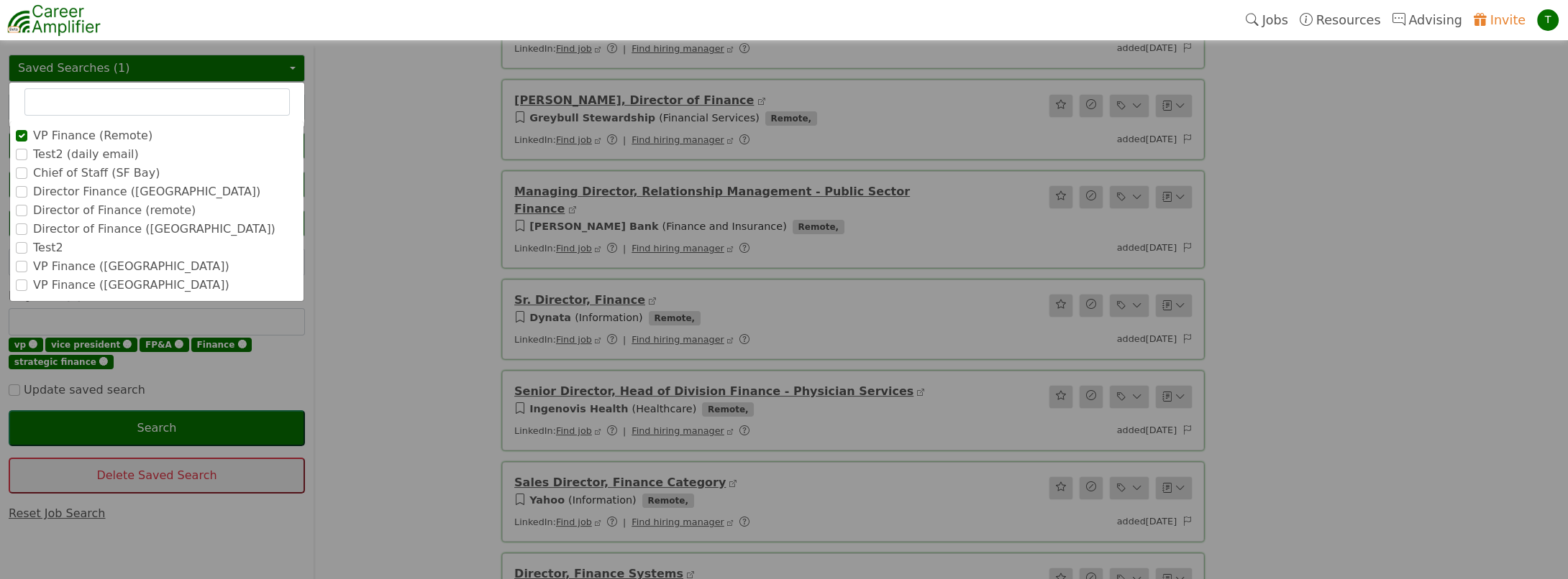
click at [74, 266] on label "VP Finance ([GEOGRAPHIC_DATA])" at bounding box center [131, 267] width 196 height 17
click at [0, 0] on input "VP Finance ([GEOGRAPHIC_DATA])" at bounding box center [0, 0] width 0 height 0
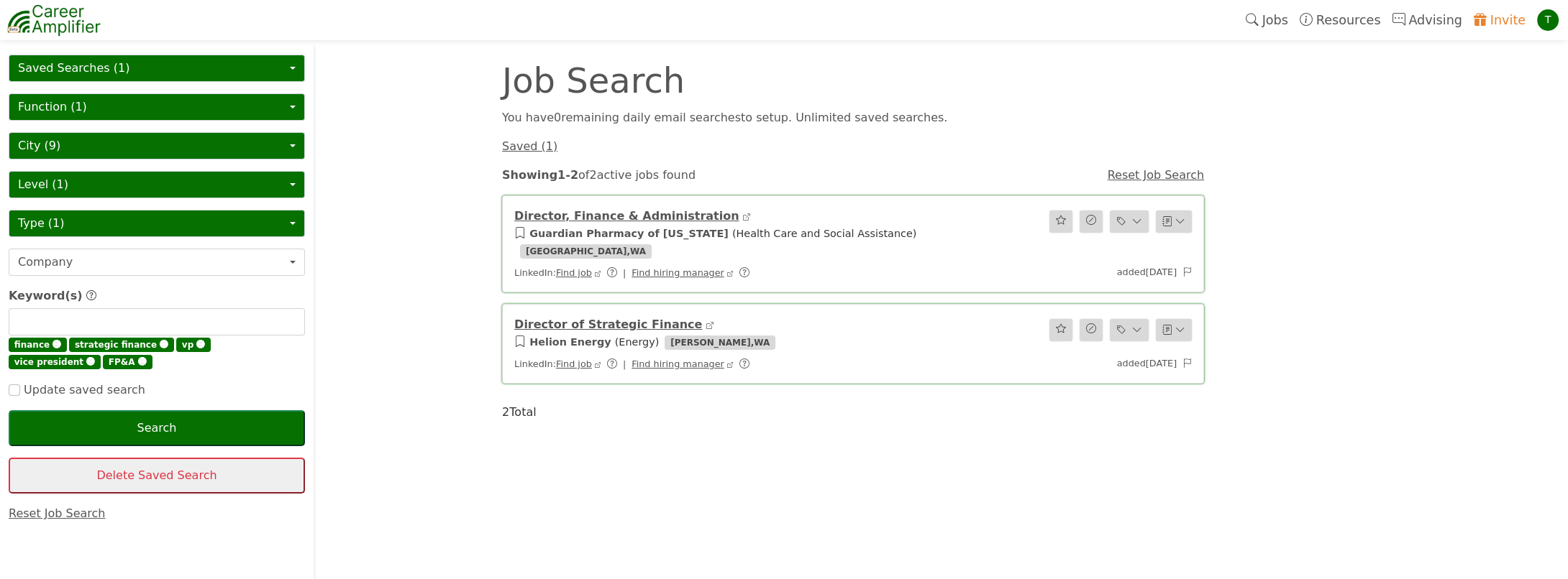
click at [153, 69] on button "Saved Searches (1)" at bounding box center [157, 68] width 296 height 27
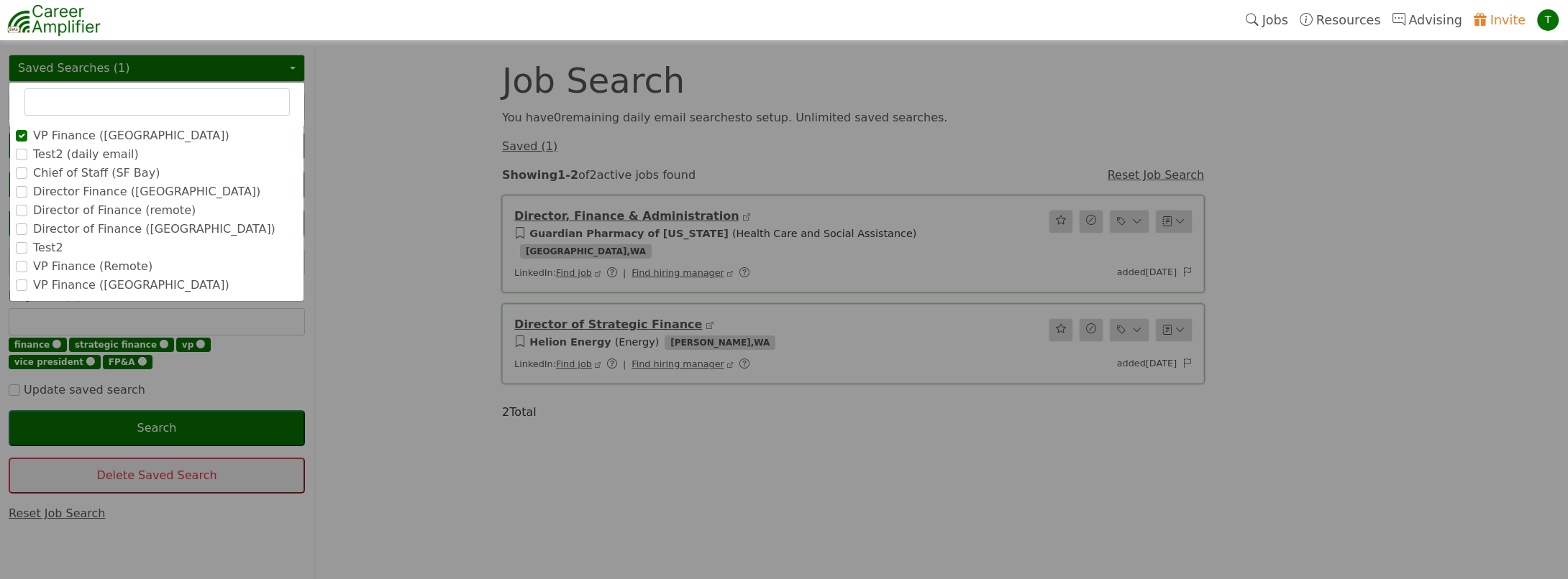
click at [101, 286] on label "VP Finance ([GEOGRAPHIC_DATA])" at bounding box center [131, 285] width 196 height 17
click at [0, 0] on input "VP Finance ([GEOGRAPHIC_DATA])" at bounding box center [0, 0] width 0 height 0
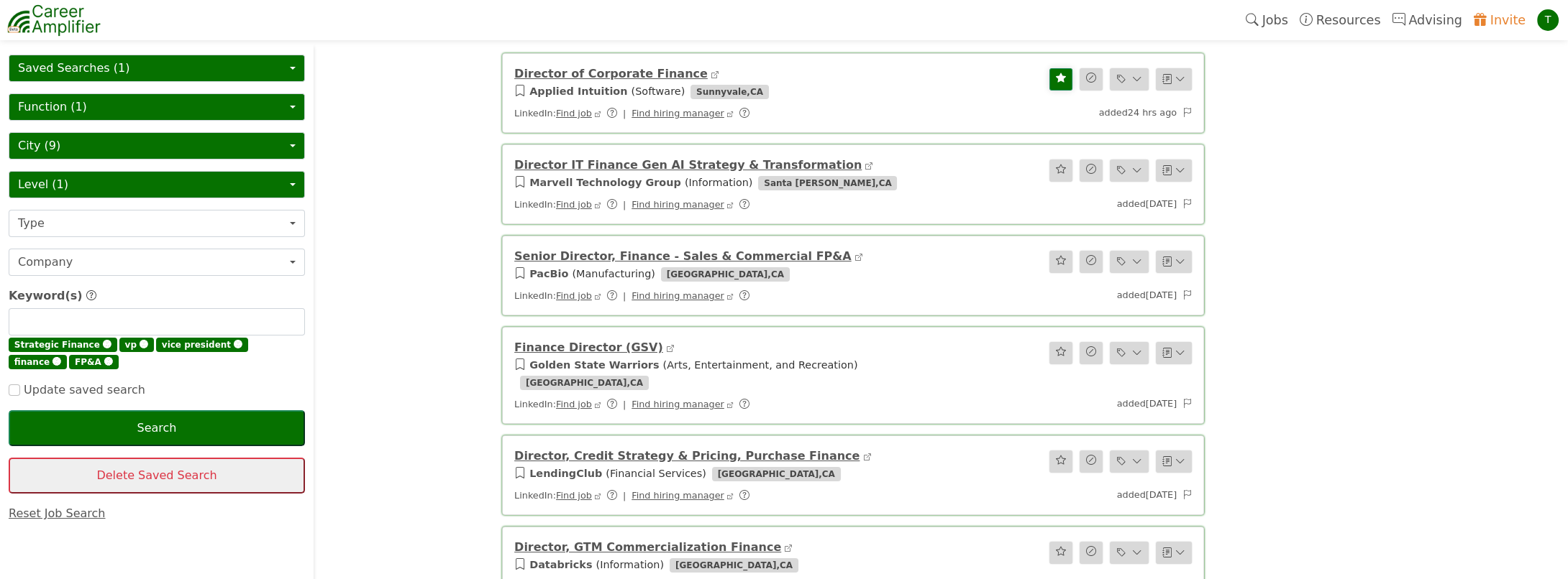
scroll to position [120, 0]
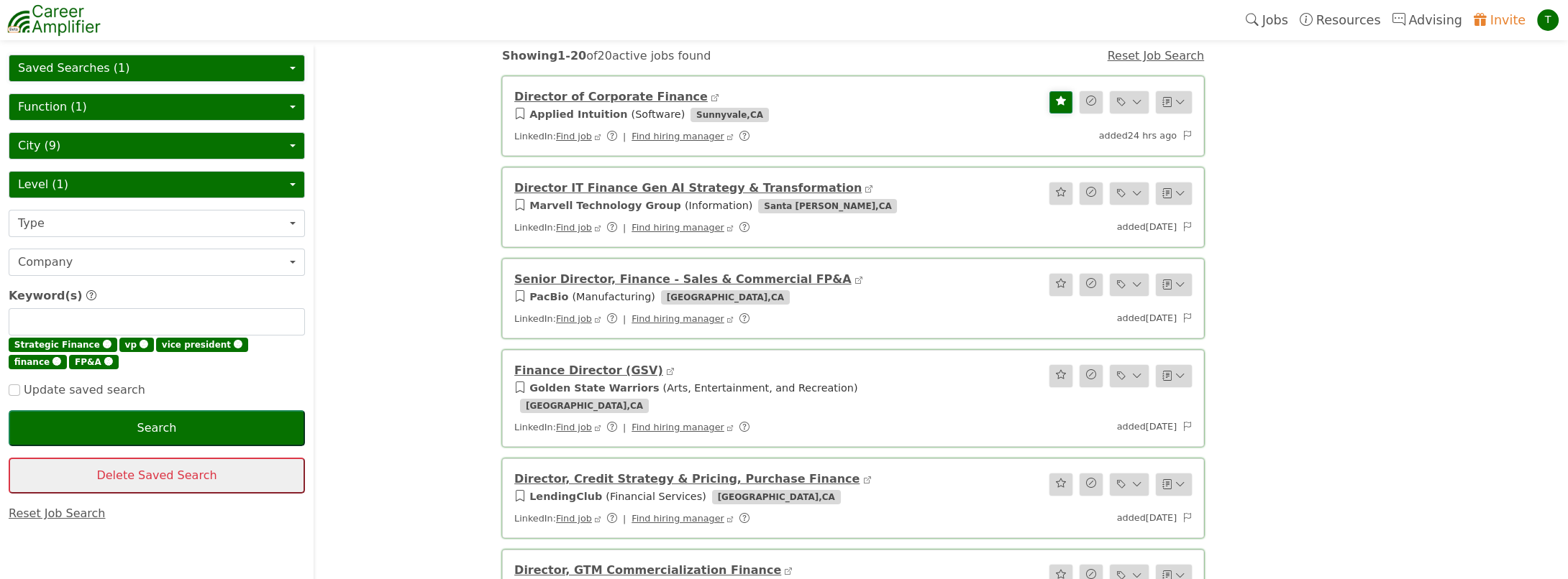
click at [92, 71] on button "Saved Searches (1)" at bounding box center [157, 68] width 296 height 27
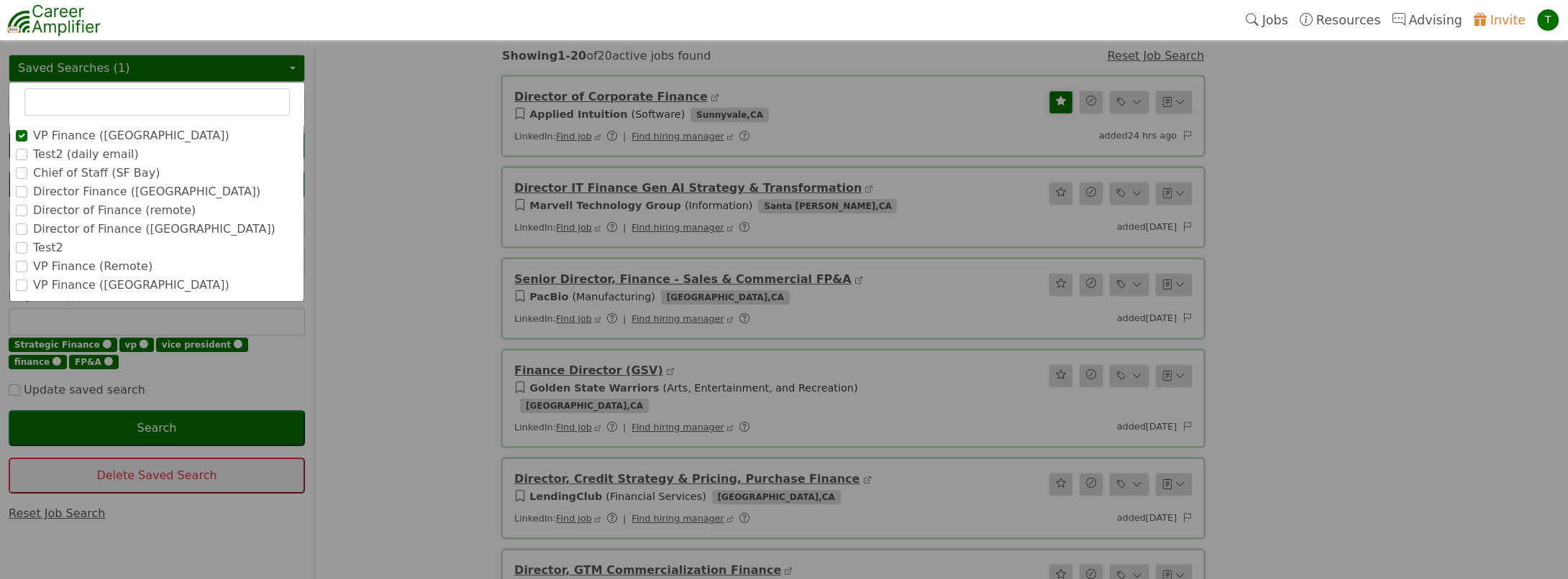
click at [94, 171] on label "Chief of Staff (SF Bay)" at bounding box center [96, 174] width 126 height 17
click at [0, 0] on input "Chief of Staff (SF Bay)" at bounding box center [0, 0] width 0 height 0
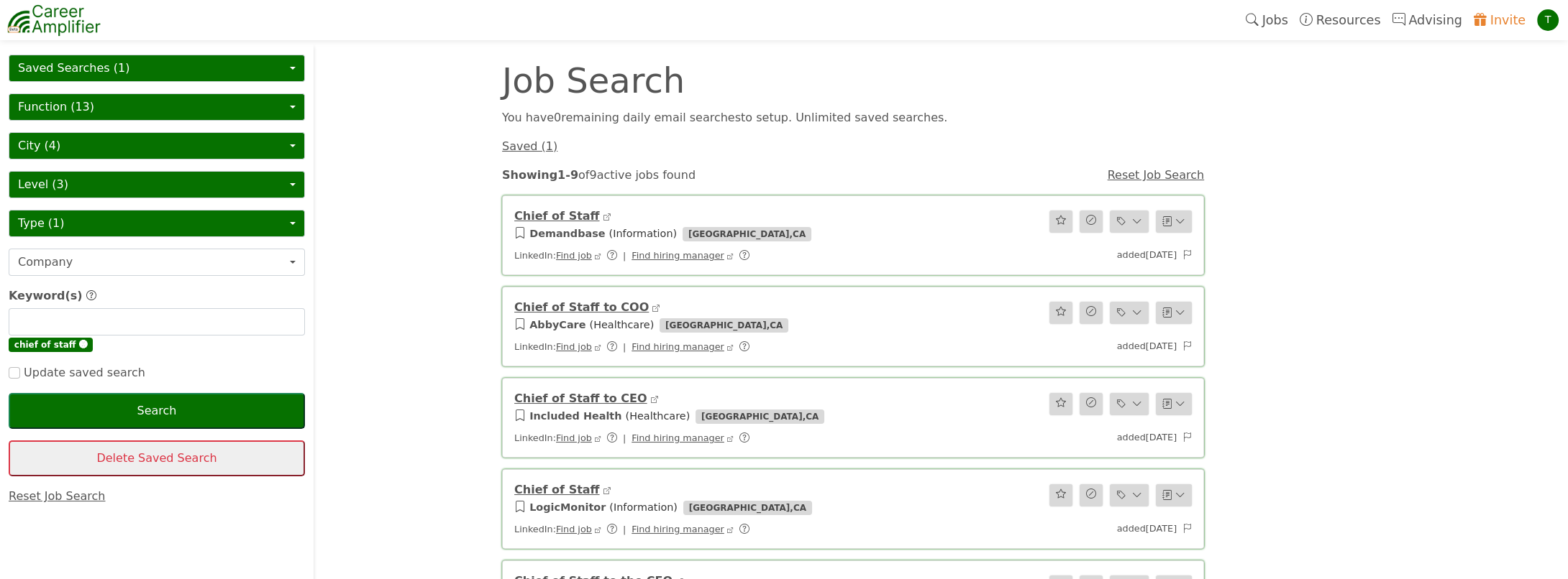
click at [555, 304] on link "Chief of Staff to COO" at bounding box center [581, 307] width 135 height 13
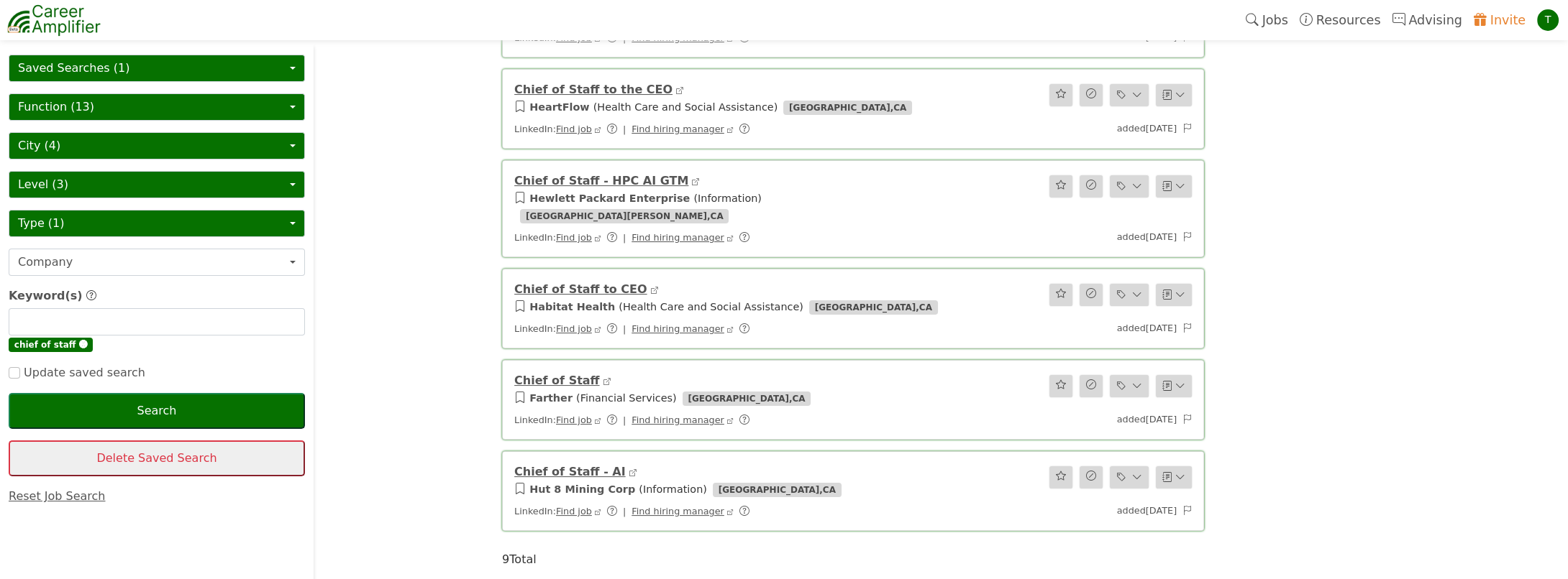
scroll to position [406, 0]
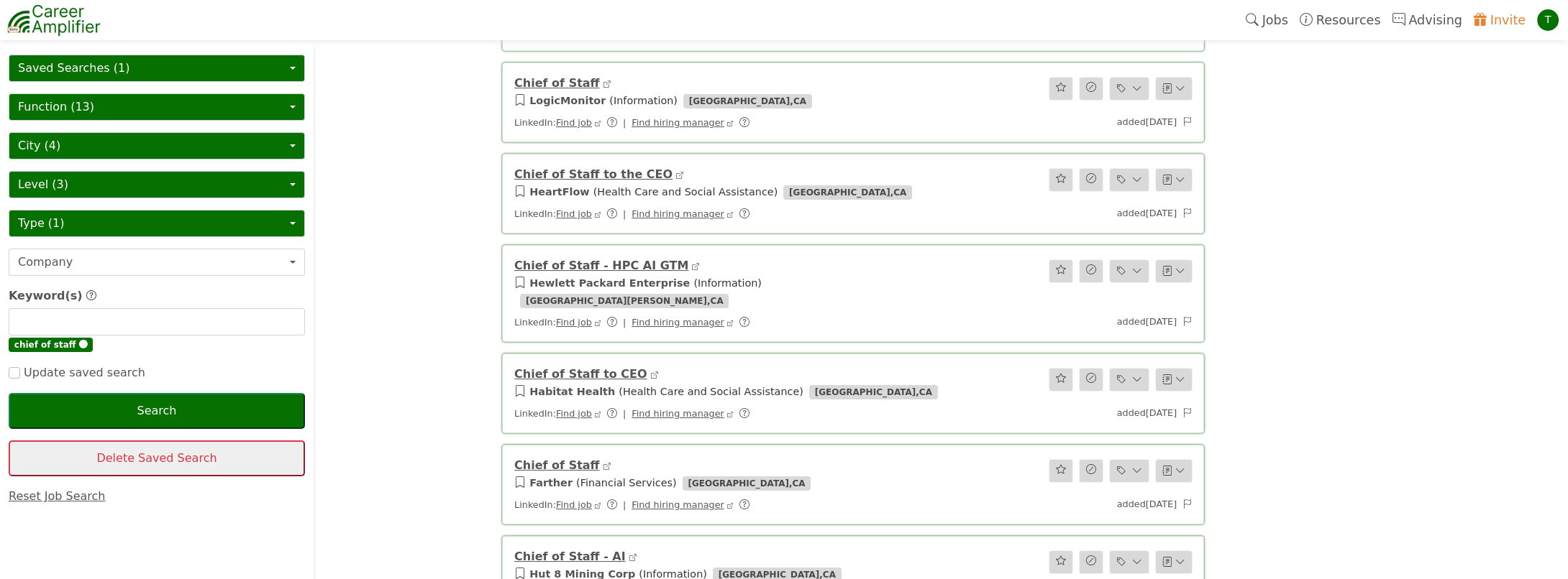
click at [85, 139] on button "City (4)" at bounding box center [157, 145] width 296 height 27
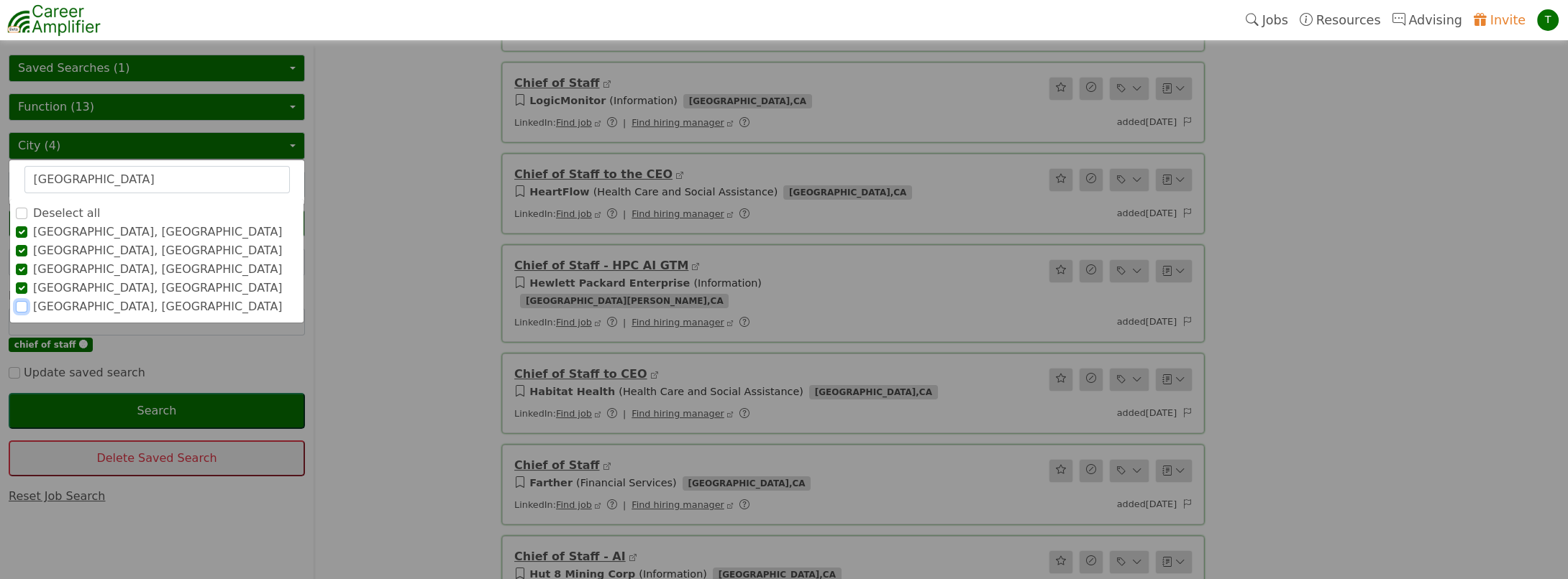
click at [23, 302] on input "[GEOGRAPHIC_DATA], [GEOGRAPHIC_DATA]" at bounding box center [22, 306] width 11 height 11
drag, startPoint x: 105, startPoint y: 174, endPoint x: 0, endPoint y: 141, distance: 110.1
click at [0, 141] on html "T Jobs Resources Advising Invite T Job Search You have 0 remaining daily email …" at bounding box center [784, 292] width 1568 height 1398
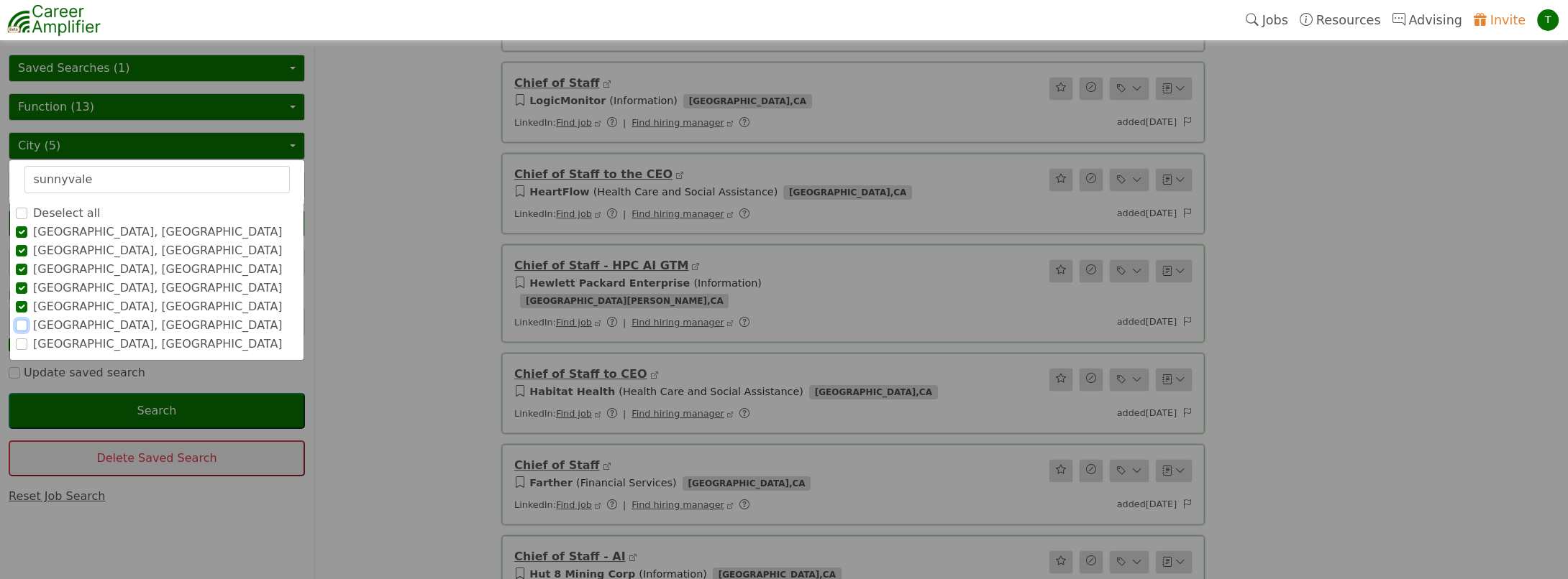
click at [20, 326] on input "[GEOGRAPHIC_DATA], [GEOGRAPHIC_DATA]" at bounding box center [22, 325] width 11 height 11
drag, startPoint x: 108, startPoint y: 185, endPoint x: 0, endPoint y: 131, distance: 120.7
click at [0, 131] on html "T Jobs Resources Advising Invite T Job Search You have 0 remaining daily email …" at bounding box center [784, 292] width 1568 height 1398
click at [25, 339] on input "[GEOGRAPHIC_DATA], [GEOGRAPHIC_DATA]" at bounding box center [22, 344] width 11 height 11
drag, startPoint x: 98, startPoint y: 183, endPoint x: 0, endPoint y: 154, distance: 102.2
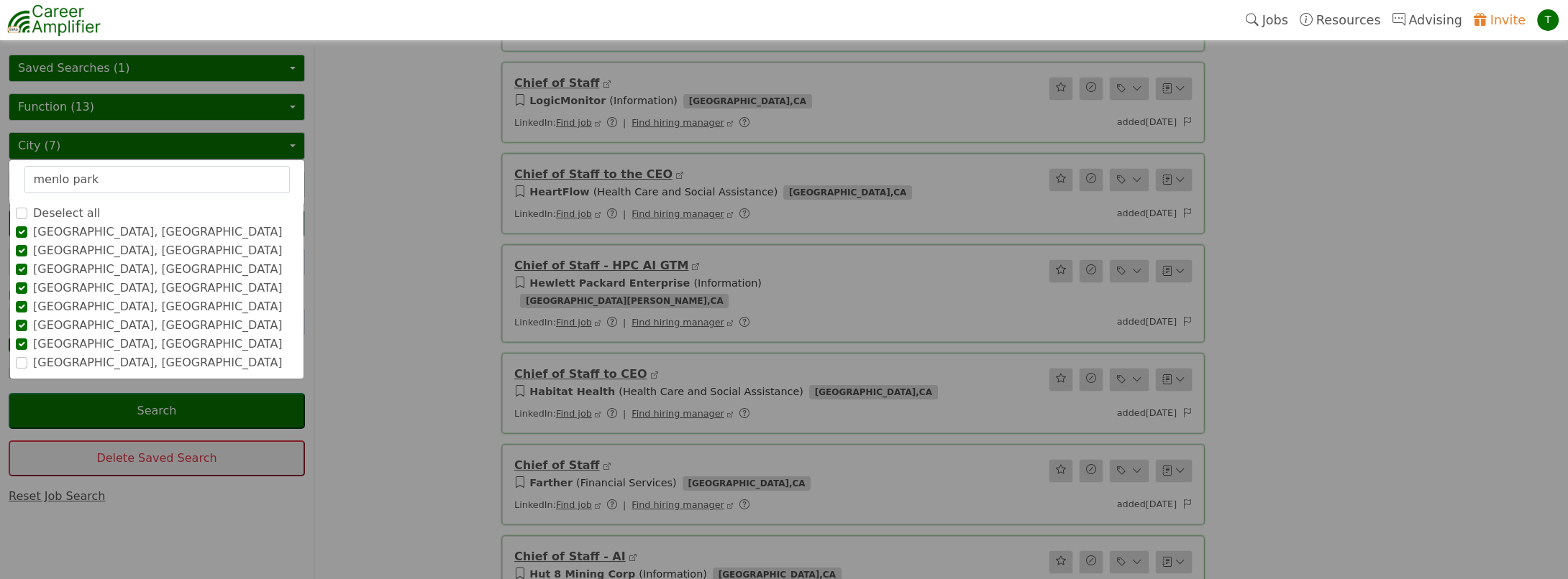
click at [0, 154] on html "T Jobs Resources Advising Invite T Job Search You have 0 remaining daily email …" at bounding box center [784, 292] width 1568 height 1398
click at [23, 366] on input "[GEOGRAPHIC_DATA], [GEOGRAPHIC_DATA]" at bounding box center [22, 363] width 11 height 11
click at [0, 144] on html "T Jobs Resources Advising Invite T Job Search You have 0 remaining daily email …" at bounding box center [784, 292] width 1568 height 1398
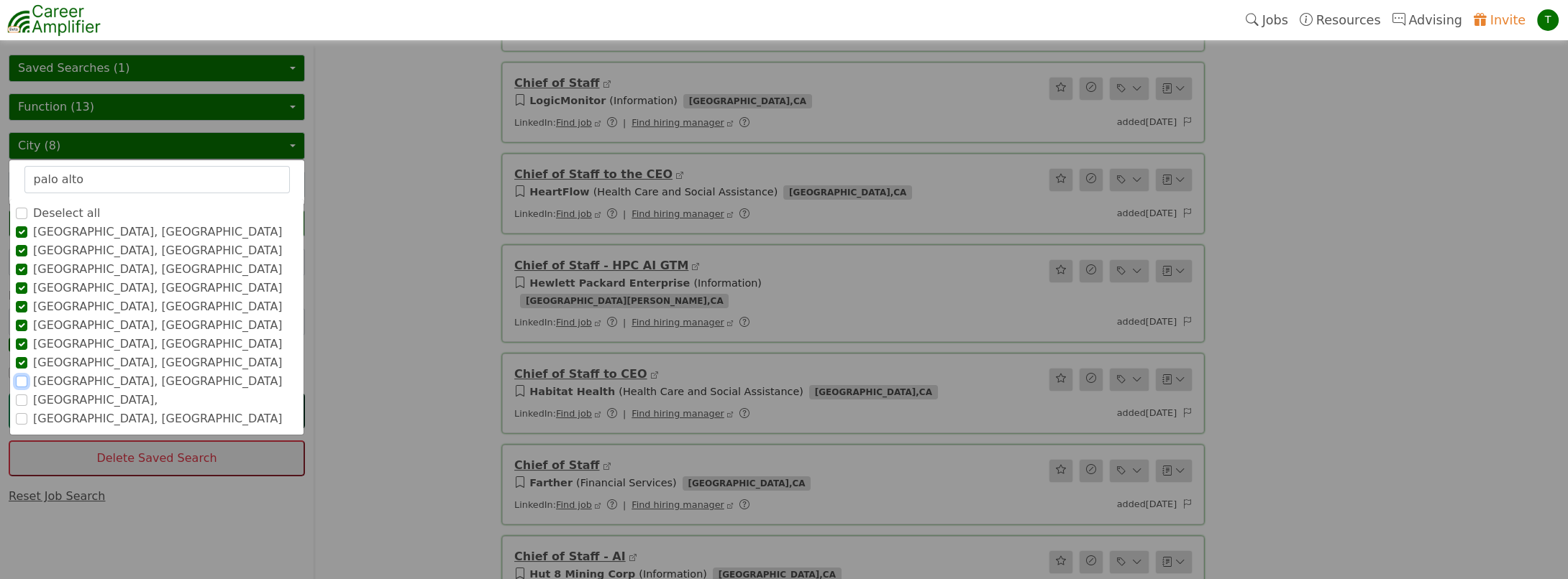
click at [23, 382] on input "[GEOGRAPHIC_DATA], [GEOGRAPHIC_DATA]" at bounding box center [22, 382] width 11 height 11
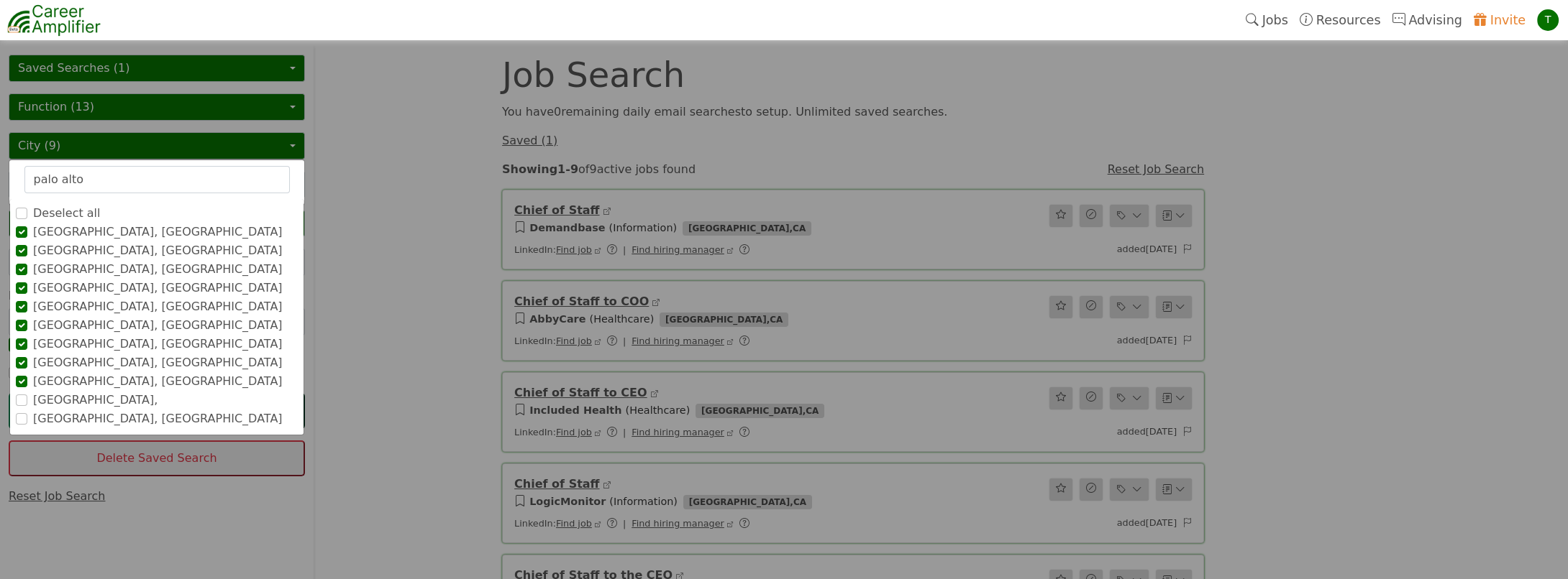
scroll to position [0, 0]
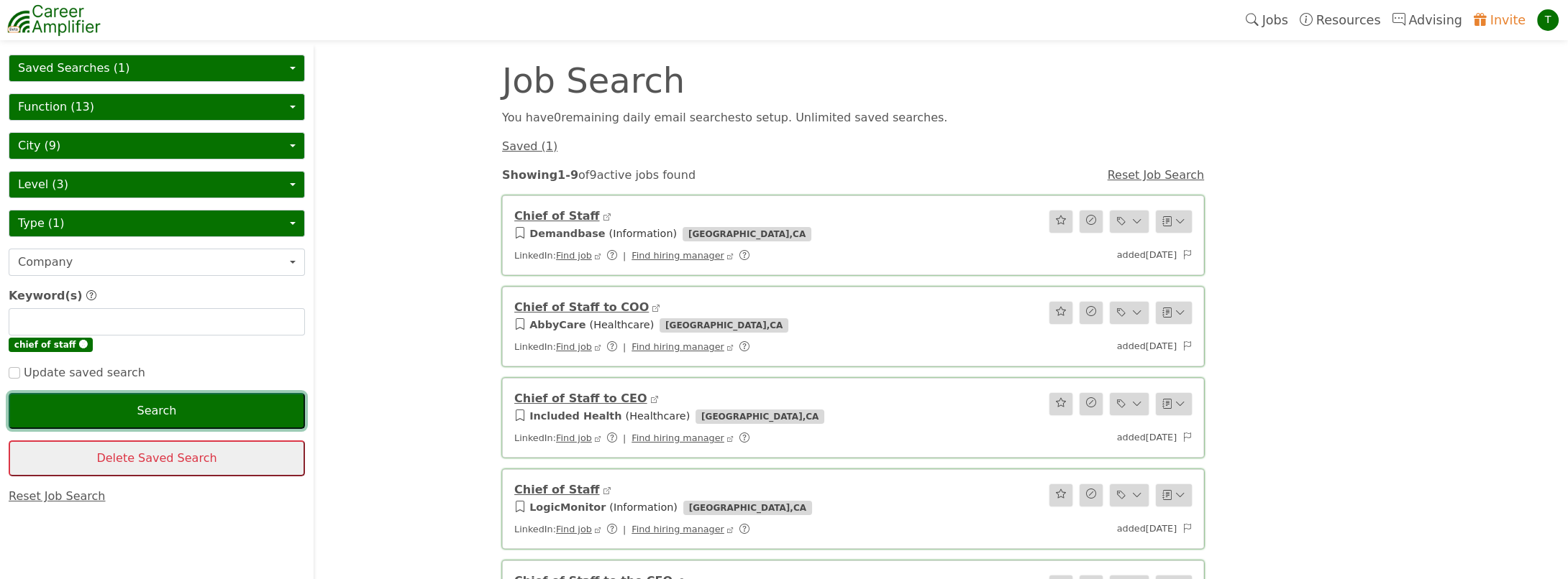
click at [154, 409] on button "Search" at bounding box center [157, 411] width 296 height 36
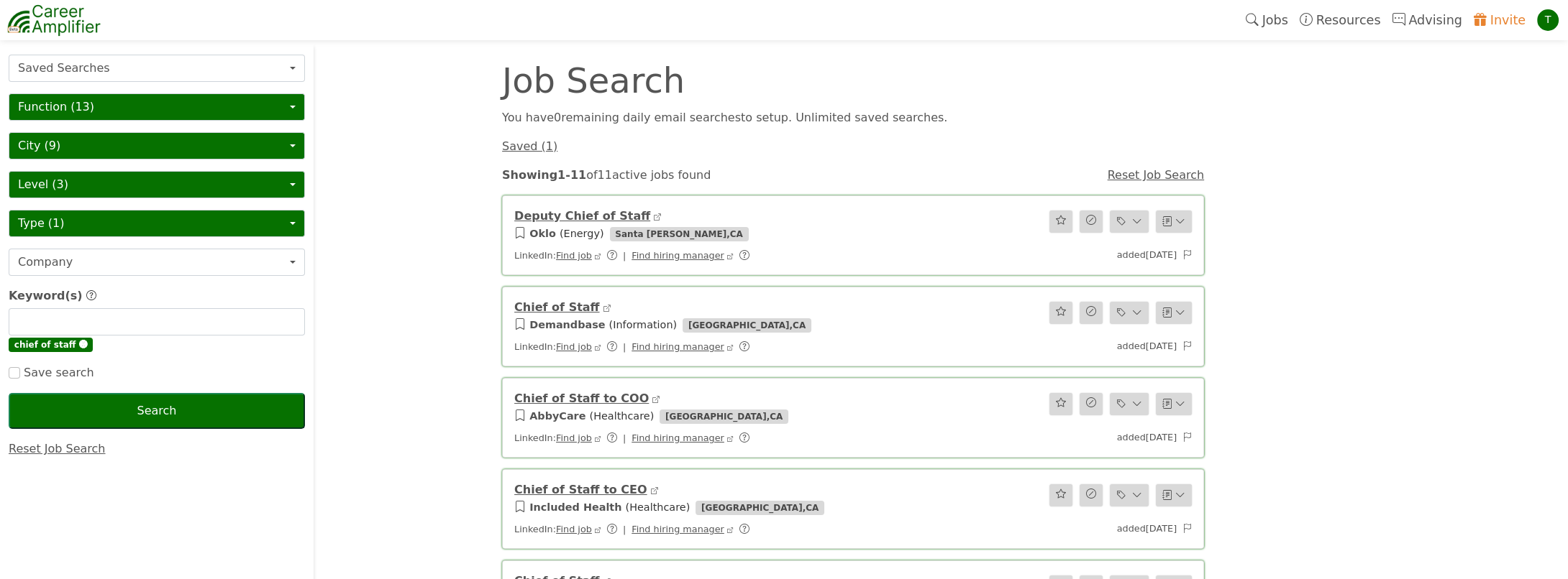
click at [554, 213] on link "Deputy Chief of Staff" at bounding box center [582, 216] width 136 height 13
click at [60, 147] on button "City (9)" at bounding box center [157, 145] width 296 height 27
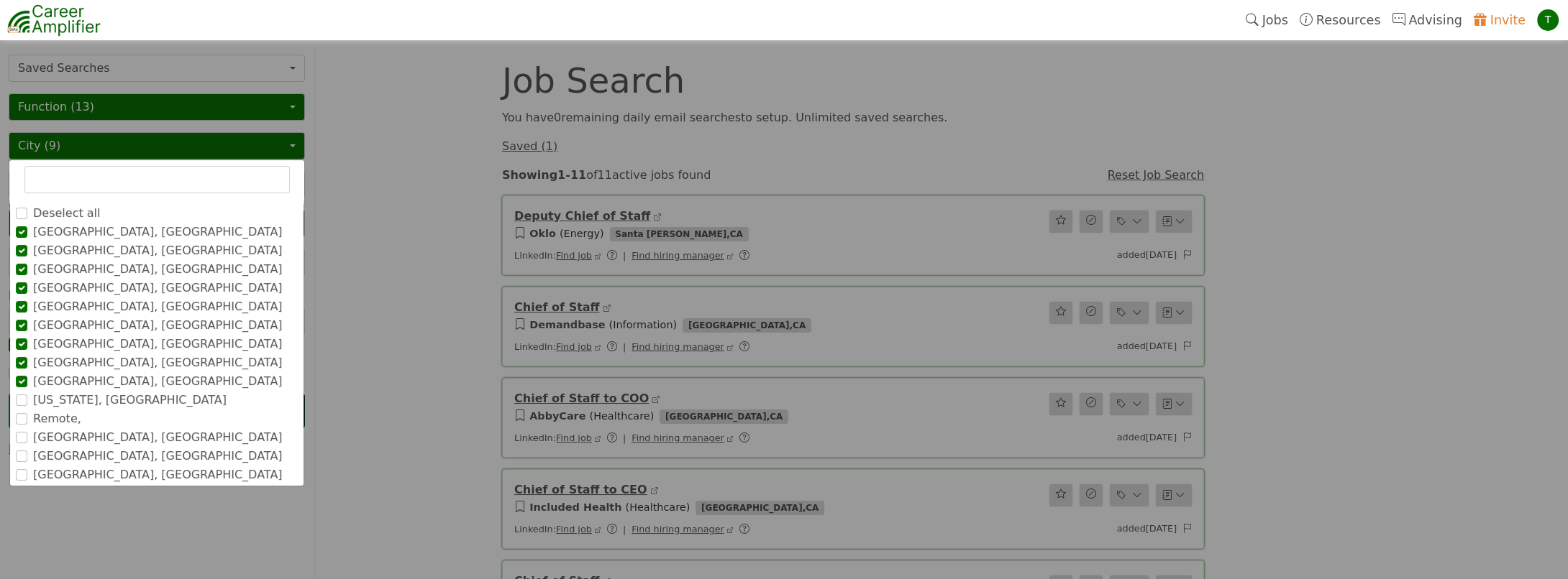
click at [65, 176] on input "text" at bounding box center [157, 179] width 265 height 27
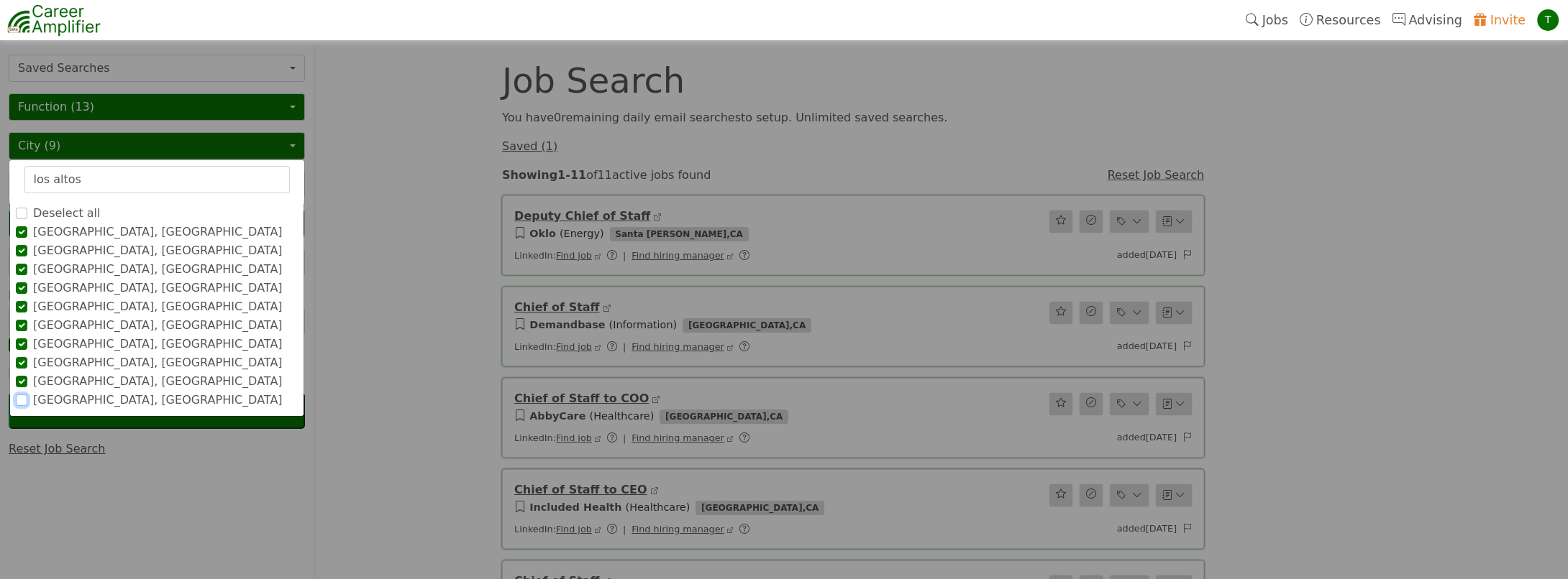
click at [18, 396] on input "[GEOGRAPHIC_DATA], [GEOGRAPHIC_DATA]" at bounding box center [22, 400] width 11 height 11
click at [92, 179] on input "los altos" at bounding box center [157, 179] width 265 height 27
click at [145, 183] on input "[GEOGRAPHIC_DATA]" at bounding box center [157, 179] width 265 height 27
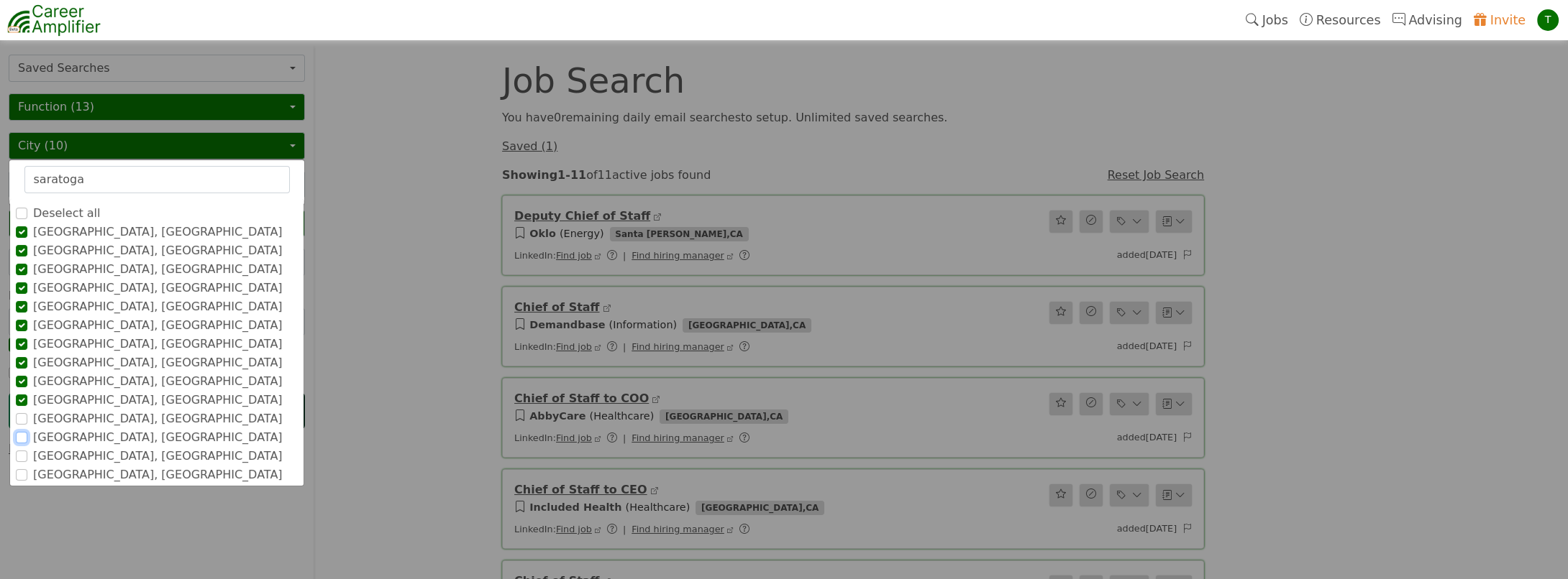
click at [25, 434] on input "[GEOGRAPHIC_DATA], [GEOGRAPHIC_DATA]" at bounding box center [22, 438] width 11 height 11
drag, startPoint x: 92, startPoint y: 184, endPoint x: 0, endPoint y: 141, distance: 101.6
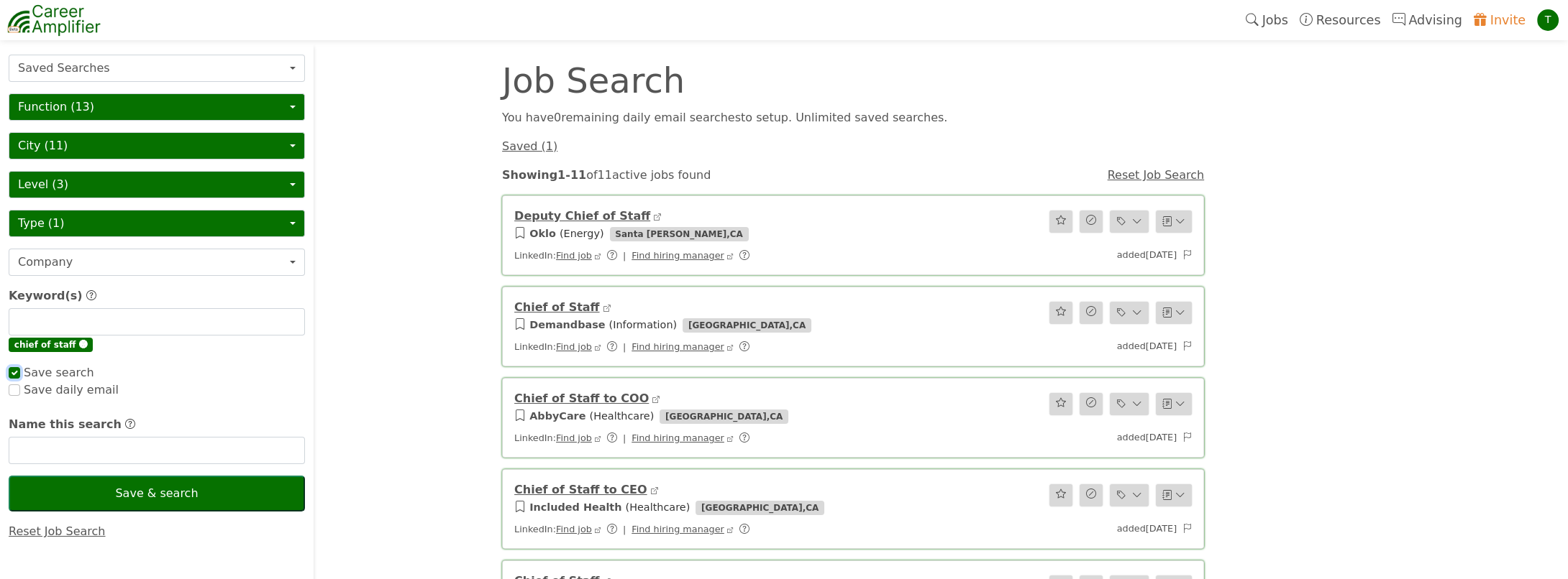
click at [9, 368] on input "checkbox" at bounding box center [14, 372] width 11 height 11
click at [134, 489] on button "Save & search" at bounding box center [157, 494] width 296 height 36
checkbox input "true"
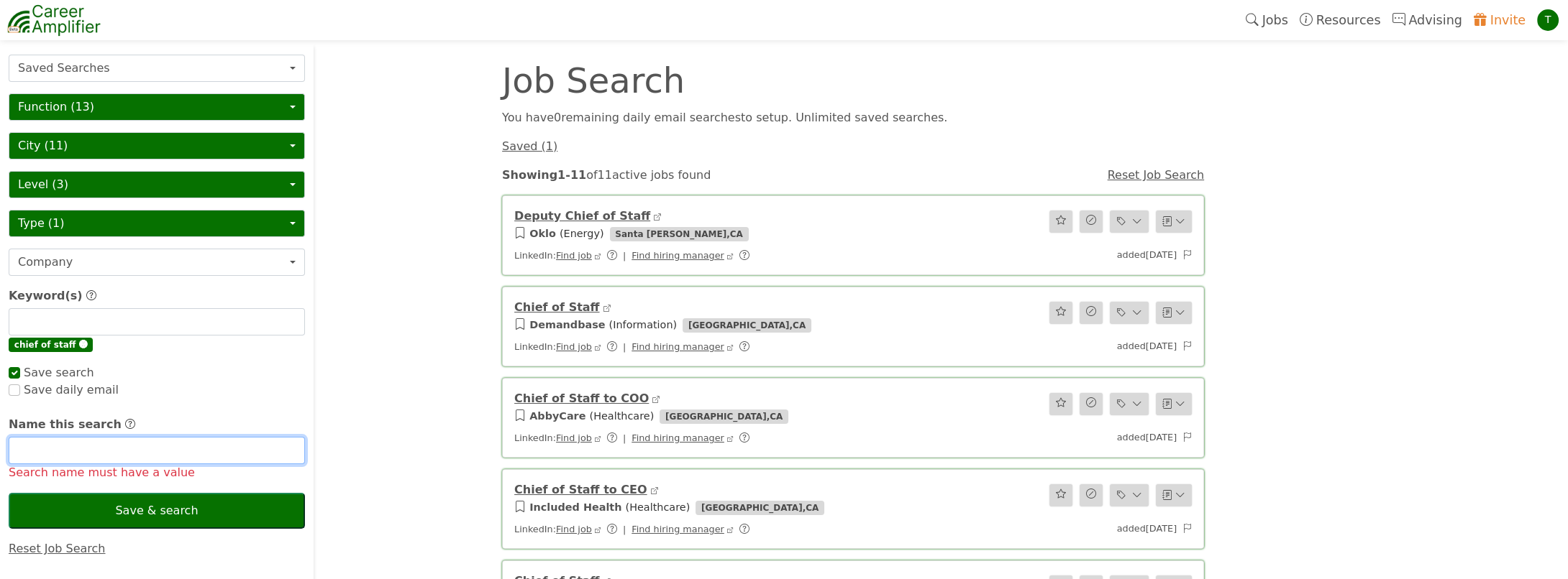
click at [77, 450] on input "text" at bounding box center [157, 450] width 296 height 27
type input "Chief of Staff (SF Bay)"
checkbox input "true"
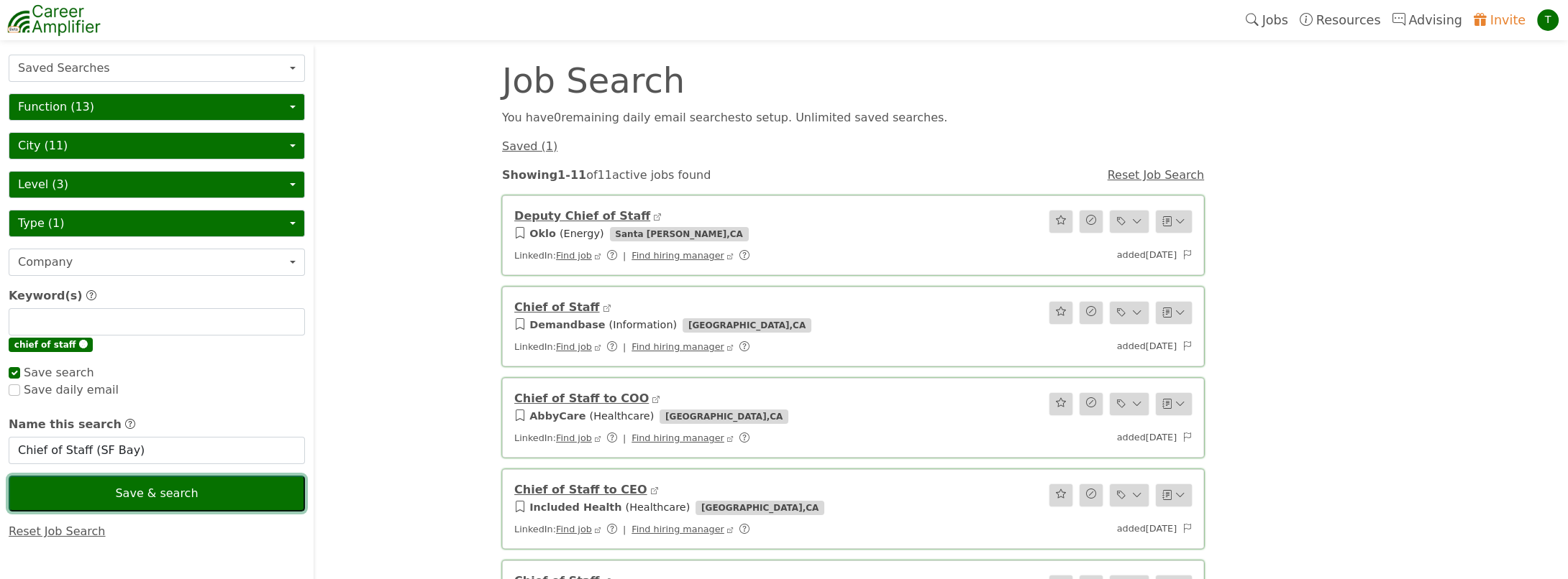
click at [157, 491] on button "Save & search" at bounding box center [157, 494] width 296 height 36
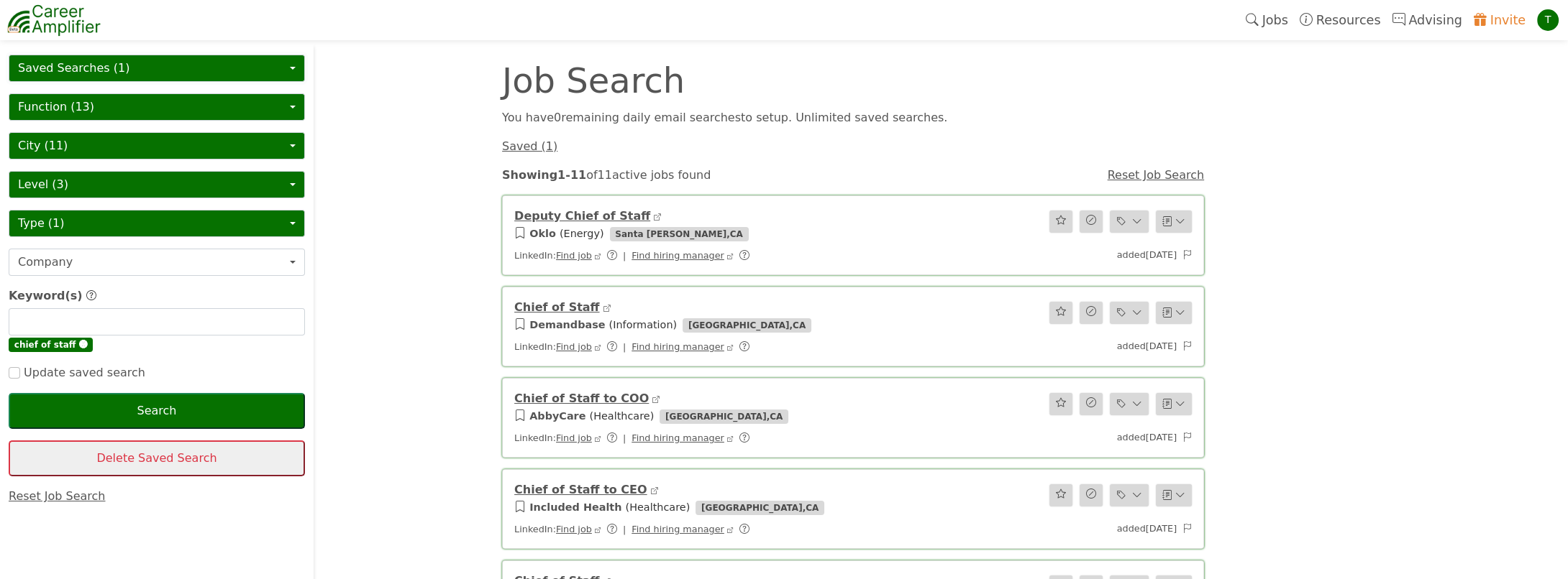
click at [71, 71] on button "Saved Searches (1)" at bounding box center [157, 68] width 296 height 27
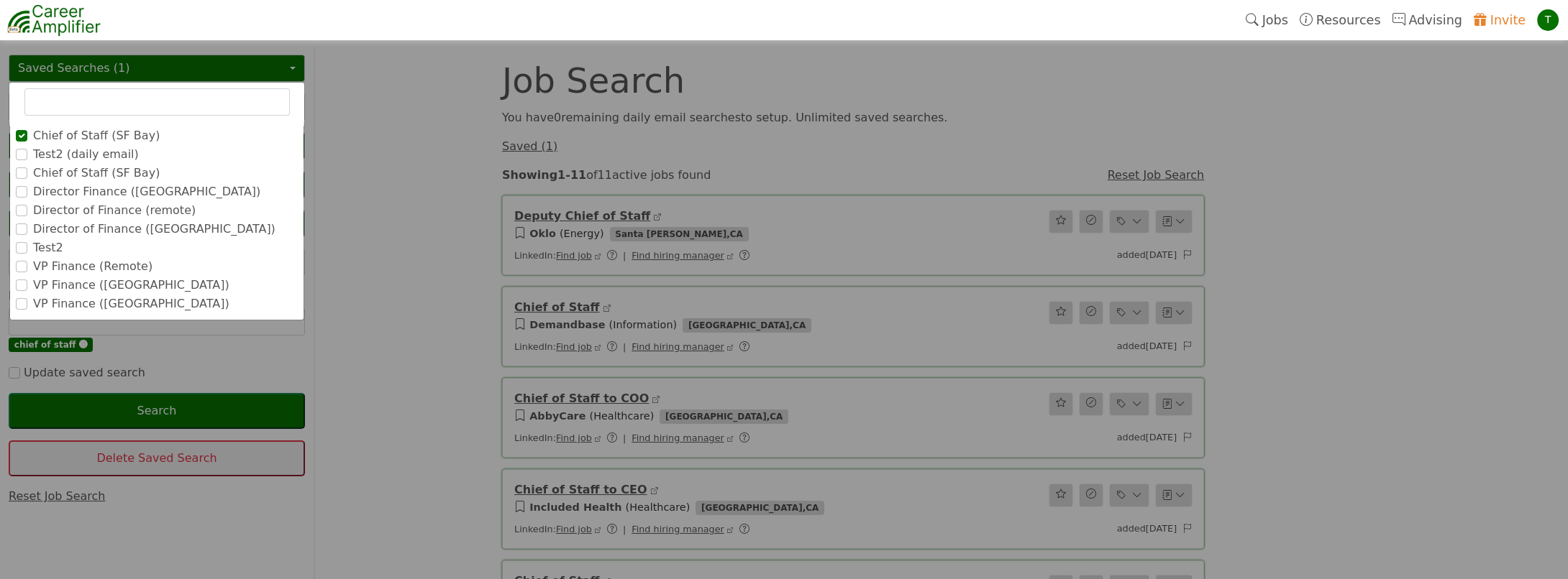
click at [71, 283] on label "VP Finance ([GEOGRAPHIC_DATA])" at bounding box center [131, 285] width 196 height 17
click at [0, 0] on input "VP Finance ([GEOGRAPHIC_DATA])" at bounding box center [0, 0] width 0 height 0
